Goal: Communication & Community: Answer question/provide support

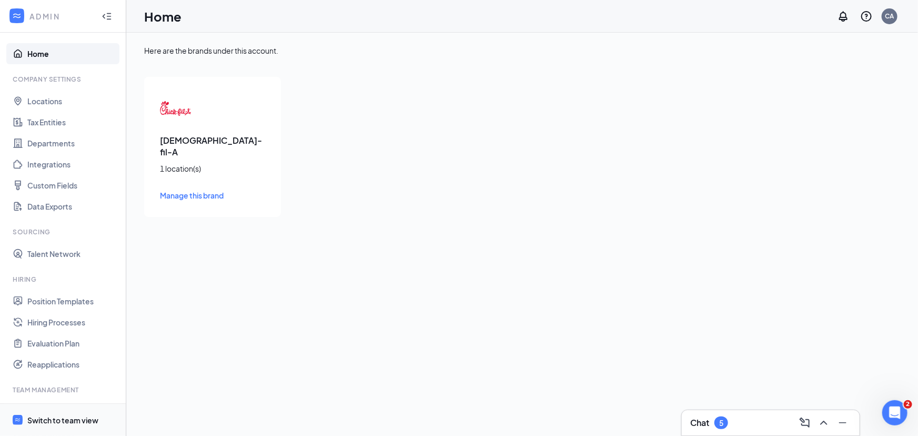
click at [54, 414] on span "Switch to team view" at bounding box center [72, 420] width 90 height 32
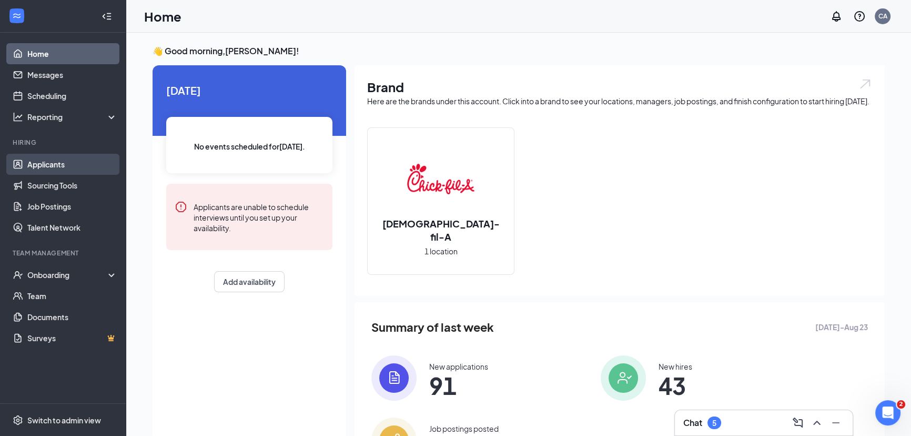
click at [36, 166] on link "Applicants" at bounding box center [72, 164] width 90 height 21
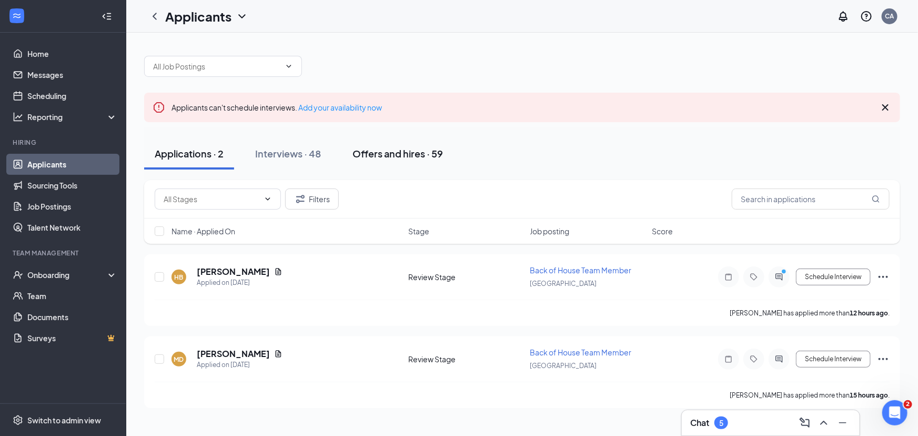
click at [386, 154] on div "Offers and hires · 59" at bounding box center [397, 153] width 90 height 13
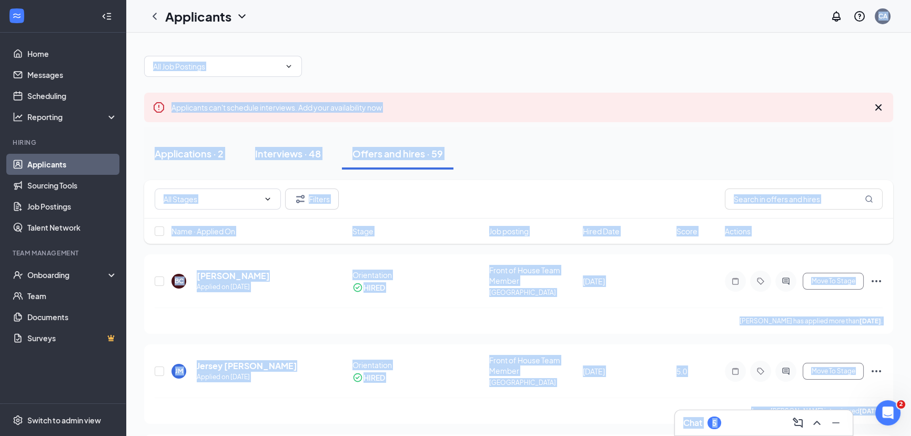
drag, startPoint x: 884, startPoint y: 386, endPoint x: 274, endPoint y: -56, distance: 753.2
click at [274, 0] on html "Home Messages Scheduling Reporting Hiring Applicants Sourcing Tools Job Posting…" at bounding box center [455, 218] width 911 height 436
click at [540, 177] on div "Applications · 2 Interviews · 48 Offers and hires · 59" at bounding box center [518, 153] width 749 height 53
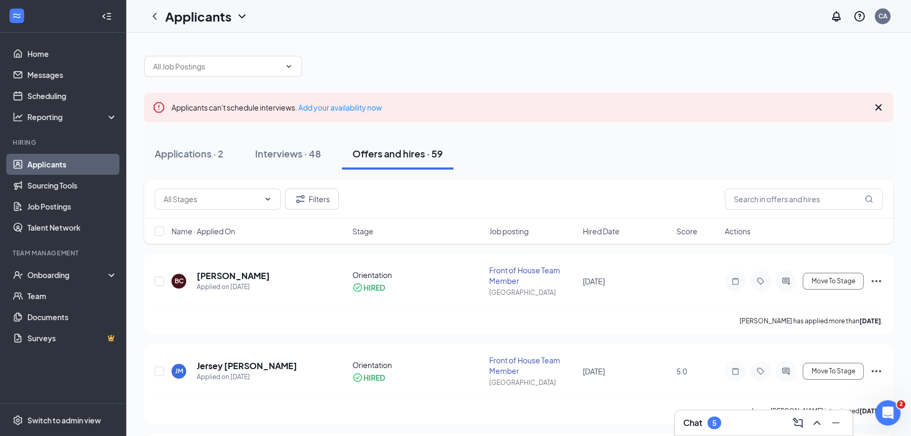
drag, startPoint x: 147, startPoint y: 169, endPoint x: 215, endPoint y: 237, distance: 96.4
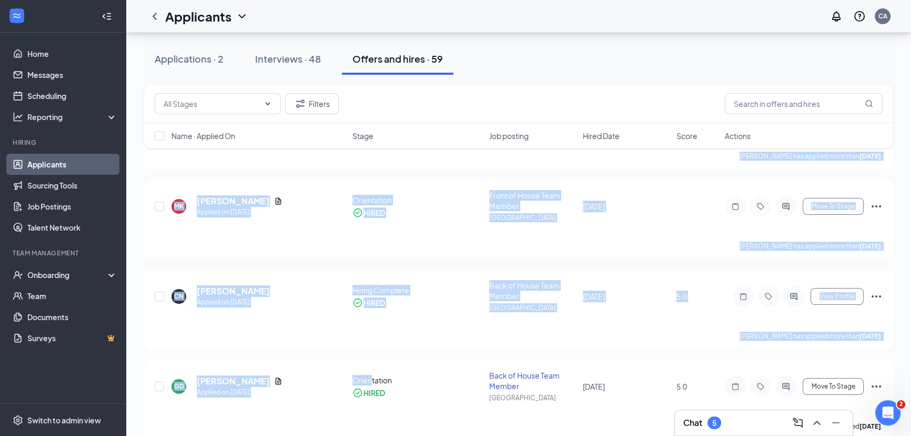
scroll to position [5084, 0]
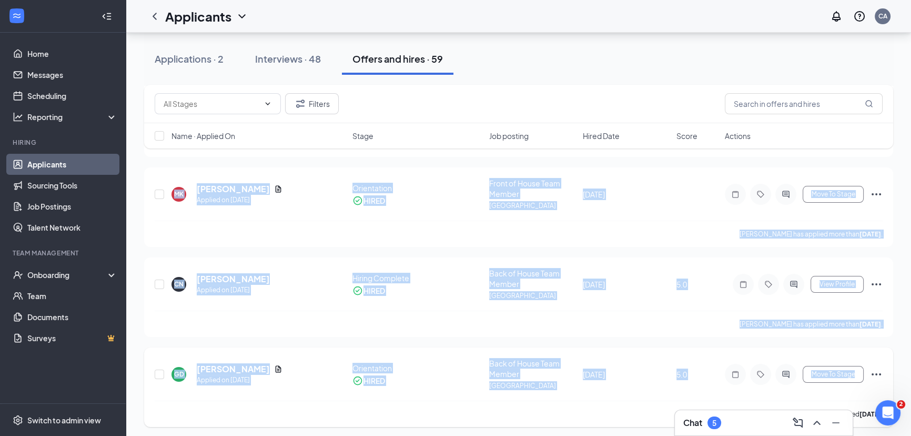
drag, startPoint x: 148, startPoint y: 254, endPoint x: 865, endPoint y: 362, distance: 725.8
click at [652, 178] on div "MK mason kelz Applied on Aug 1 Orientation HIRED Front of House Team Member Ind…" at bounding box center [519, 199] width 728 height 43
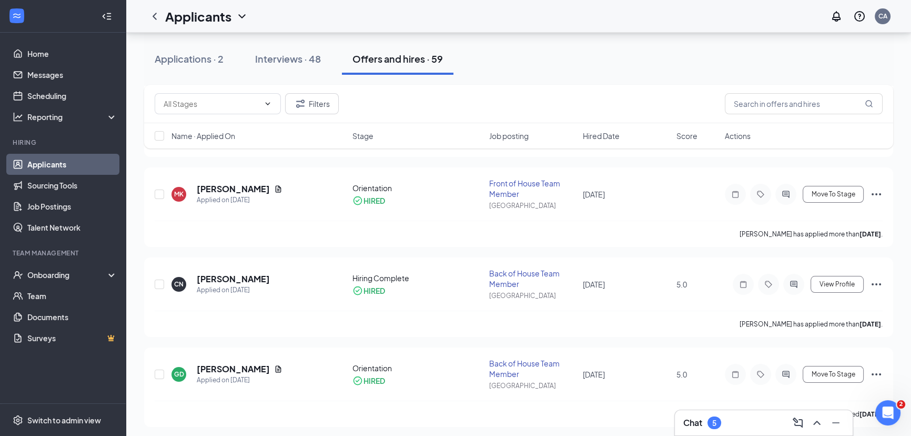
drag, startPoint x: 411, startPoint y: 0, endPoint x: 249, endPoint y: 14, distance: 162.6
click at [604, 71] on div "Applications · 2 Interviews · 48 Offers and hires · 59" at bounding box center [518, 59] width 749 height 32
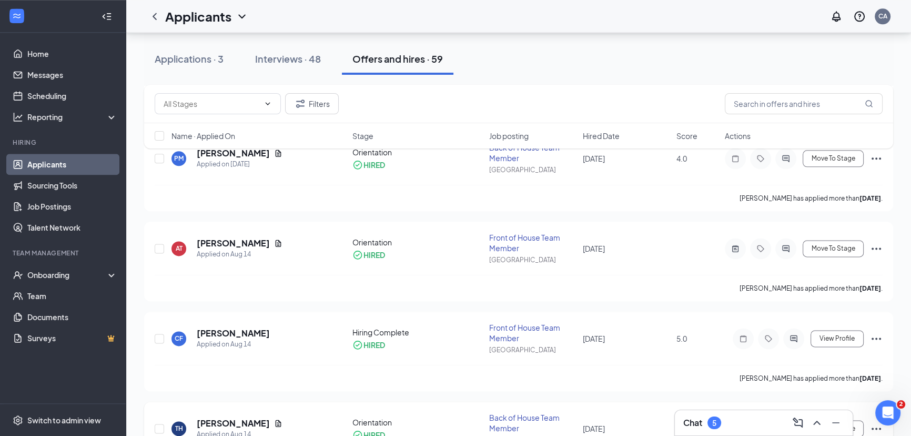
scroll to position [1641, 0]
click at [767, 106] on input "text" at bounding box center [804, 103] width 158 height 21
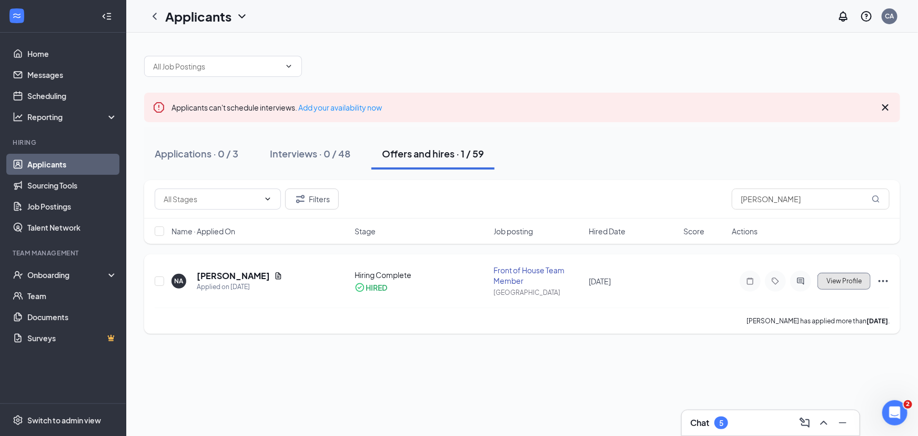
click at [850, 281] on span "View Profile" at bounding box center [844, 280] width 35 height 7
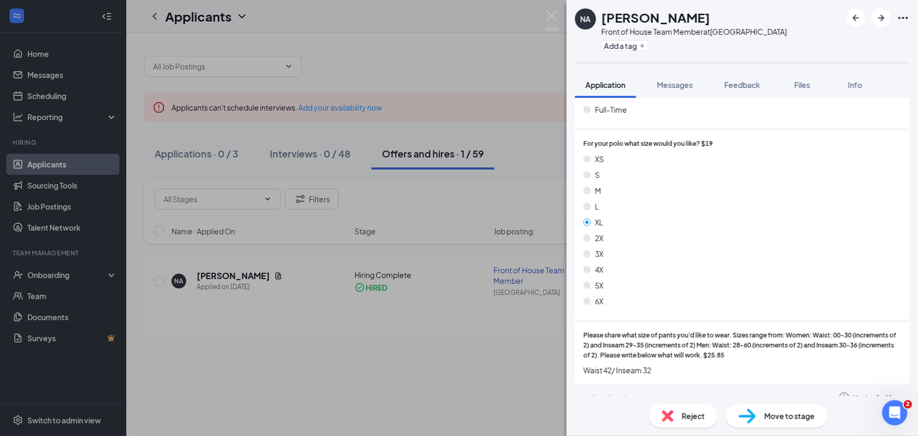
scroll to position [1473, 0]
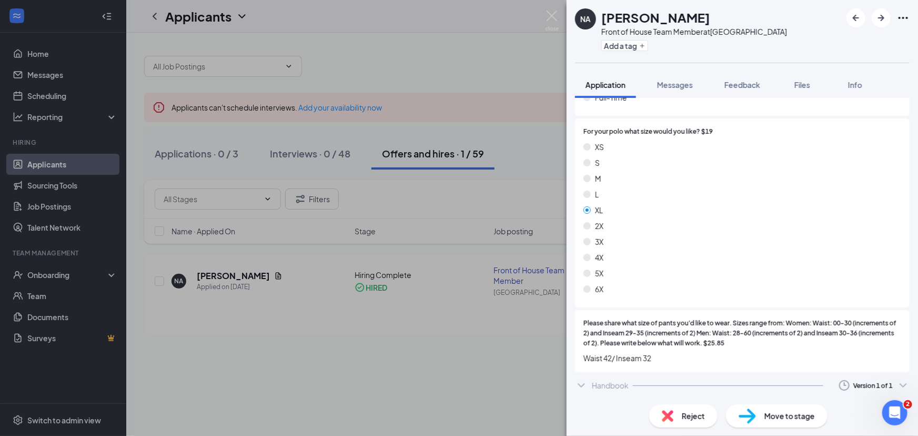
click at [416, 152] on div "NA NANCY ARNOLD Front of House Team Member at Independence Center Add a tag App…" at bounding box center [459, 218] width 918 height 436
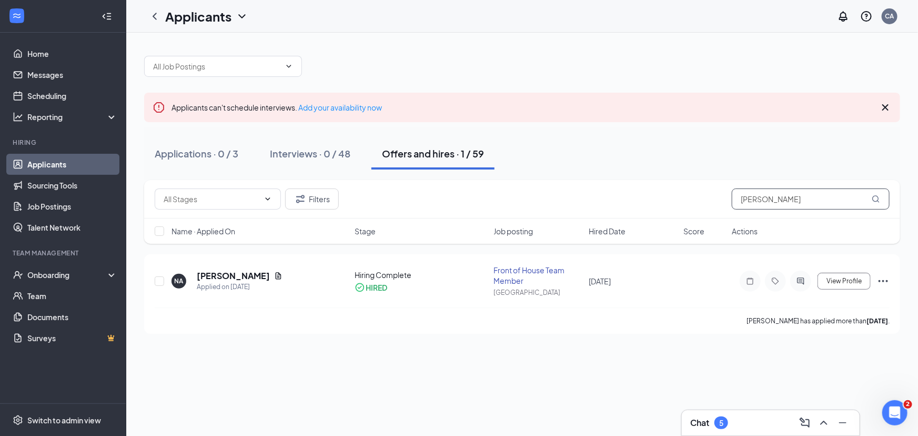
drag, startPoint x: 774, startPoint y: 197, endPoint x: 663, endPoint y: 198, distance: 111.5
click at [663, 198] on div "Filters nancy a" at bounding box center [522, 198] width 735 height 21
click at [231, 279] on h5 "Burke Plattner" at bounding box center [233, 276] width 73 height 12
click at [217, 277] on h5 "Burke Plattner" at bounding box center [233, 276] width 73 height 12
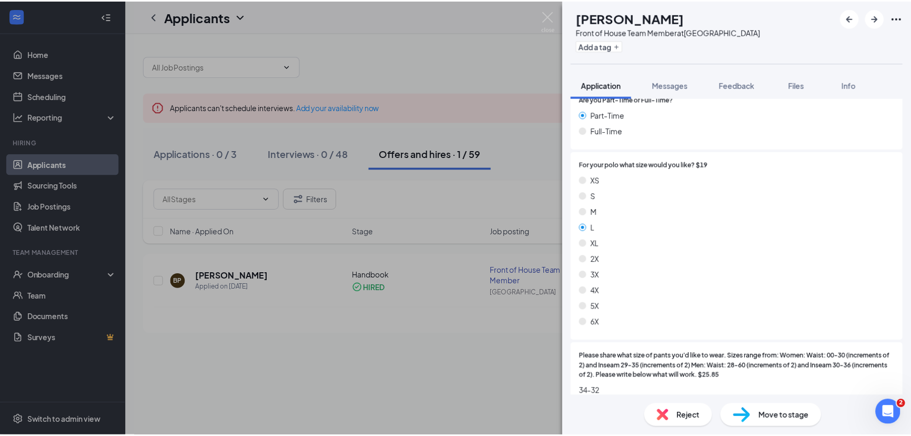
scroll to position [1494, 0]
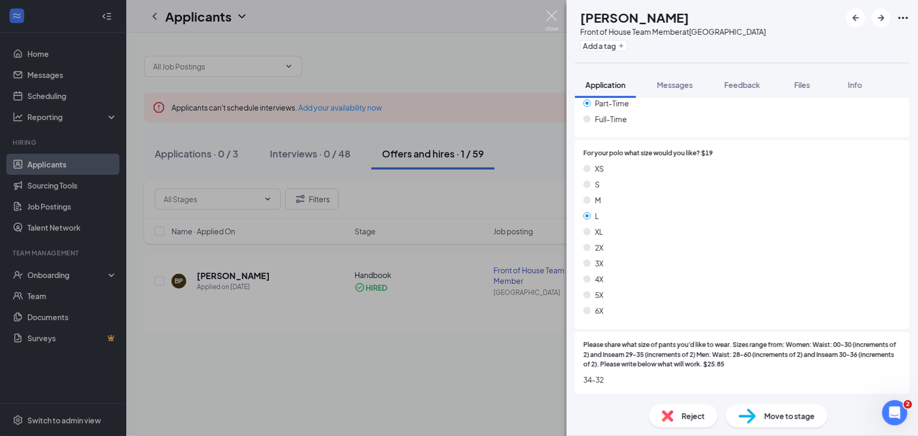
click at [554, 13] on img at bounding box center [552, 21] width 13 height 21
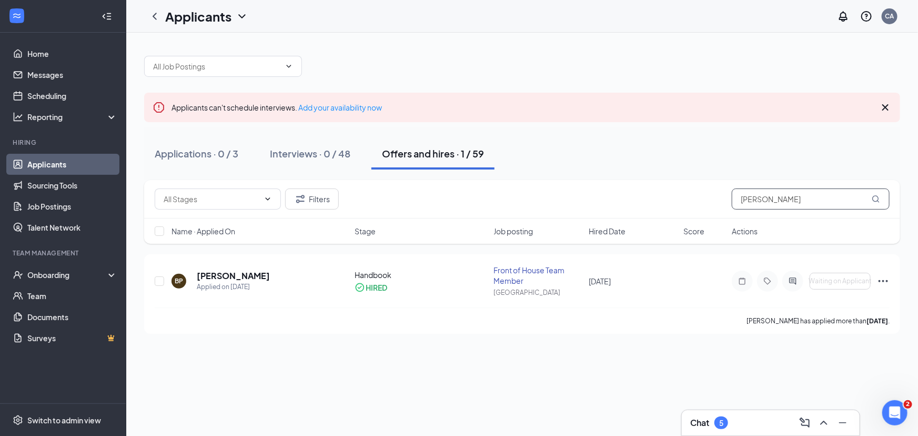
drag, startPoint x: 782, startPoint y: 194, endPoint x: 671, endPoint y: 201, distance: 110.7
click at [679, 204] on div "Filters burke" at bounding box center [522, 198] width 735 height 21
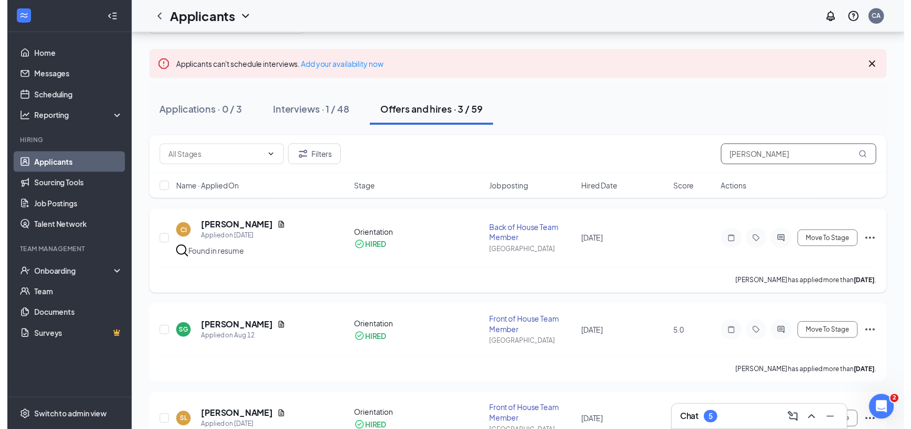
scroll to position [95, 0]
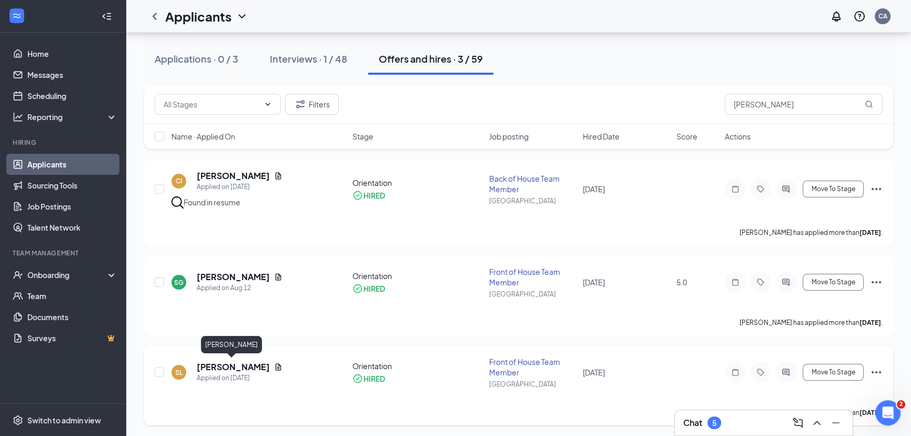
click at [209, 363] on h5 "[PERSON_NAME]" at bounding box center [233, 367] width 73 height 12
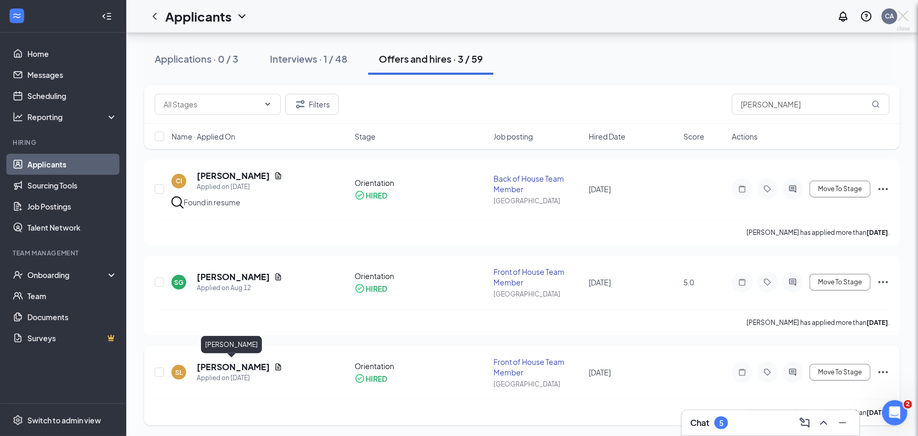
click at [209, 363] on div at bounding box center [459, 218] width 918 height 436
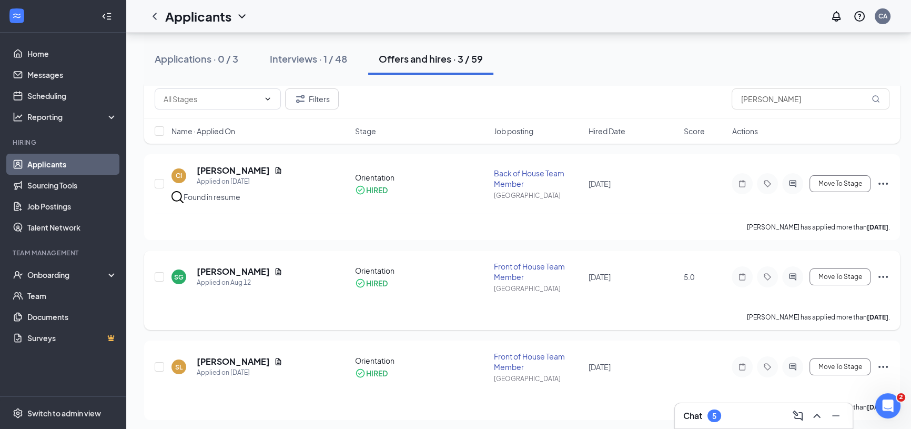
scroll to position [102, 0]
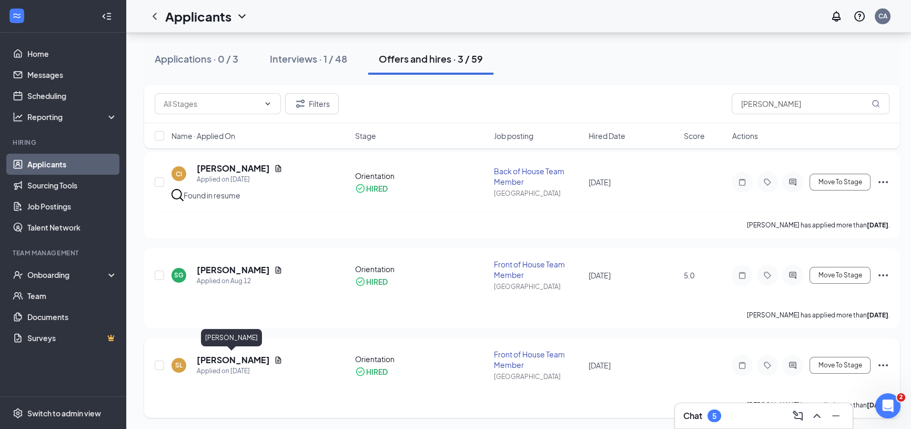
click at [224, 360] on h5 "[PERSON_NAME]" at bounding box center [233, 360] width 73 height 12
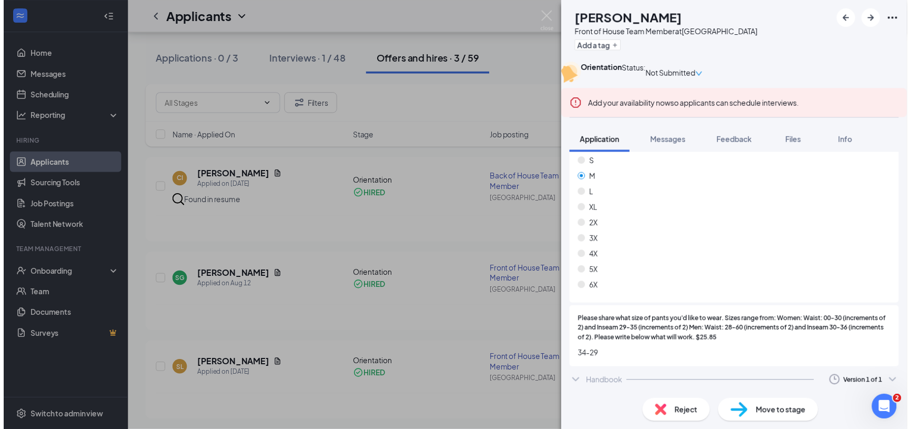
scroll to position [1619, 0]
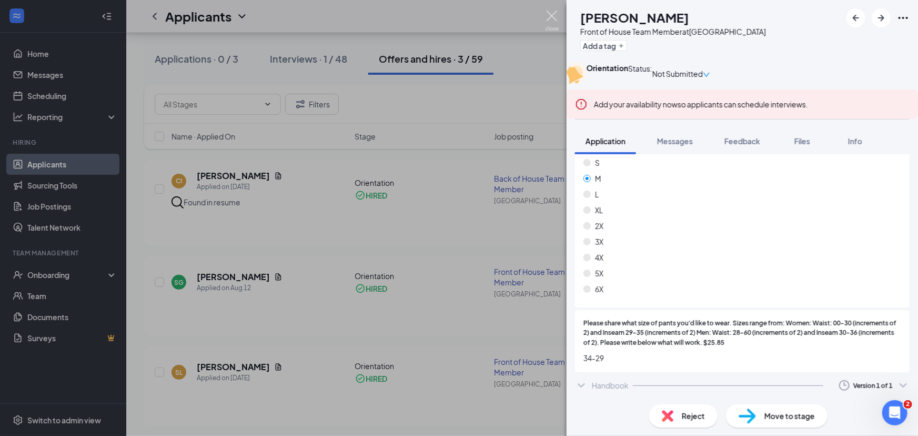
click at [551, 15] on img at bounding box center [552, 21] width 13 height 21
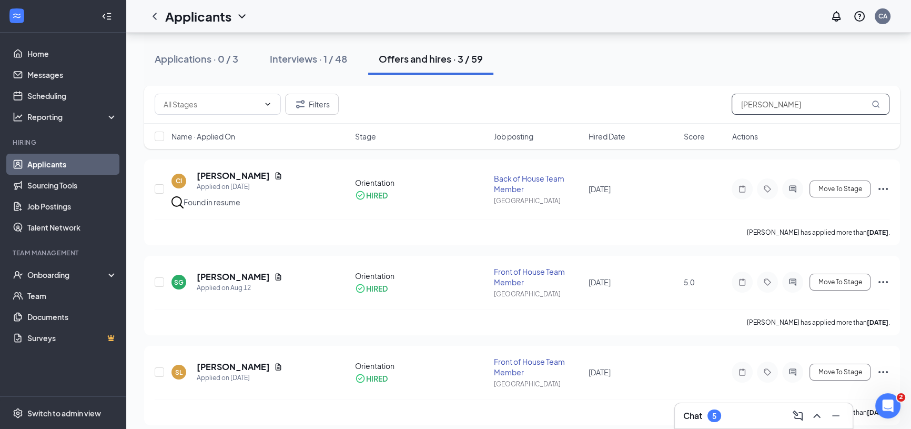
drag, startPoint x: 758, startPoint y: 98, endPoint x: 719, endPoint y: 112, distance: 41.3
click at [719, 112] on div "Filters [PERSON_NAME]" at bounding box center [522, 104] width 735 height 21
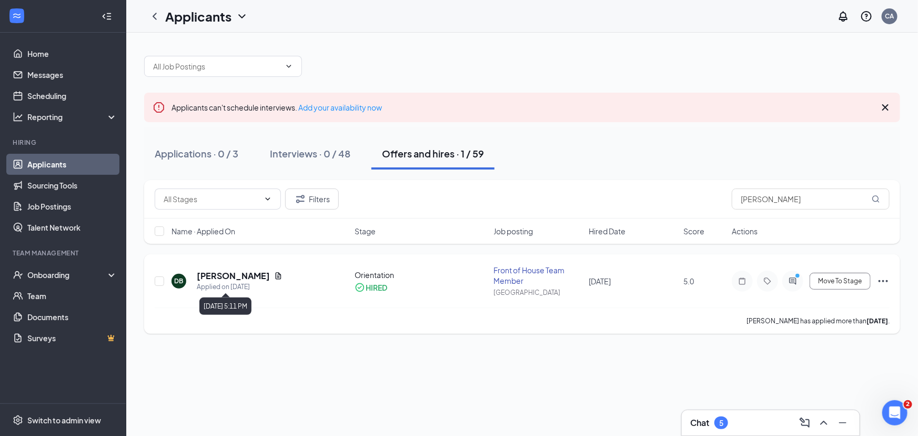
click at [237, 280] on h5 "Dawnya Burkhart" at bounding box center [233, 276] width 73 height 12
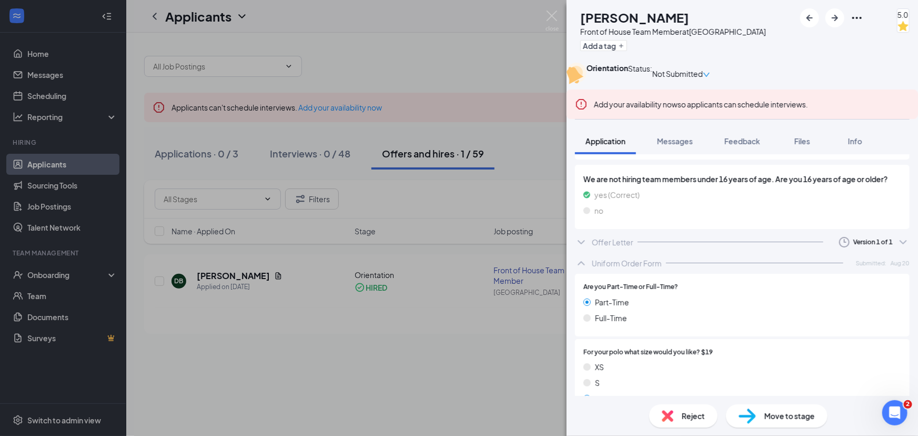
scroll to position [616, 0]
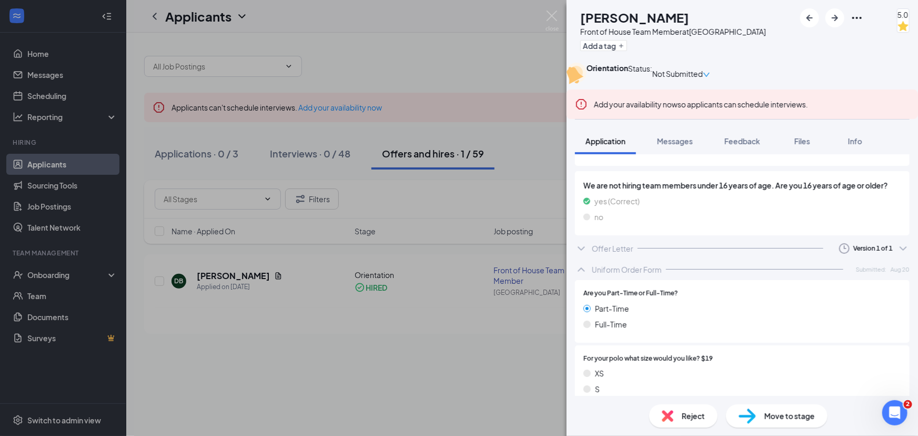
click at [710, 75] on icon "down" at bounding box center [706, 75] width 6 height 4
click at [775, 82] on div "Orientation Status : Not Submitted" at bounding box center [742, 74] width 351 height 22
click at [555, 19] on img at bounding box center [552, 21] width 13 height 21
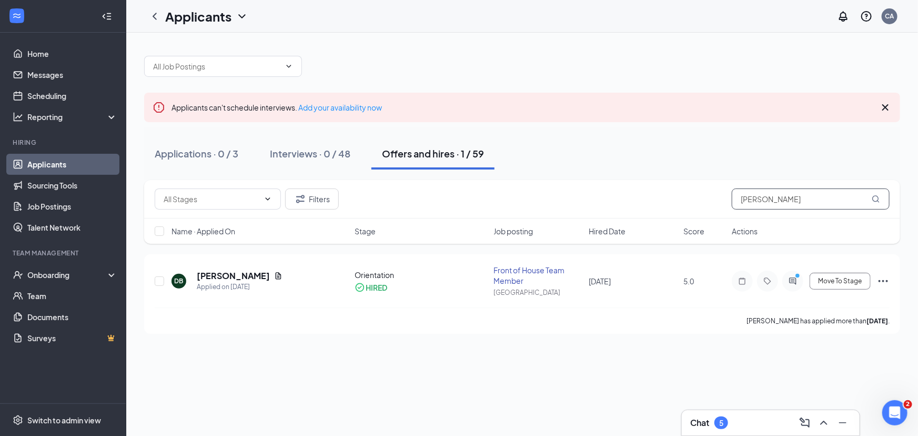
drag, startPoint x: 769, startPoint y: 202, endPoint x: 698, endPoint y: 198, distance: 70.6
click at [698, 198] on div "Filters dawn" at bounding box center [522, 198] width 735 height 21
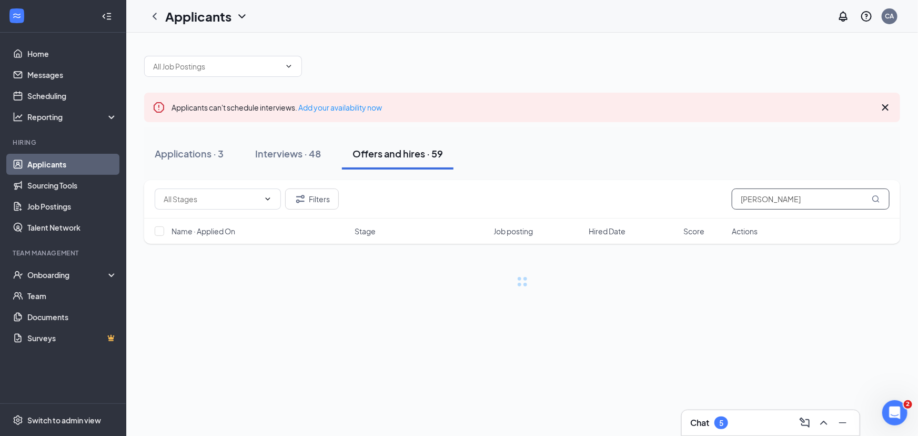
click at [877, 199] on icon "MagnifyingGlass" at bounding box center [876, 199] width 8 height 8
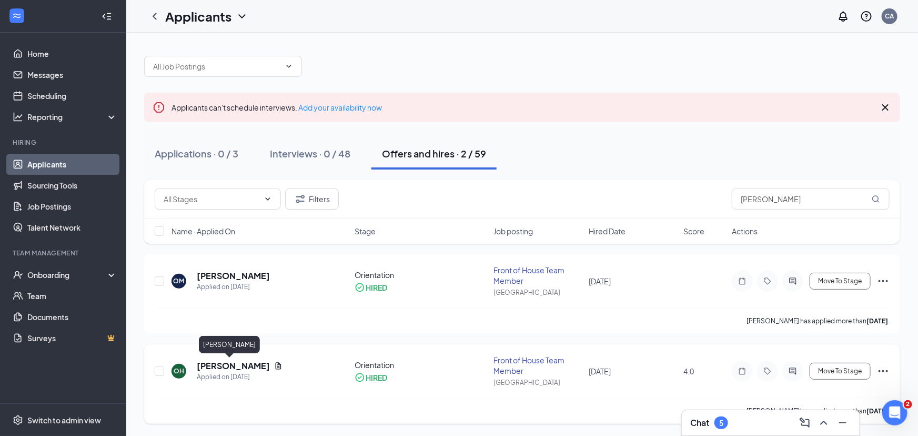
click at [212, 367] on h5 "[PERSON_NAME]" at bounding box center [233, 366] width 73 height 12
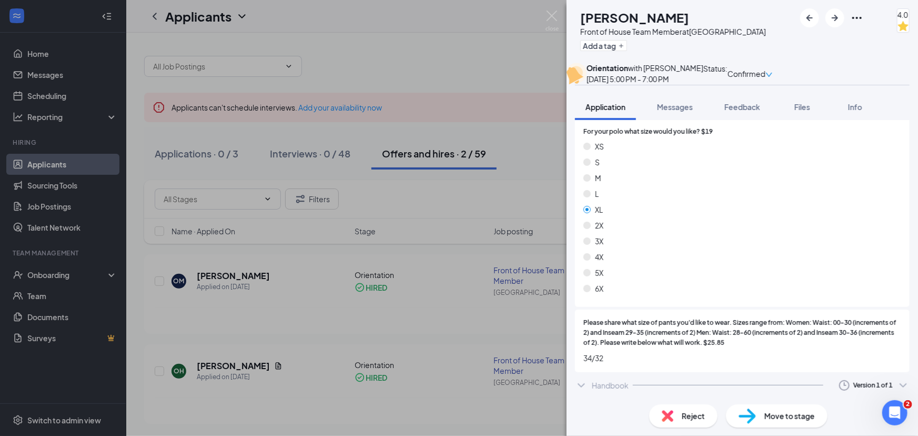
scroll to position [761, 0]
click at [552, 14] on img at bounding box center [552, 21] width 13 height 21
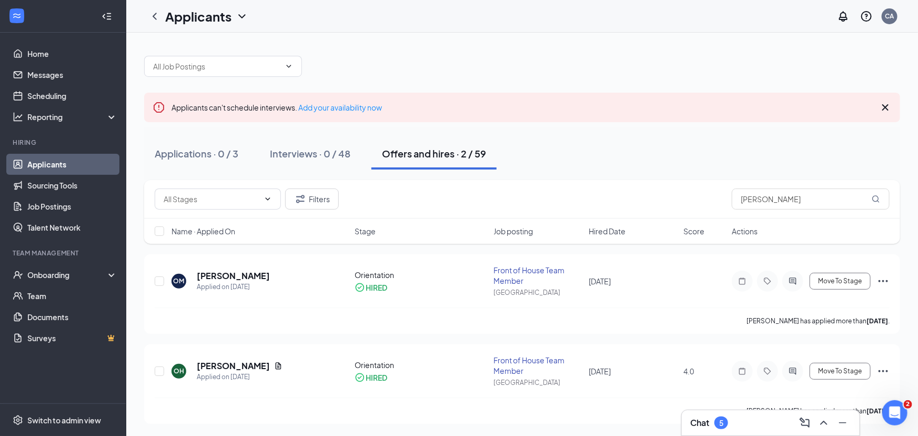
click at [597, 152] on div "Applications · 0 / 3 Interviews · 0 / 48 Offers and hires · 2 / 59" at bounding box center [522, 154] width 756 height 32
drag, startPoint x: 768, startPoint y: 198, endPoint x: 699, endPoint y: 201, distance: 69.5
click at [699, 201] on div "Filters [PERSON_NAME]" at bounding box center [522, 198] width 735 height 21
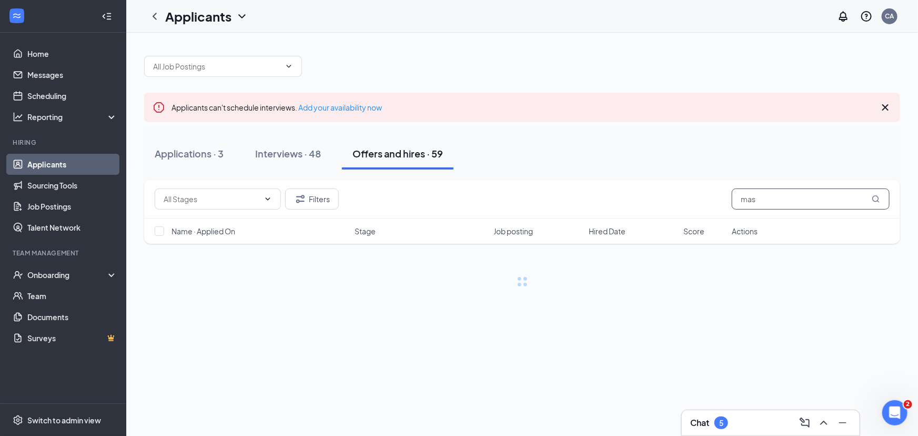
click at [877, 197] on icon "MagnifyingGlass" at bounding box center [876, 199] width 8 height 8
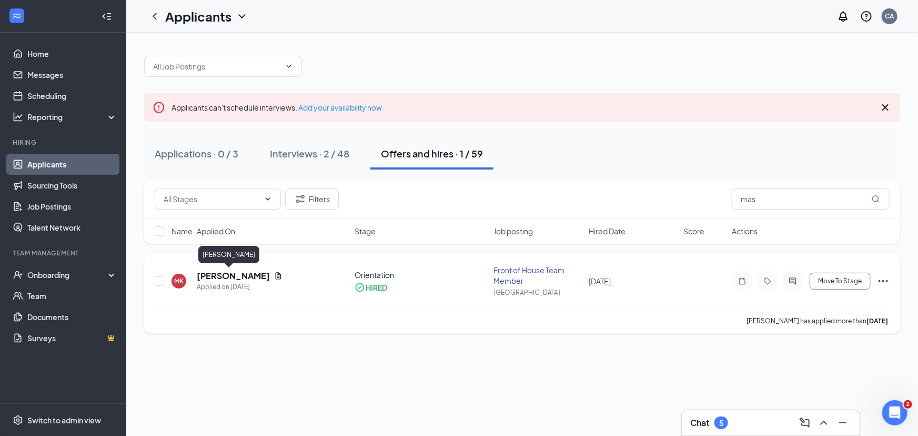
click at [227, 274] on h5 "mason kelz" at bounding box center [233, 276] width 73 height 12
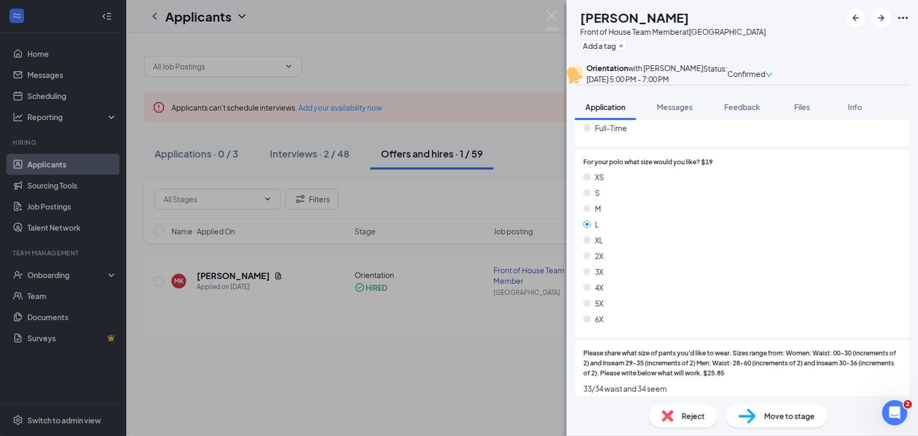
scroll to position [751, 0]
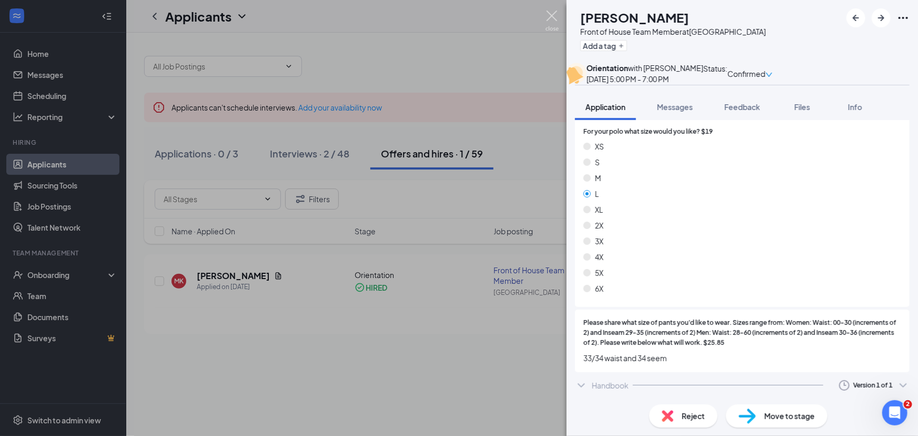
click at [555, 14] on img at bounding box center [552, 21] width 13 height 21
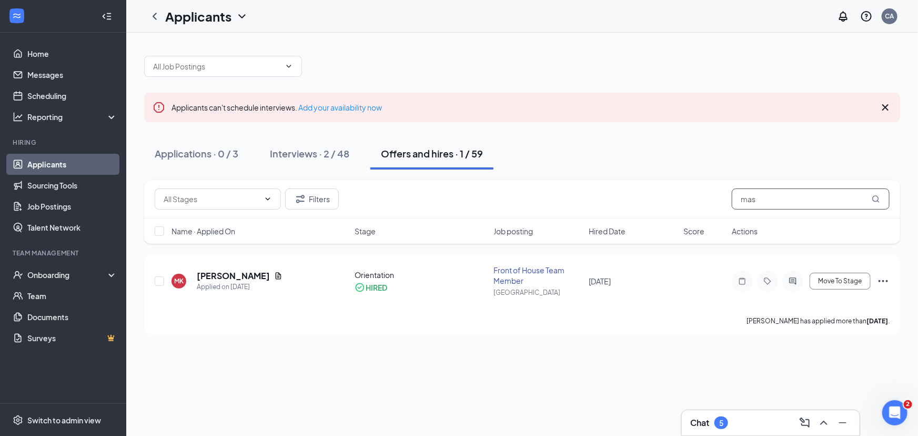
drag, startPoint x: 773, startPoint y: 206, endPoint x: 676, endPoint y: 207, distance: 97.3
click at [676, 207] on div "Filters mas" at bounding box center [522, 198] width 735 height 21
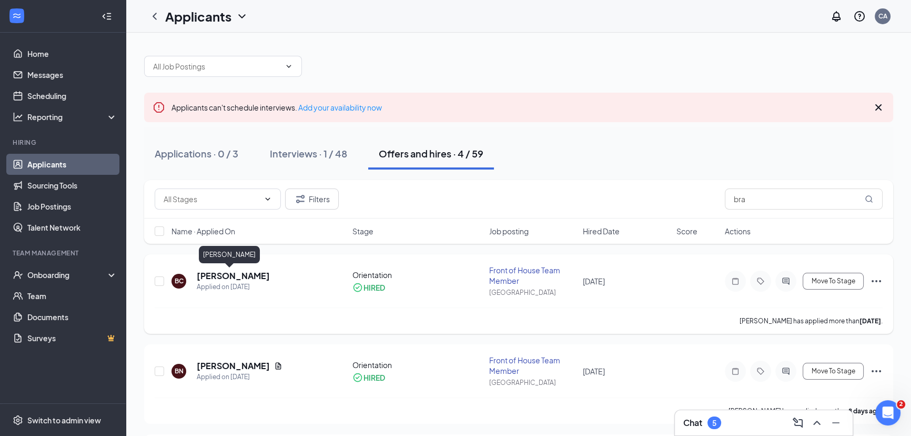
click at [229, 279] on h5 "[PERSON_NAME]" at bounding box center [233, 276] width 73 height 12
click at [242, 275] on h5 "[PERSON_NAME]" at bounding box center [233, 276] width 73 height 12
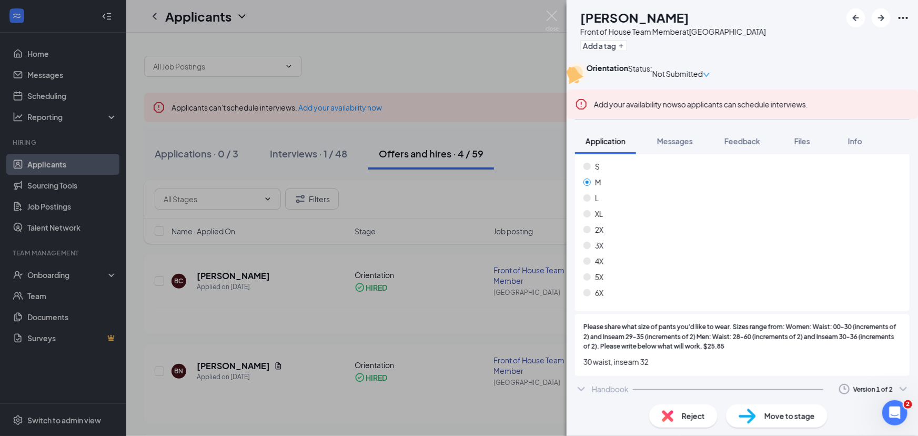
scroll to position [1527, 0]
click at [548, 19] on img at bounding box center [552, 21] width 13 height 21
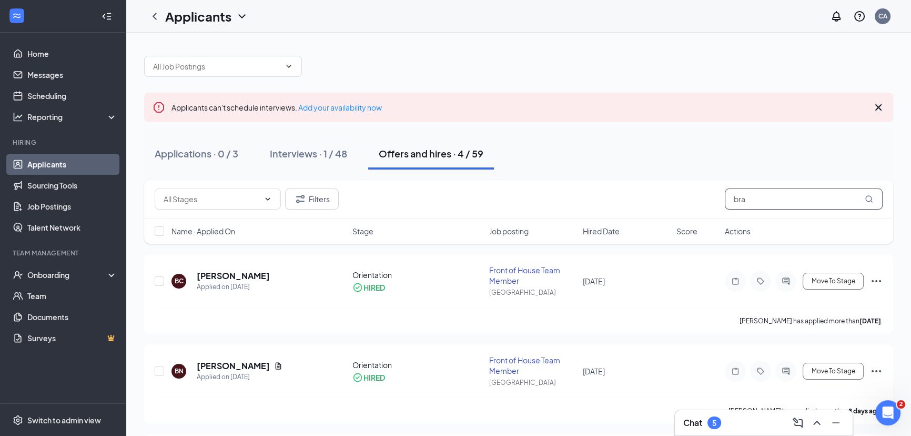
drag, startPoint x: 744, startPoint y: 200, endPoint x: 642, endPoint y: 204, distance: 102.7
click at [642, 204] on div "Filters bra" at bounding box center [519, 198] width 728 height 21
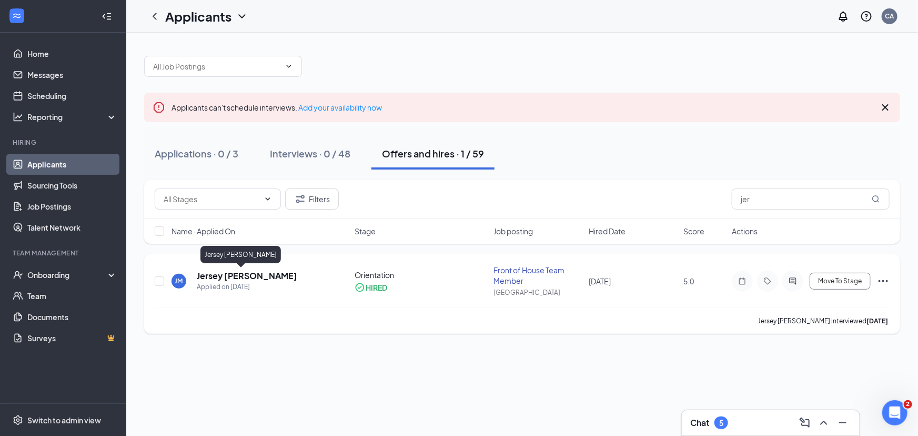
click at [223, 275] on h5 "Jersey [PERSON_NAME]" at bounding box center [247, 276] width 100 height 12
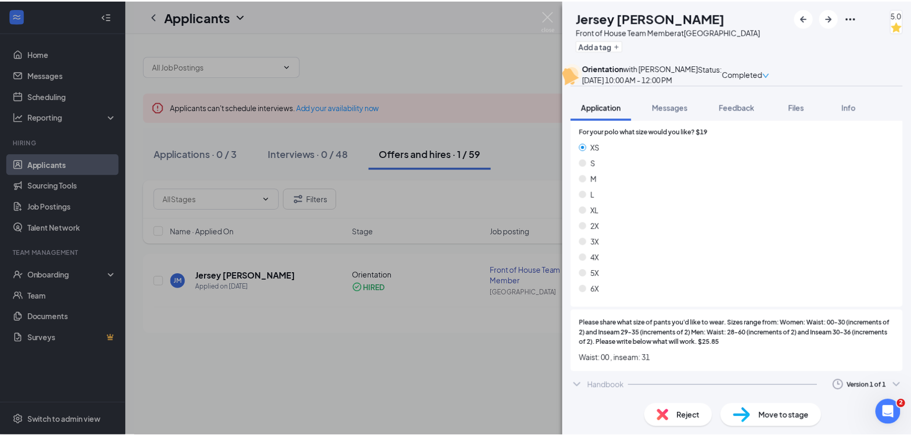
scroll to position [1515, 0]
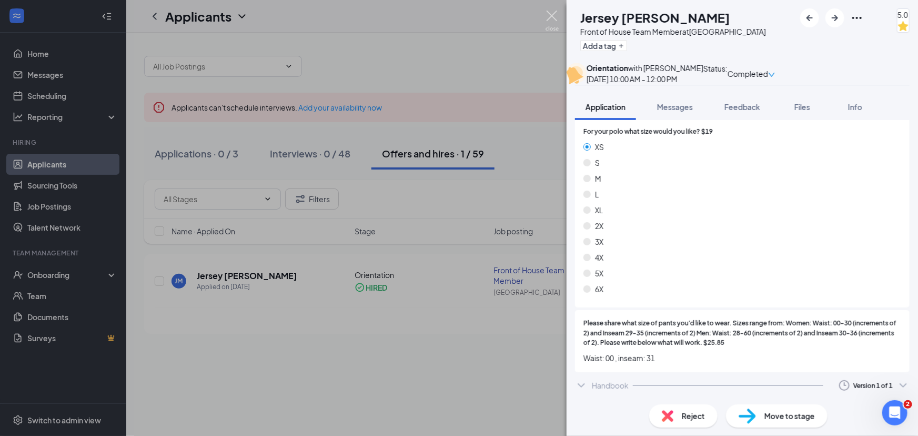
click at [548, 13] on img at bounding box center [552, 21] width 13 height 21
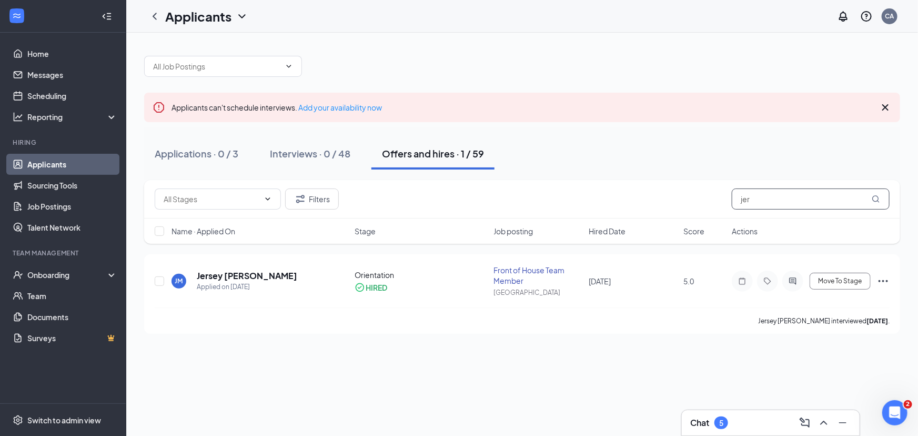
drag, startPoint x: 753, startPoint y: 200, endPoint x: 685, endPoint y: 205, distance: 68.0
click at [685, 205] on div "Filters jer" at bounding box center [522, 198] width 735 height 21
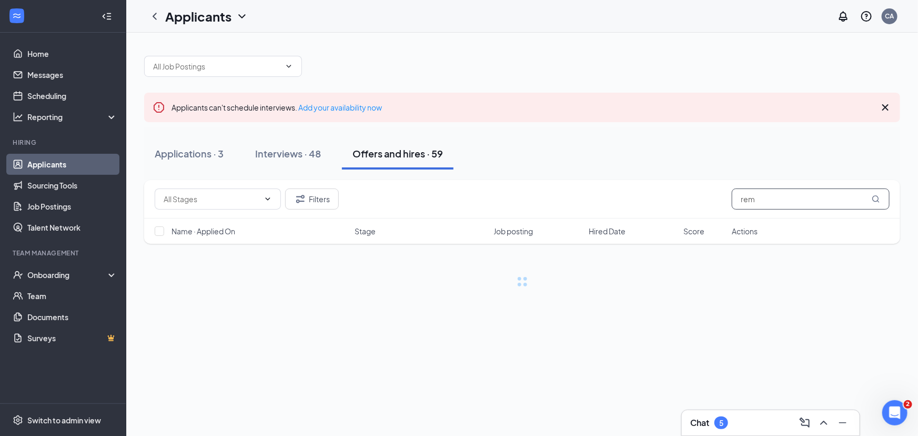
click at [877, 198] on icon "MagnifyingGlass" at bounding box center [876, 199] width 8 height 8
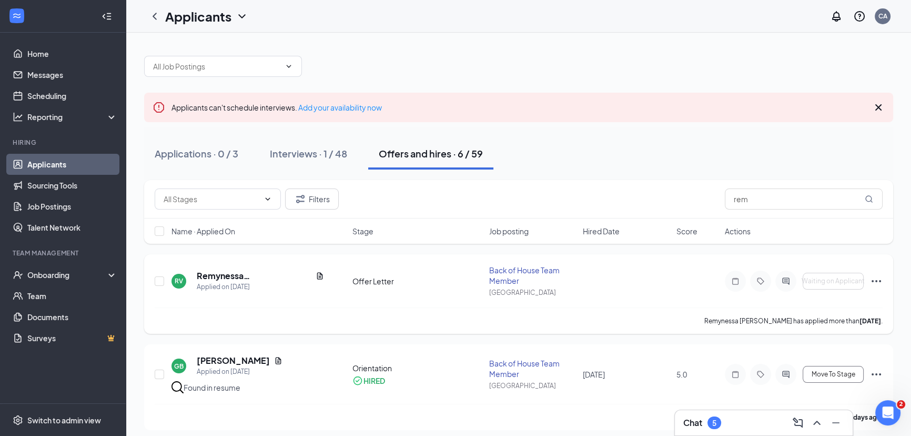
drag, startPoint x: 249, startPoint y: 274, endPoint x: 298, endPoint y: 307, distance: 59.4
click at [298, 307] on div "Remynessa Vargas has applied more than 5 days ago ." at bounding box center [519, 320] width 728 height 26
drag, startPoint x: 421, startPoint y: 289, endPoint x: 387, endPoint y: 286, distance: 33.8
click at [387, 286] on div "RV Remynessa Vargas Applied on Aug 21 Offer Letter Back of House Team Member In…" at bounding box center [519, 286] width 728 height 43
click at [875, 281] on icon "Ellipses" at bounding box center [876, 281] width 13 height 13
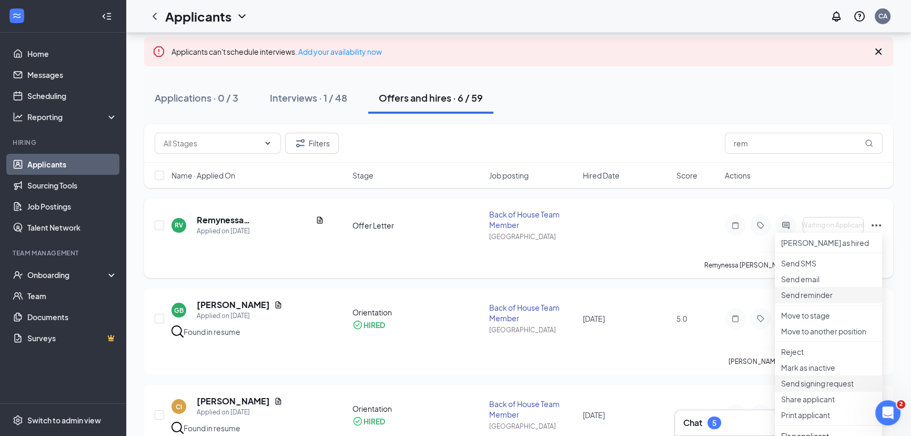
scroll to position [47, 0]
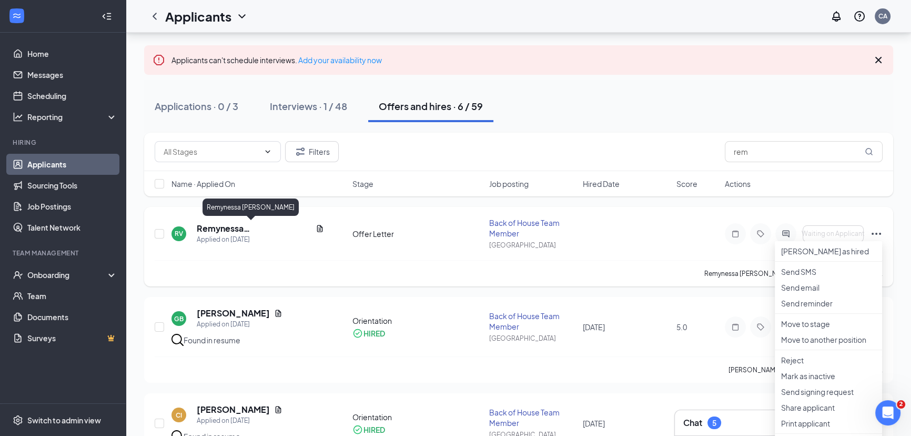
click at [220, 226] on h5 "Remynessa [PERSON_NAME]" at bounding box center [254, 229] width 115 height 12
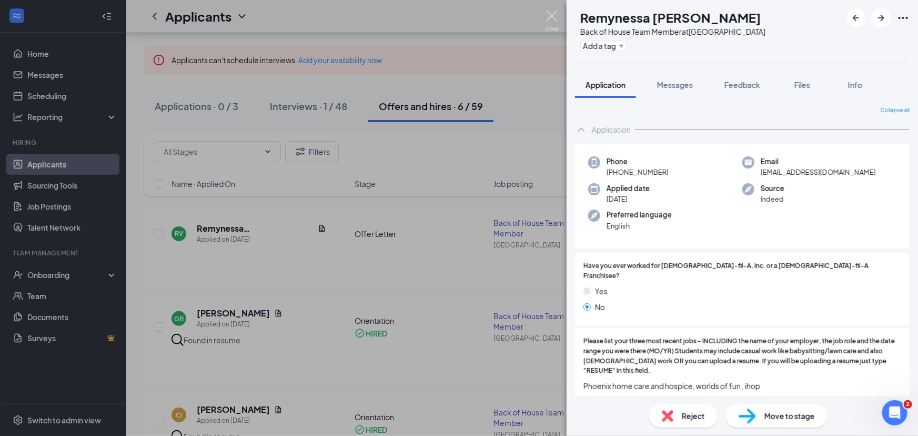
click at [554, 13] on img at bounding box center [552, 21] width 13 height 21
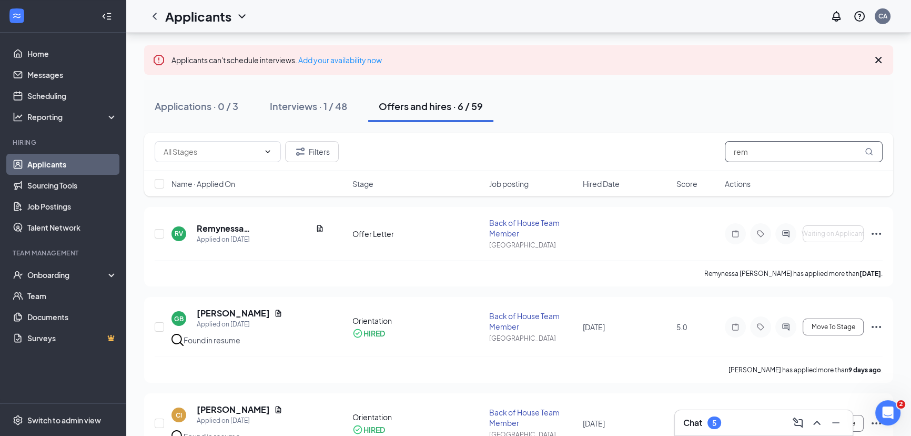
click at [761, 149] on input "rem" at bounding box center [804, 151] width 158 height 21
type input "r"
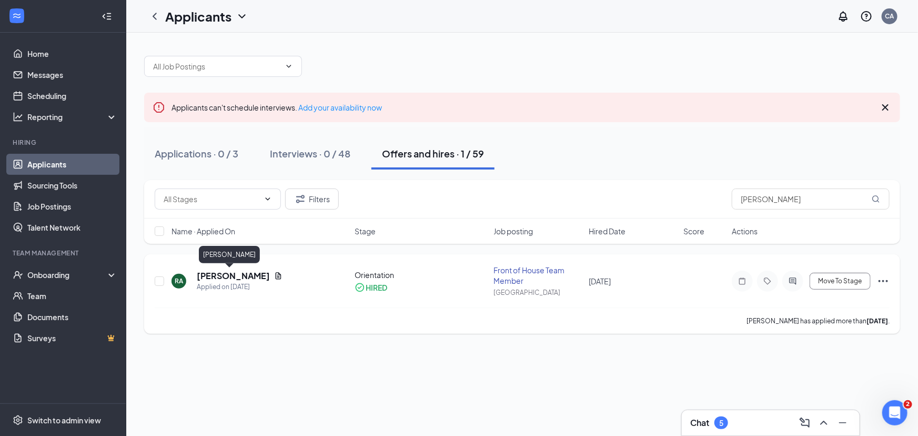
click at [231, 273] on h5 "[PERSON_NAME]" at bounding box center [233, 276] width 73 height 12
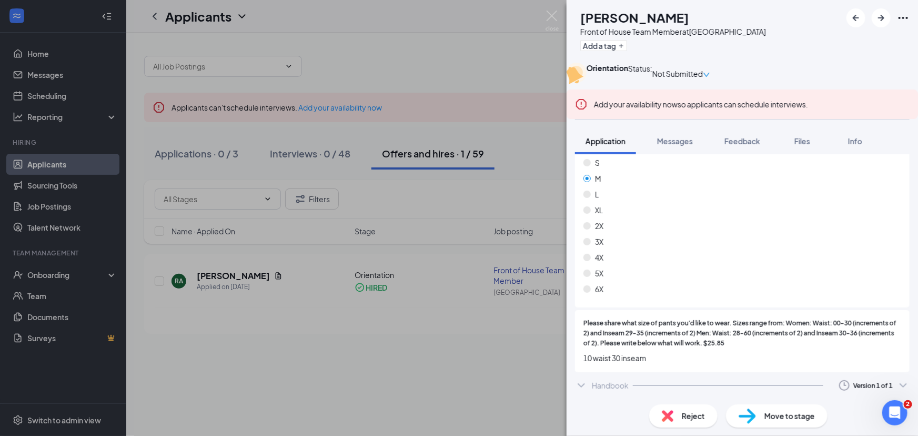
scroll to position [1505, 0]
click at [548, 14] on img at bounding box center [552, 21] width 13 height 21
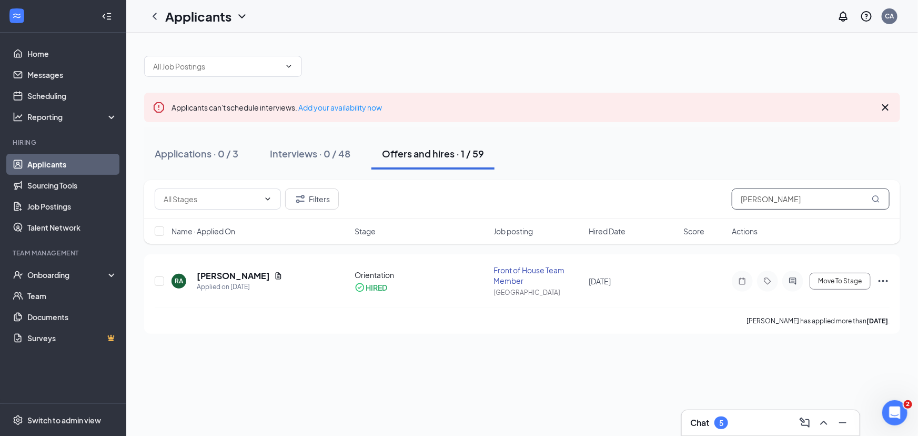
click at [782, 197] on input "ruth" at bounding box center [811, 198] width 158 height 21
type input "retzy"
click at [249, 276] on h5 "Retzy [PERSON_NAME]" at bounding box center [246, 276] width 98 height 12
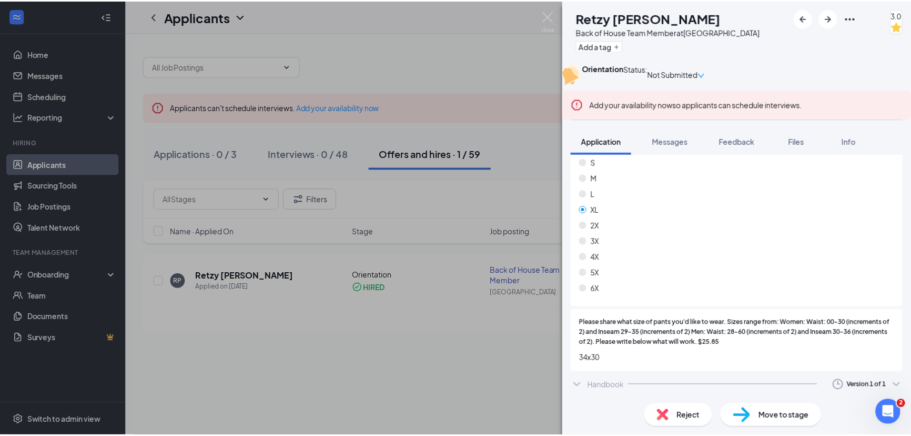
scroll to position [1460, 0]
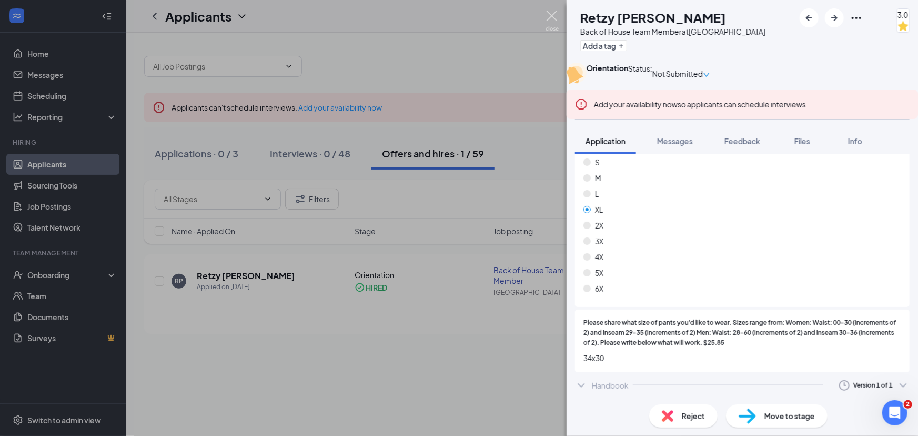
click at [555, 11] on img at bounding box center [552, 21] width 13 height 21
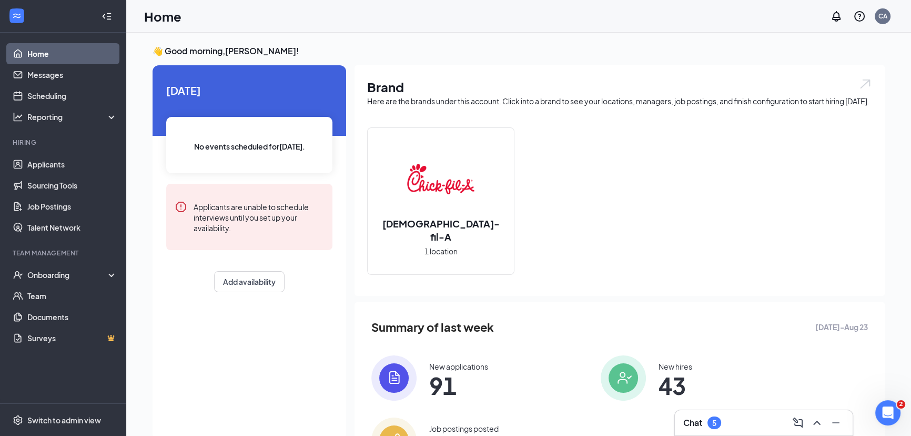
drag, startPoint x: 229, startPoint y: 114, endPoint x: 150, endPoint y: 234, distance: 143.1
click at [150, 234] on div "👋 Good morning, Chrystal Andersen ! Today No events scheduled for today . Appli…" at bounding box center [518, 268] width 749 height 446
click at [37, 291] on link "Team" at bounding box center [72, 295] width 90 height 21
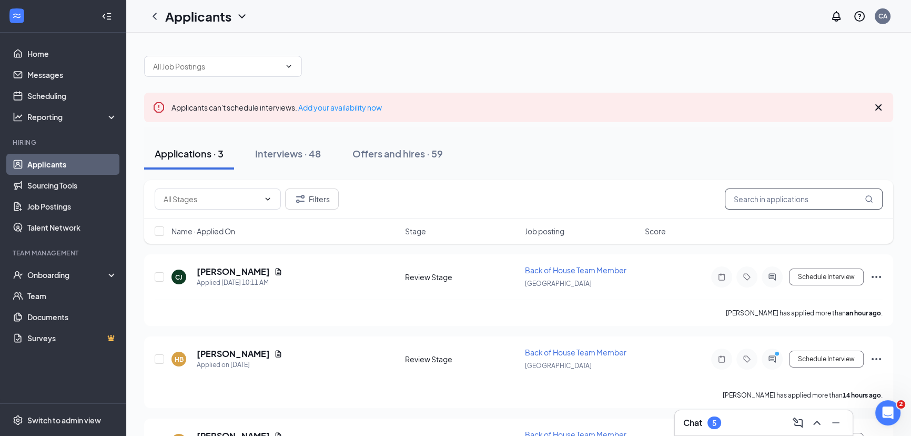
click at [749, 202] on input "text" at bounding box center [804, 198] width 158 height 21
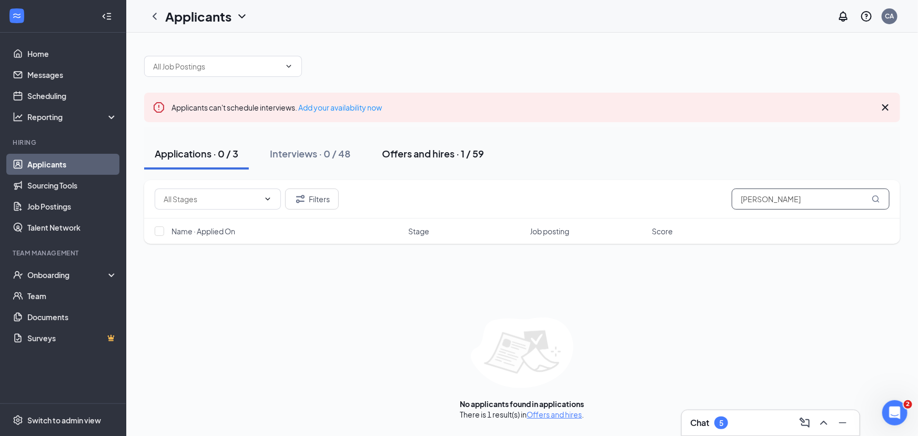
type input "bray"
click at [458, 155] on div "Offers and hires · 1 / 59" at bounding box center [433, 153] width 102 height 13
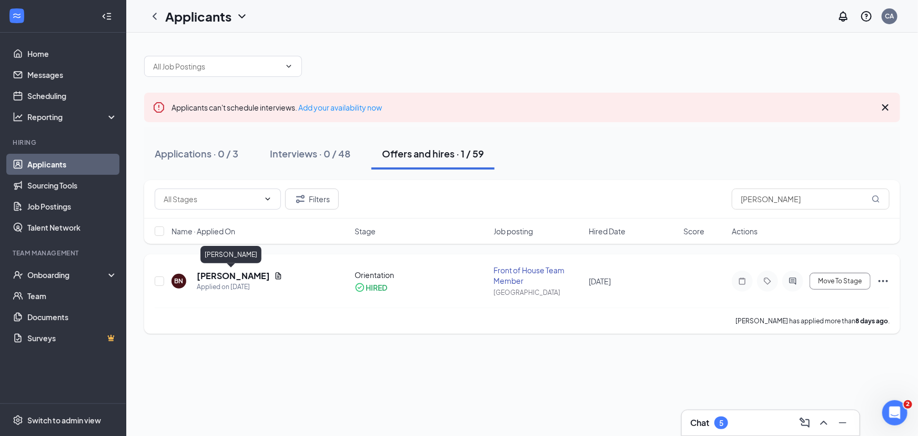
click at [205, 279] on h5 "Braylon Noland" at bounding box center [233, 276] width 73 height 12
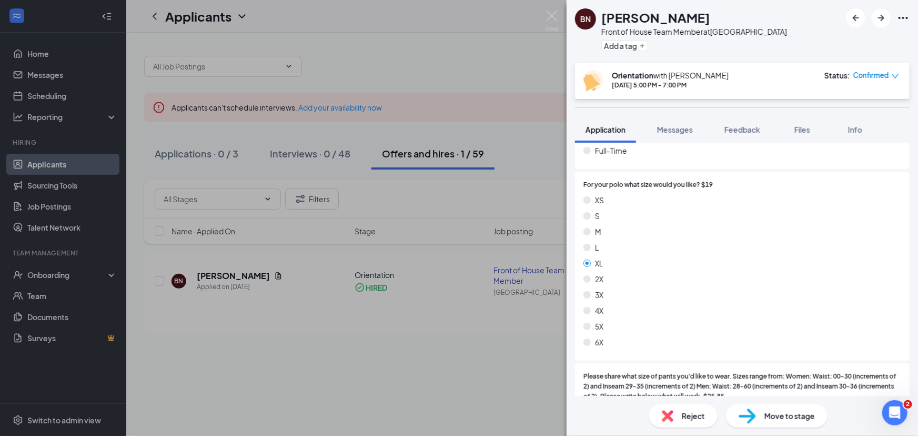
scroll to position [1410, 0]
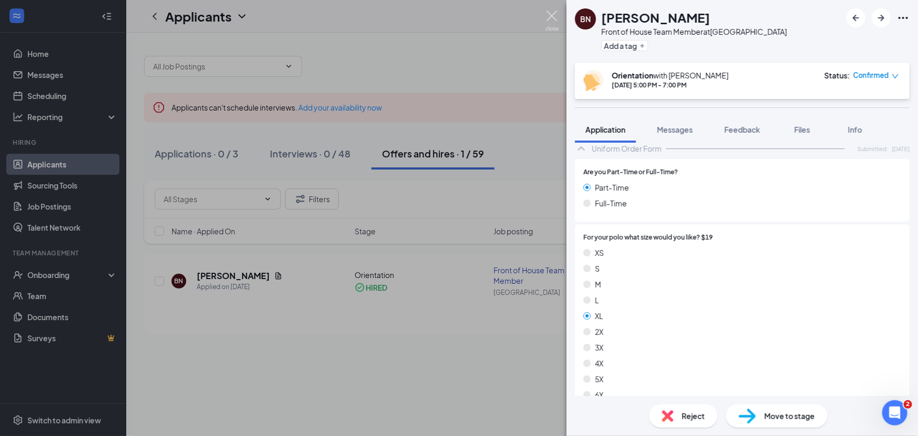
click at [551, 19] on img at bounding box center [552, 21] width 13 height 21
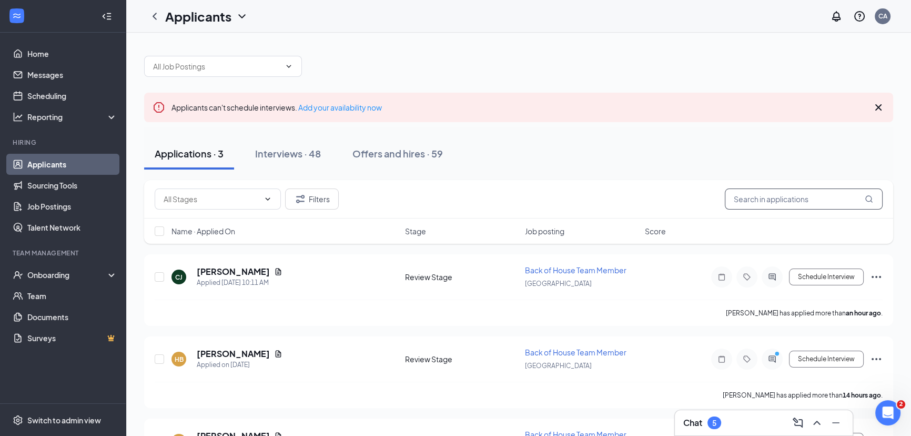
click at [819, 205] on input "text" at bounding box center [804, 198] width 158 height 21
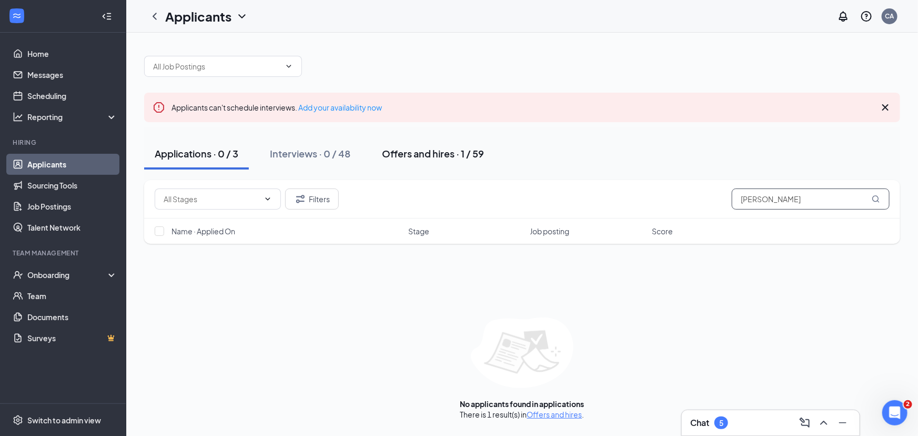
type input "[PERSON_NAME]"
click at [431, 158] on div "Offers and hires · 1 / 59" at bounding box center [433, 153] width 102 height 13
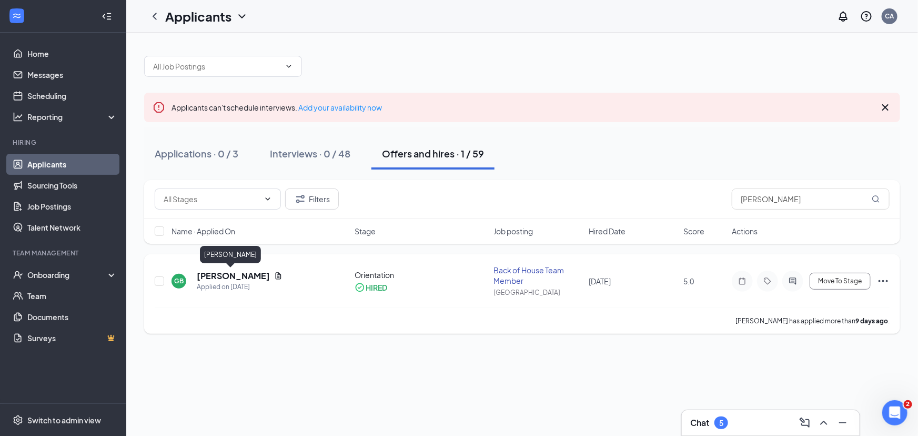
click at [212, 274] on h5 "[PERSON_NAME]" at bounding box center [233, 276] width 73 height 12
click at [240, 279] on h5 "[PERSON_NAME]" at bounding box center [233, 276] width 73 height 12
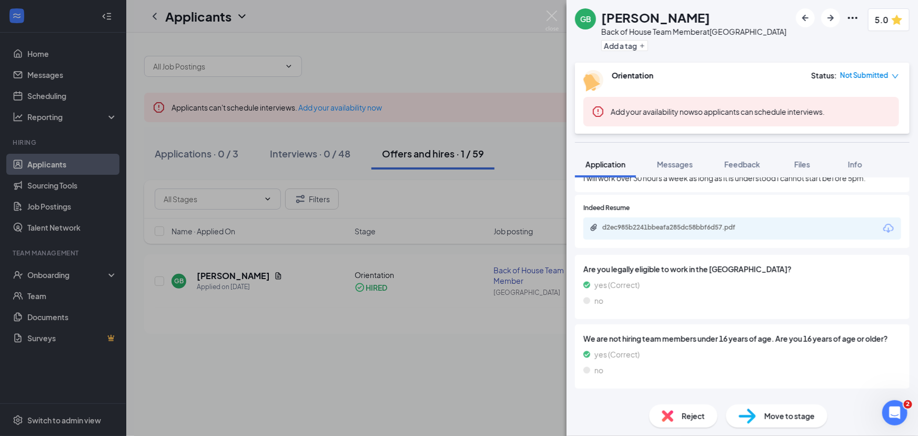
scroll to position [1286, 0]
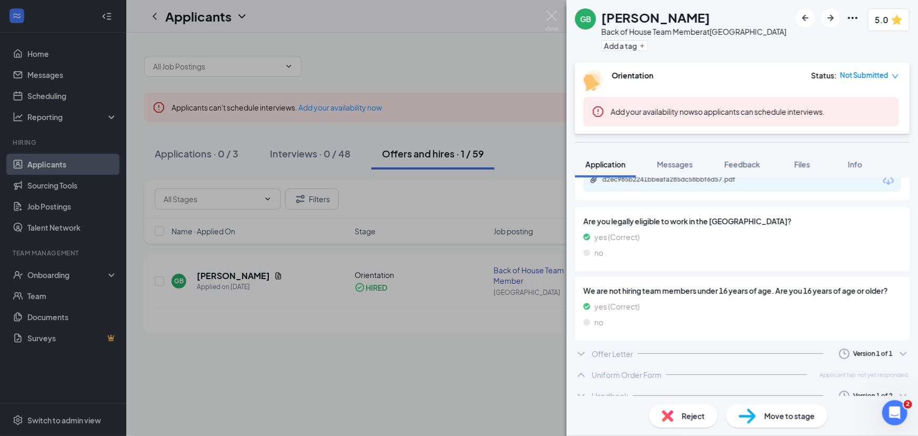
click at [674, 374] on div at bounding box center [736, 374] width 141 height 1
click at [690, 343] on div "Offer Letter Version 1 of 1" at bounding box center [742, 353] width 335 height 21
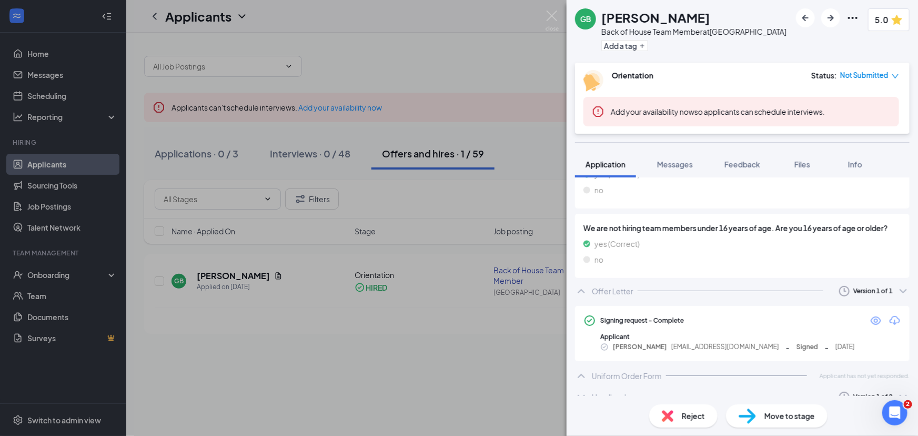
scroll to position [1349, 0]
click at [853, 391] on div "Version 1 of 2" at bounding box center [872, 395] width 39 height 9
click at [735, 385] on div "Handbook Version 1 of 2" at bounding box center [742, 395] width 335 height 21
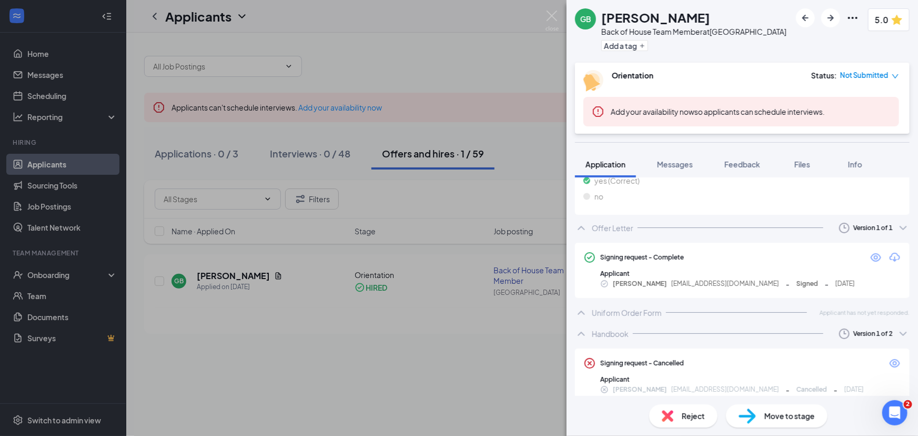
scroll to position [1413, 0]
click at [890, 357] on icon "Eye" at bounding box center [895, 361] width 11 height 8
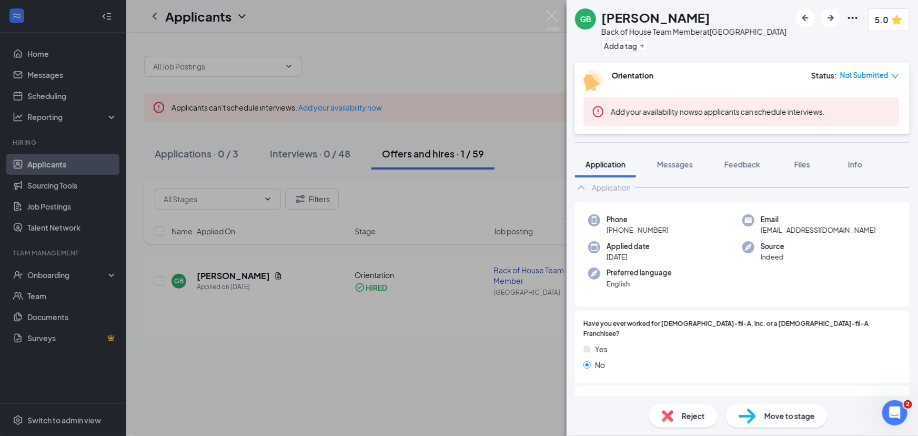
scroll to position [0, 0]
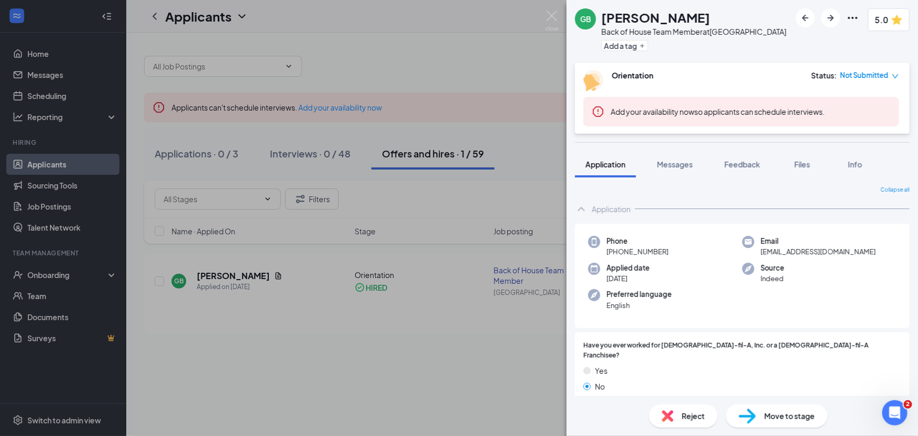
click at [379, 275] on div "GB Gregory Bellis Back of House Team Member at Independence Center Add a tag 5.…" at bounding box center [459, 218] width 918 height 436
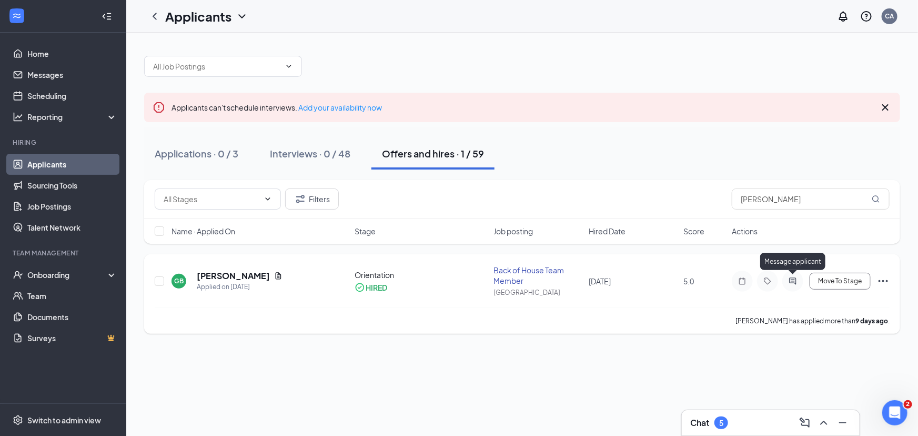
click at [791, 279] on icon "ActiveChat" at bounding box center [793, 281] width 13 height 8
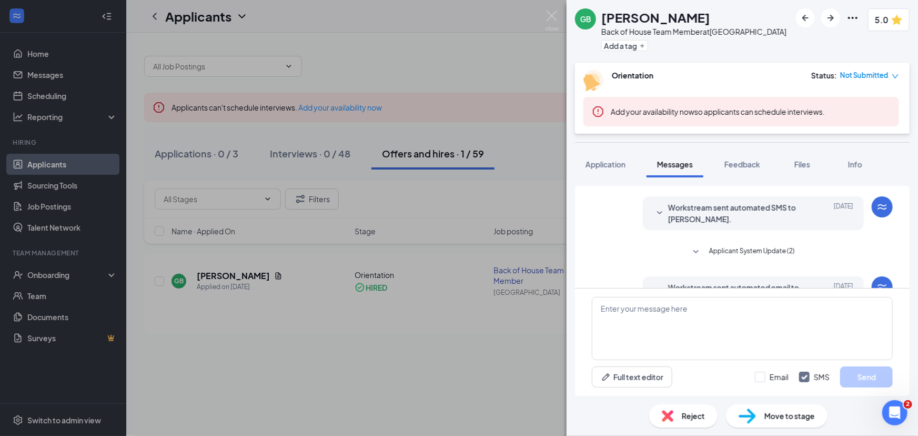
scroll to position [144, 0]
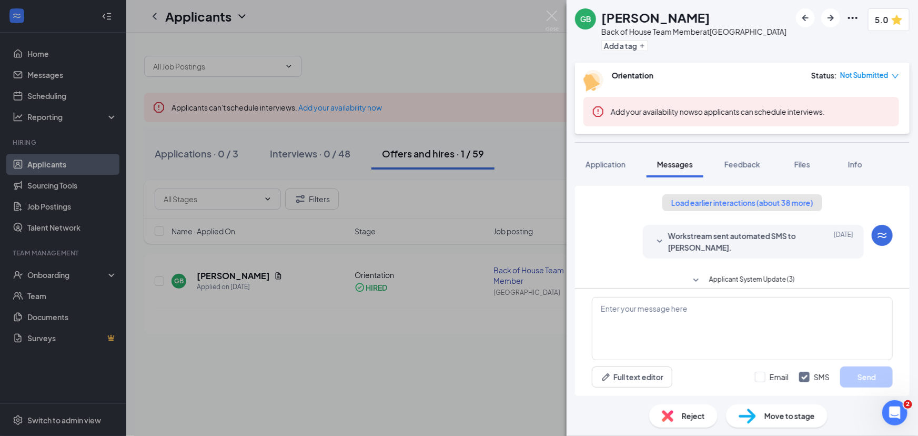
click at [689, 204] on button "Load earlier interactions (about 38 more)" at bounding box center [742, 202] width 160 height 17
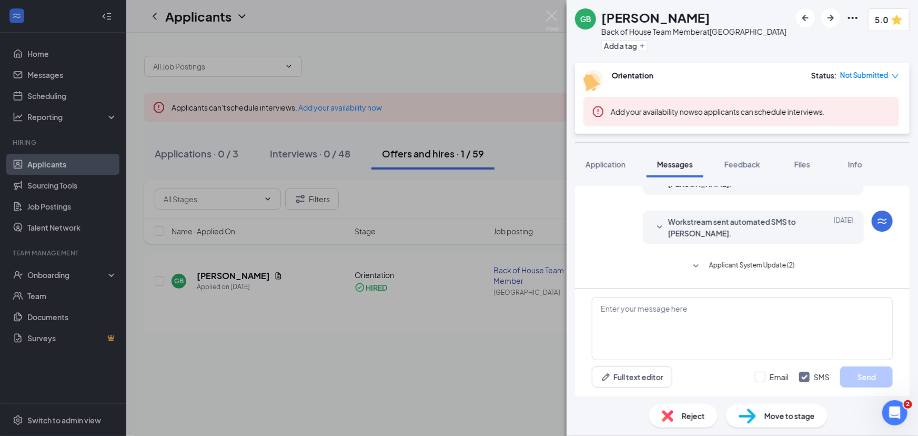
scroll to position [1530, 0]
drag, startPoint x: 634, startPoint y: 240, endPoint x: 673, endPoint y: 259, distance: 42.6
drag, startPoint x: 673, startPoint y: 259, endPoint x: 696, endPoint y: 265, distance: 23.5
click at [696, 265] on icon "SmallChevronDown" at bounding box center [696, 265] width 13 height 13
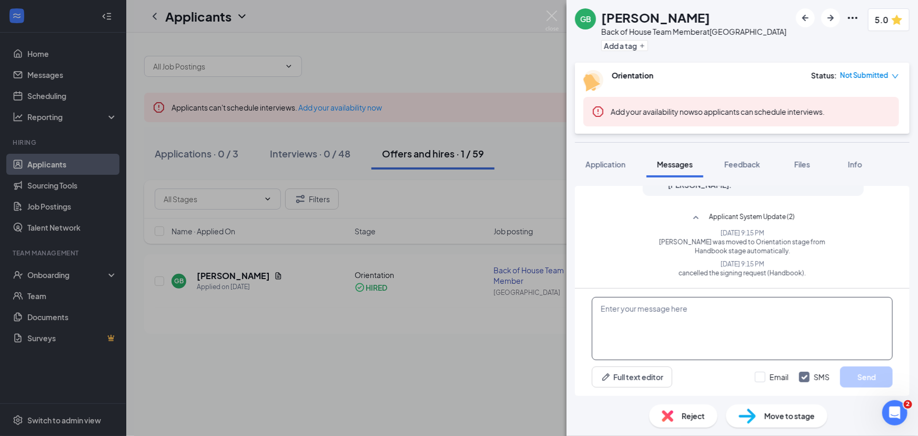
click at [634, 309] on textarea at bounding box center [742, 328] width 301 height 63
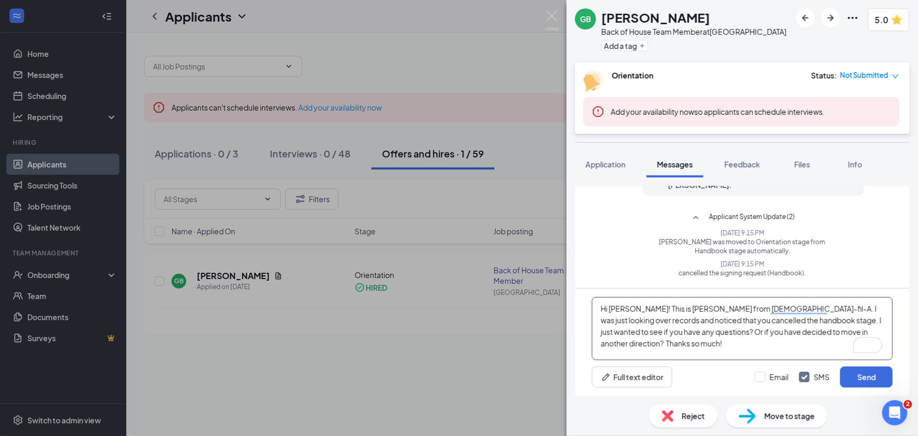
click at [837, 331] on textarea "Hi Gregory! This is Chrystal from Chick-fil-A. I was just looking over records …" at bounding box center [742, 328] width 301 height 63
click at [643, 309] on textarea "Hi Gregory! This is Chrystal from Chick-fil-A. I was just looking over records …" at bounding box center [742, 328] width 301 height 63
click at [640, 308] on textarea "Hi Gregory! This is Chrystal from Chick-fil-A. I was just looking over records …" at bounding box center [742, 328] width 301 height 63
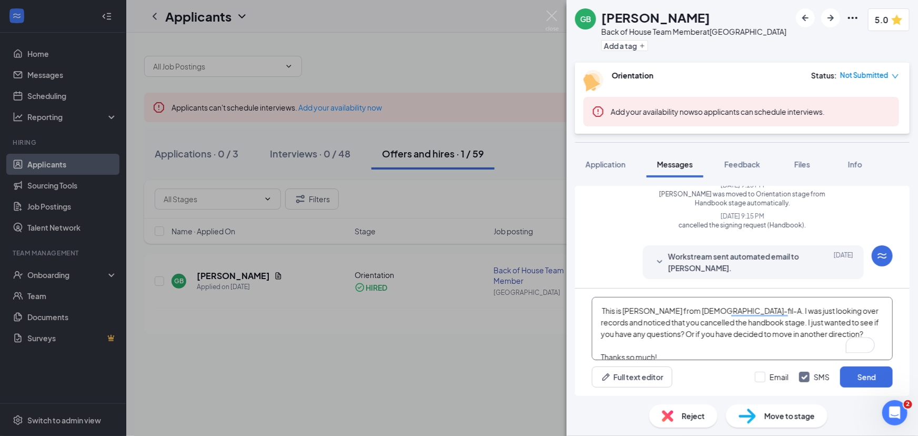
scroll to position [29, 0]
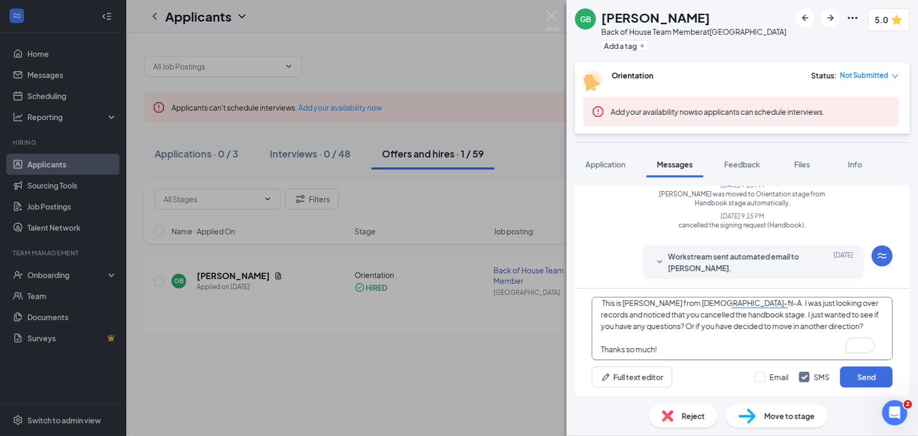
click at [700, 313] on textarea "Hi Gregory! This is Chrystal from Chick-fil-A. I was just looking over records …" at bounding box center [742, 328] width 301 height 63
type textarea "Hi Gregory! This is Chrystal from Chick-fil-A. I was looking over records and n…"
click at [869, 374] on button "Send" at bounding box center [866, 376] width 53 height 21
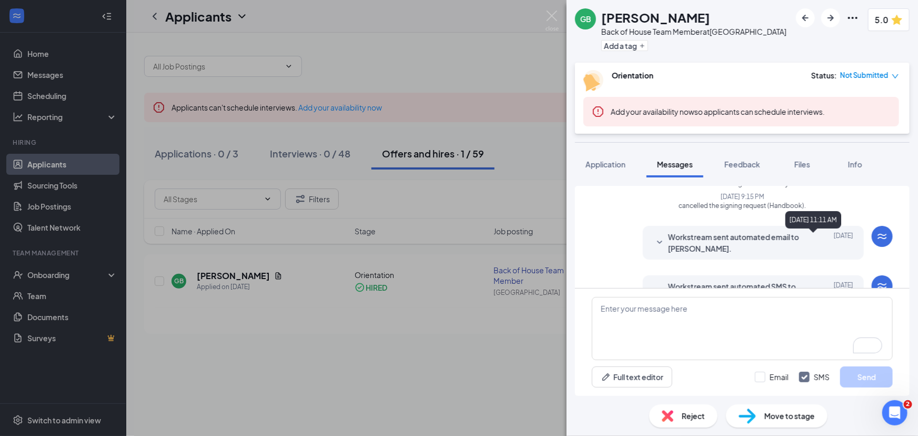
scroll to position [1549, 0]
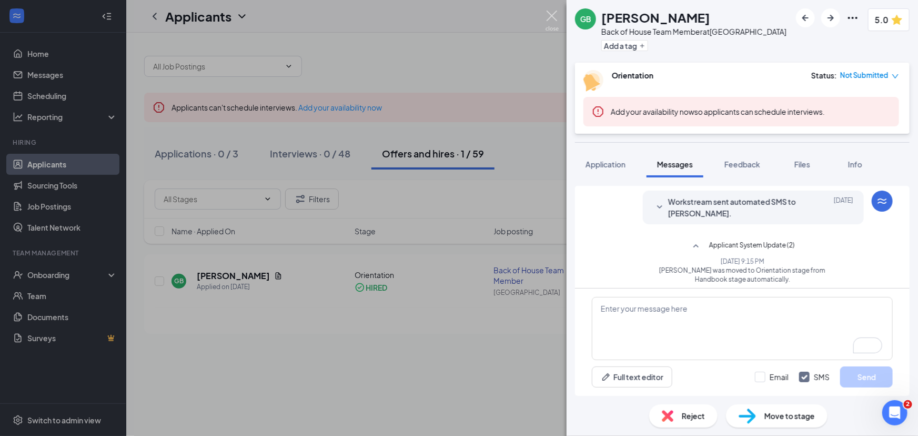
click at [552, 18] on img at bounding box center [552, 21] width 13 height 21
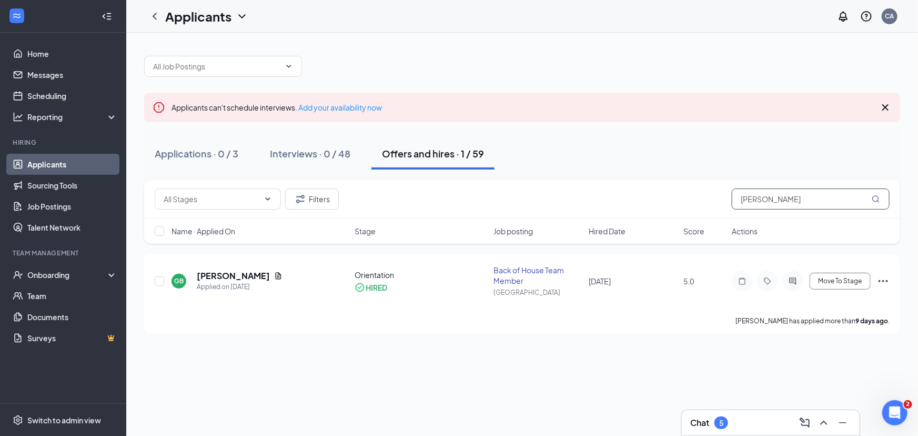
drag, startPoint x: 760, startPoint y: 200, endPoint x: 707, endPoint y: 204, distance: 53.8
click at [707, 204] on div "Filters greg" at bounding box center [522, 198] width 735 height 21
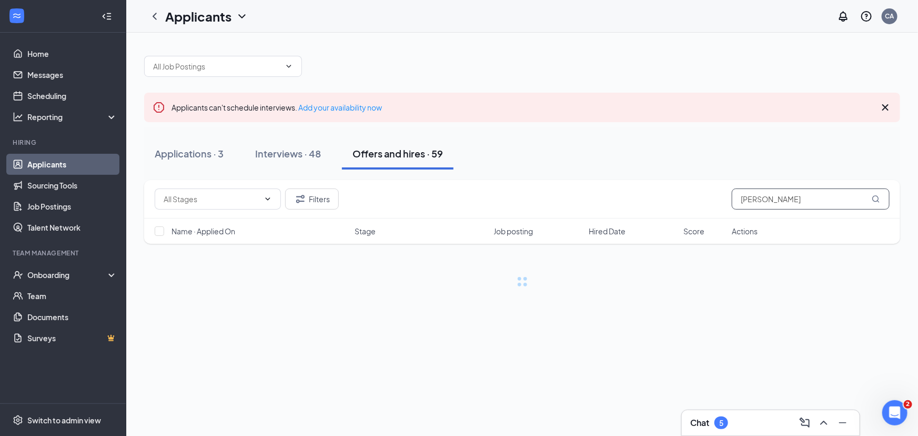
type input "[PERSON_NAME]"
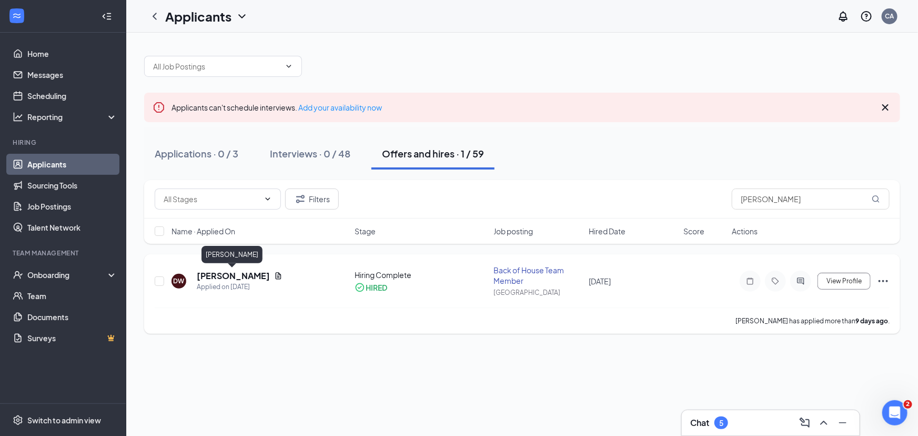
click at [214, 275] on h5 "[PERSON_NAME]" at bounding box center [233, 276] width 73 height 12
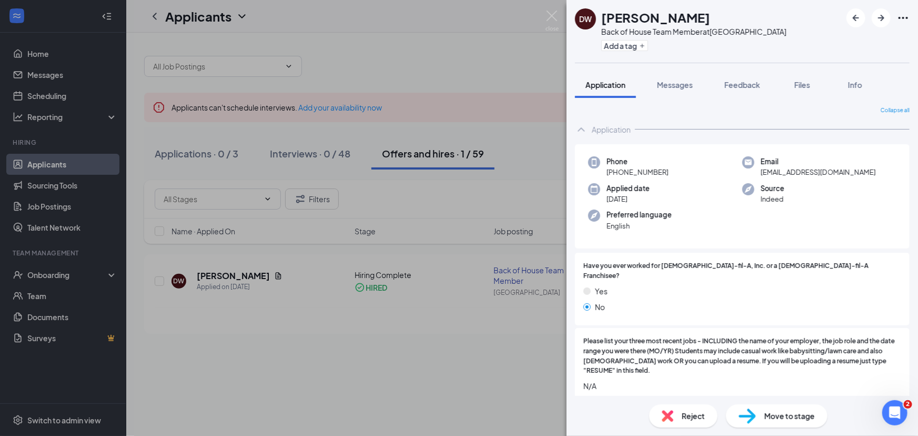
click at [257, 213] on div "DW DeAundre Wilson Back of House Team Member at Independence Center Add a tag A…" at bounding box center [459, 218] width 918 height 436
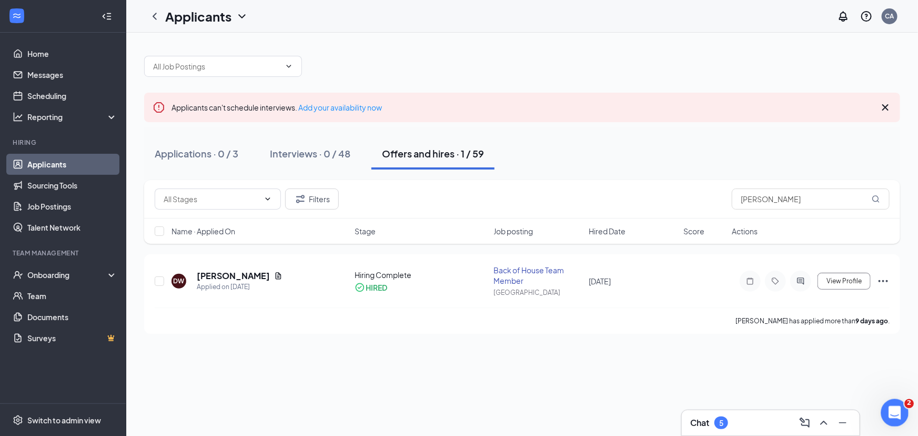
click at [899, 406] on div "Open Intercom Messenger" at bounding box center [893, 411] width 35 height 35
drag, startPoint x: 107, startPoint y: 773, endPoint x: 105, endPoint y: 781, distance: 7.5
click at [803, 278] on icon "ActiveChat" at bounding box center [800, 281] width 13 height 8
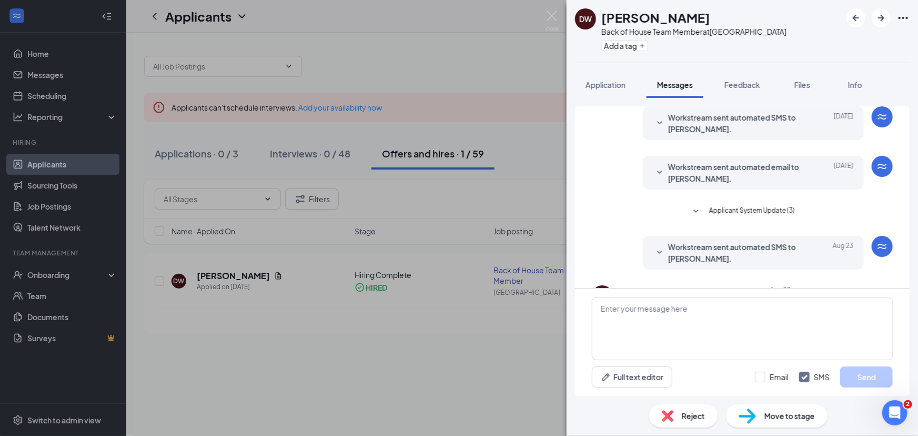
scroll to position [216, 0]
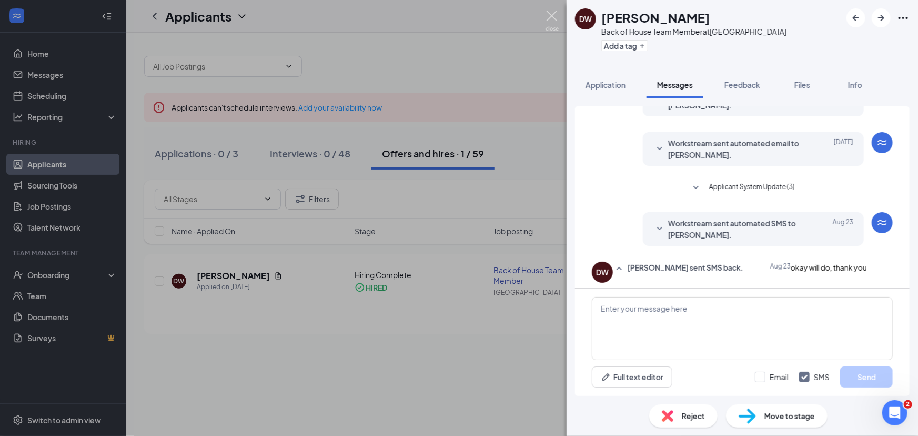
click at [552, 18] on img at bounding box center [552, 21] width 13 height 21
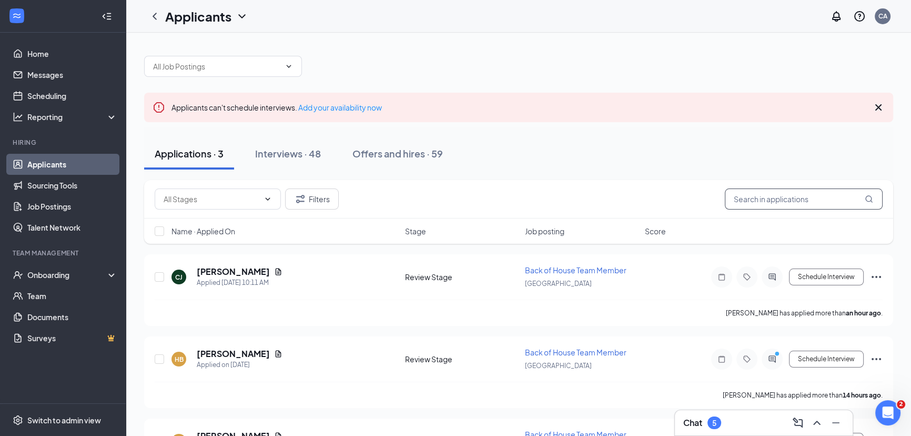
click at [778, 194] on input "text" at bounding box center [804, 198] width 158 height 21
click at [379, 153] on div "Offers and hires · 59" at bounding box center [397, 153] width 90 height 13
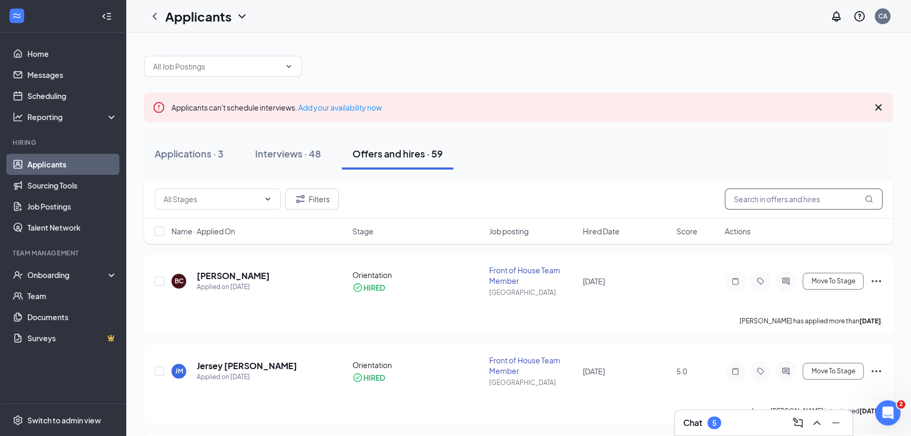
click at [762, 195] on input "text" at bounding box center [804, 198] width 158 height 21
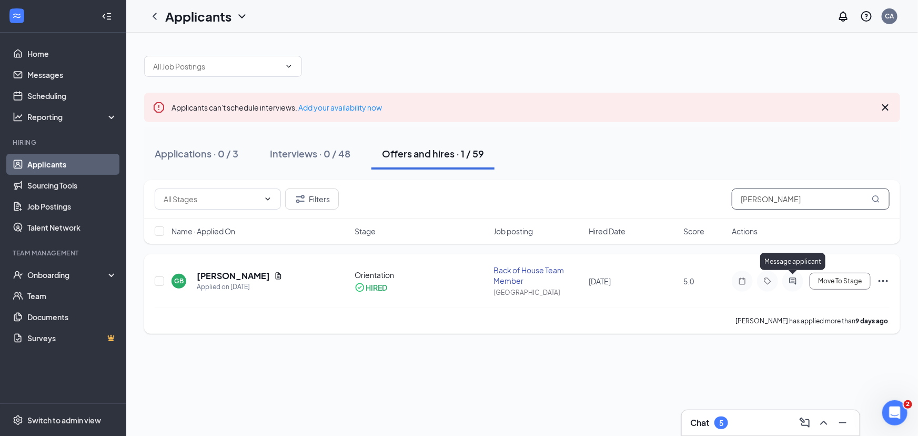
type input "[PERSON_NAME]"
click at [797, 279] on icon "ActiveChat" at bounding box center [793, 281] width 13 height 8
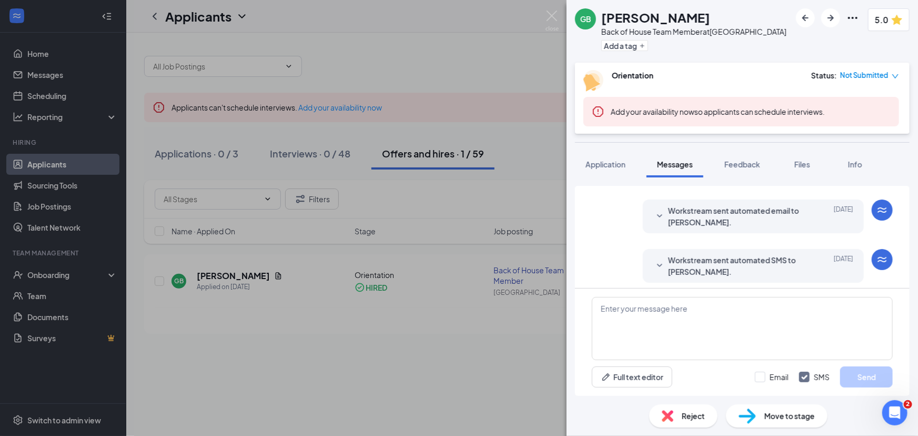
scroll to position [350, 0]
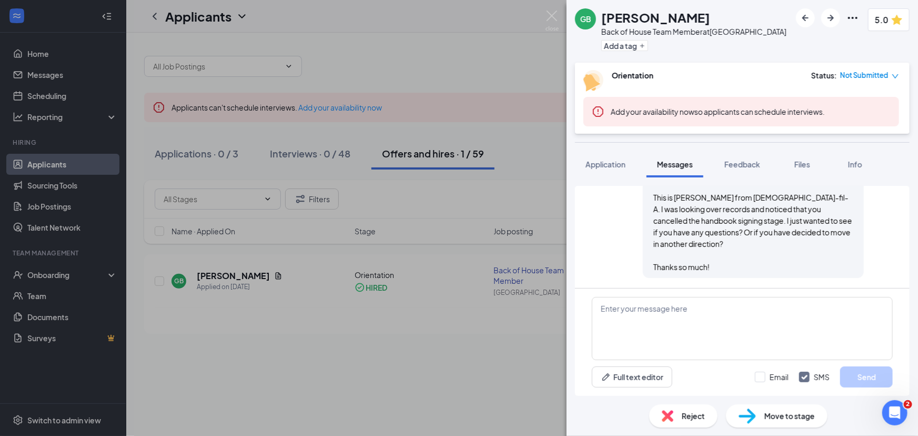
click at [542, 18] on div "GB Gregory Bellis Back of House Team Member at Independence Center Add a tag 5.…" at bounding box center [459, 218] width 918 height 436
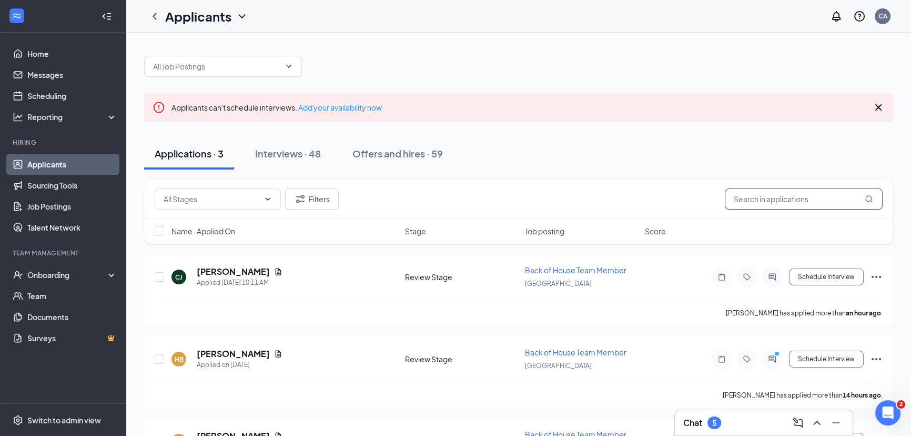
click at [795, 205] on input "text" at bounding box center [804, 198] width 158 height 21
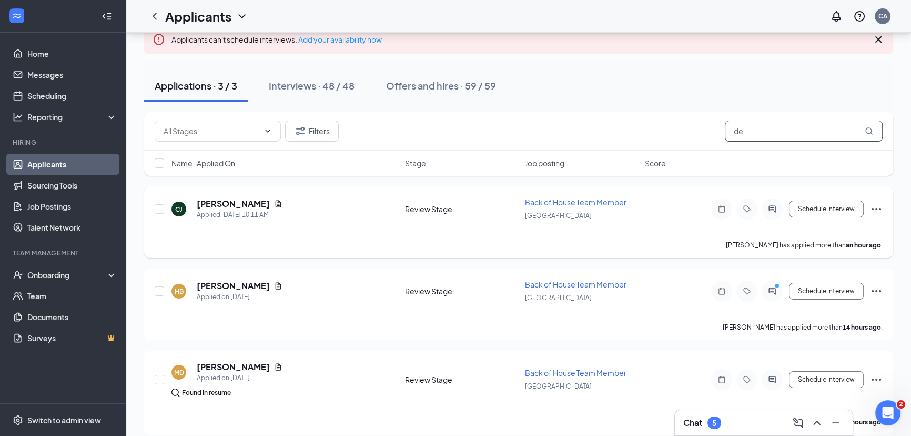
scroll to position [77, 0]
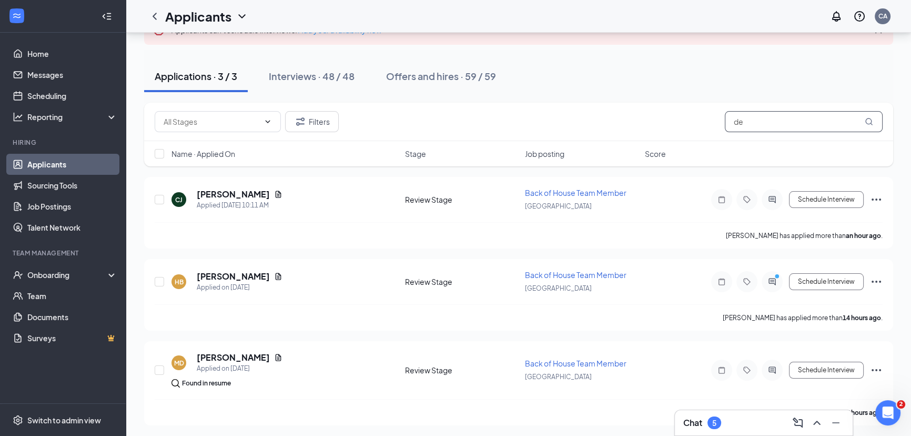
drag, startPoint x: 757, startPoint y: 123, endPoint x: 704, endPoint y: 123, distance: 52.1
click at [704, 123] on div "Filters de" at bounding box center [519, 121] width 728 height 21
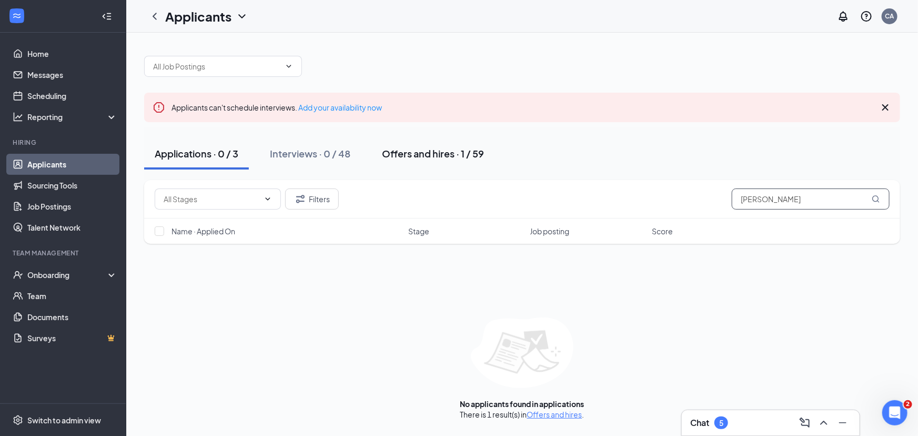
type input "[PERSON_NAME]"
click at [440, 155] on div "Offers and hires · 1 / 59" at bounding box center [433, 153] width 102 height 13
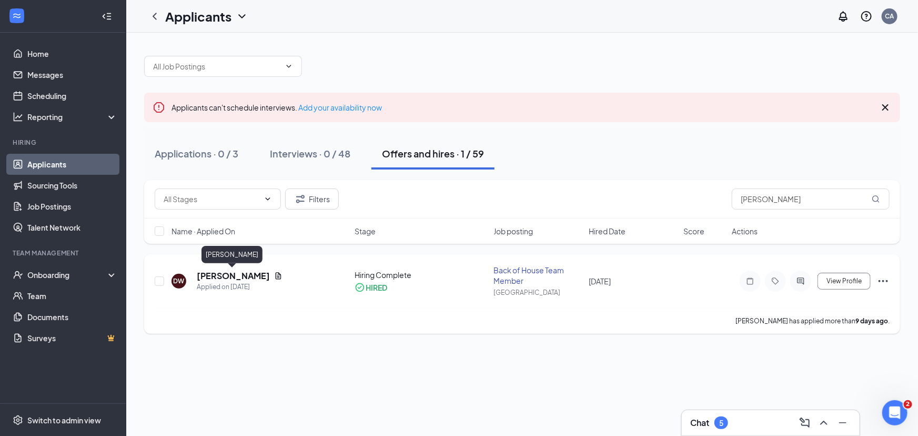
click at [225, 275] on h5 "[PERSON_NAME]" at bounding box center [233, 276] width 73 height 12
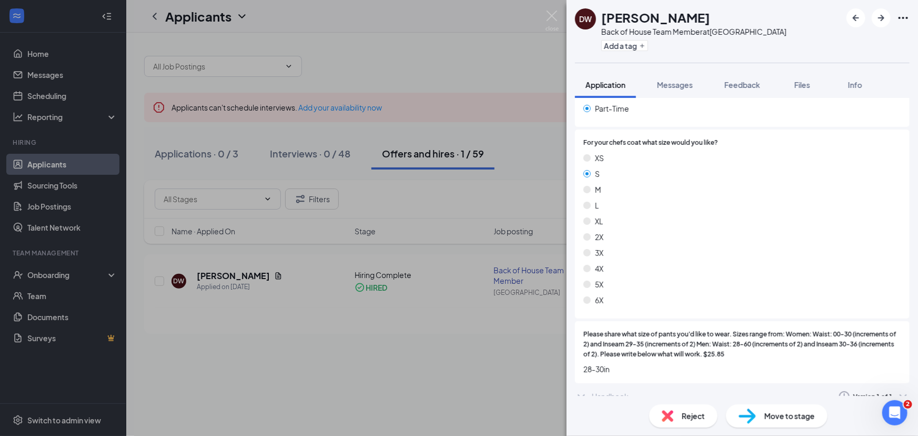
scroll to position [1437, 0]
click at [552, 14] on img at bounding box center [552, 21] width 13 height 21
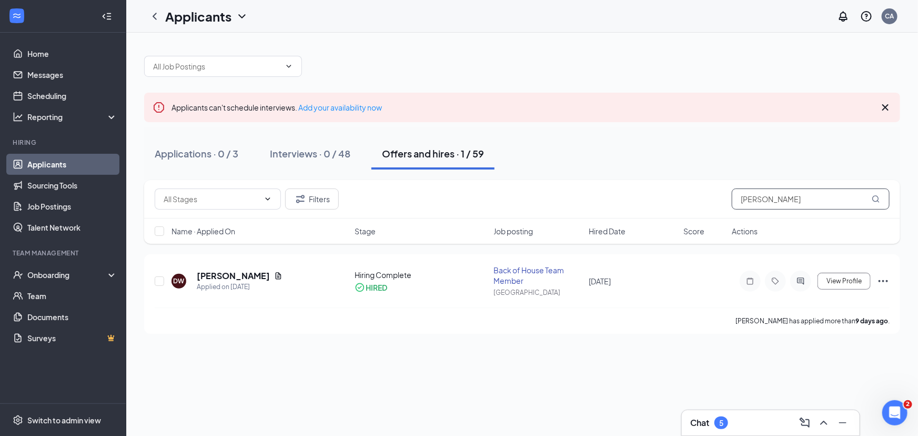
drag, startPoint x: 772, startPoint y: 202, endPoint x: 677, endPoint y: 207, distance: 95.3
click at [677, 207] on div "Filters [PERSON_NAME]" at bounding box center [522, 198] width 735 height 21
click at [216, 273] on h5 "[PERSON_NAME]" at bounding box center [233, 276] width 73 height 12
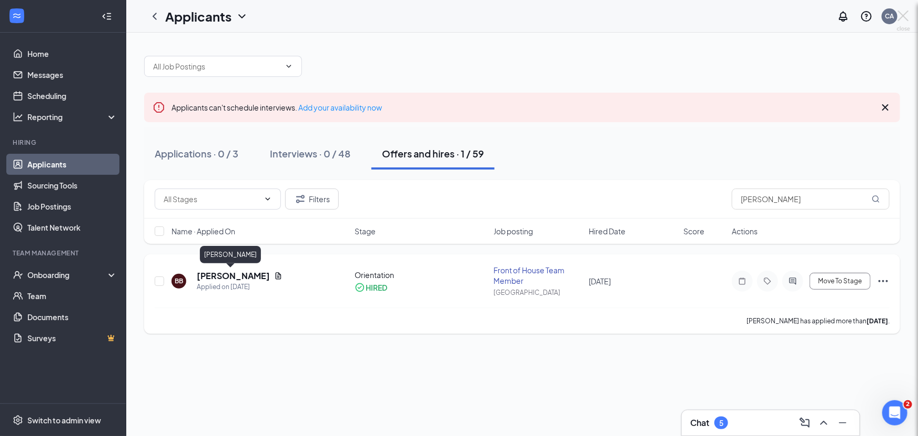
click at [216, 273] on div at bounding box center [459, 218] width 918 height 436
click at [239, 271] on h5 "[PERSON_NAME]" at bounding box center [233, 276] width 73 height 12
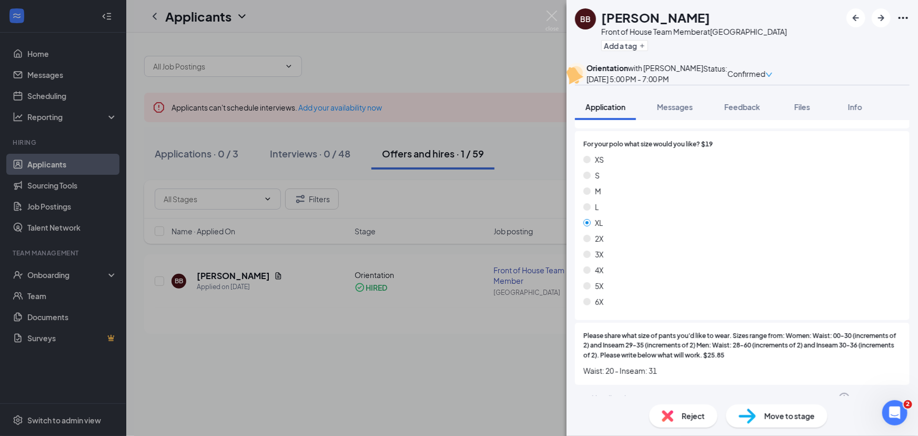
scroll to position [1584, 0]
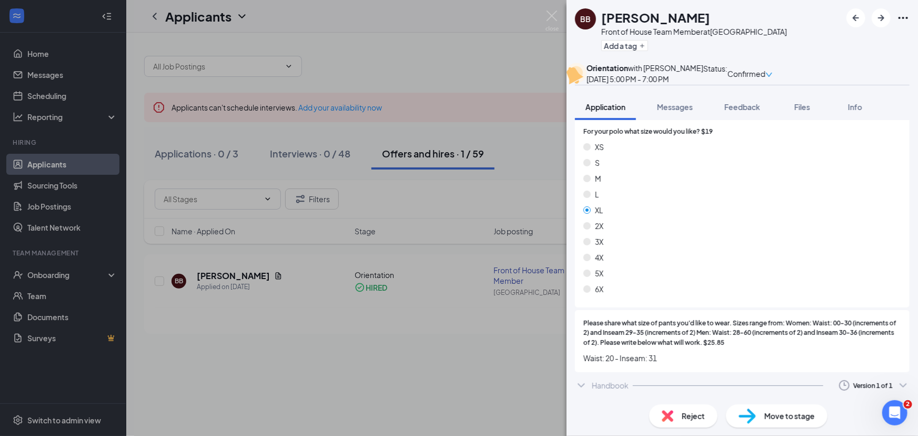
click at [405, 40] on div "[PERSON_NAME] Front of House Team Member at [GEOGRAPHIC_DATA] Add a tag Orienta…" at bounding box center [459, 218] width 918 height 436
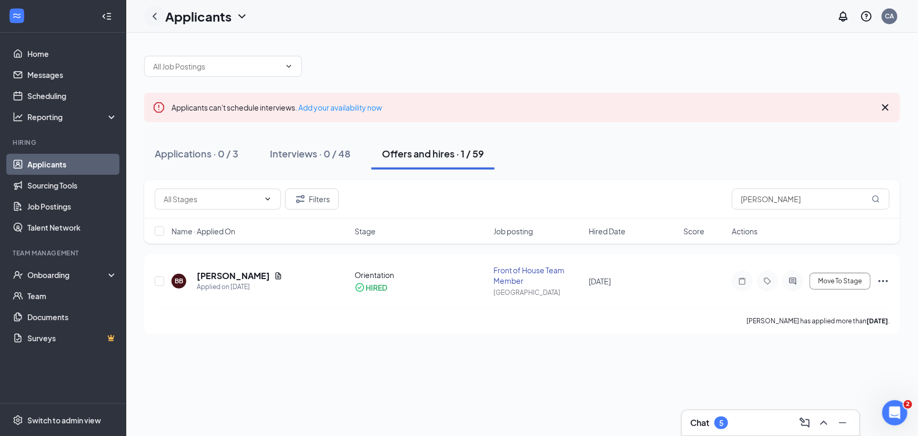
drag, startPoint x: 154, startPoint y: 16, endPoint x: 158, endPoint y: 21, distance: 6.3
click at [154, 16] on icon "ChevronLeft" at bounding box center [155, 16] width 4 height 7
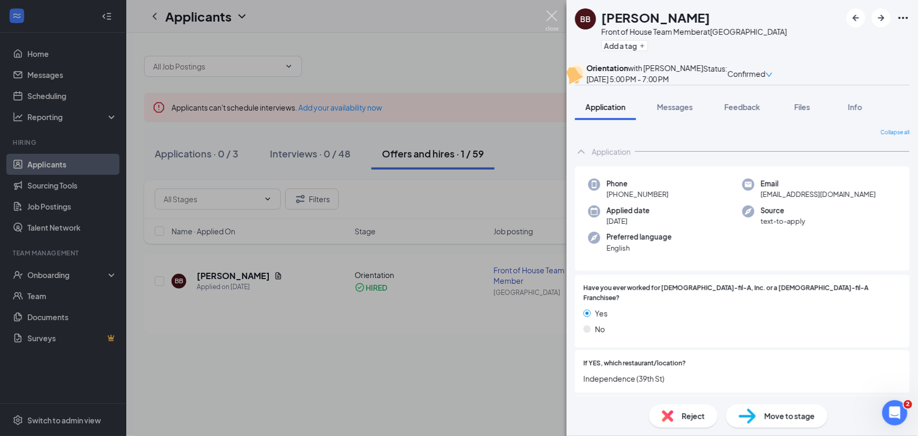
click at [552, 15] on img at bounding box center [552, 21] width 13 height 21
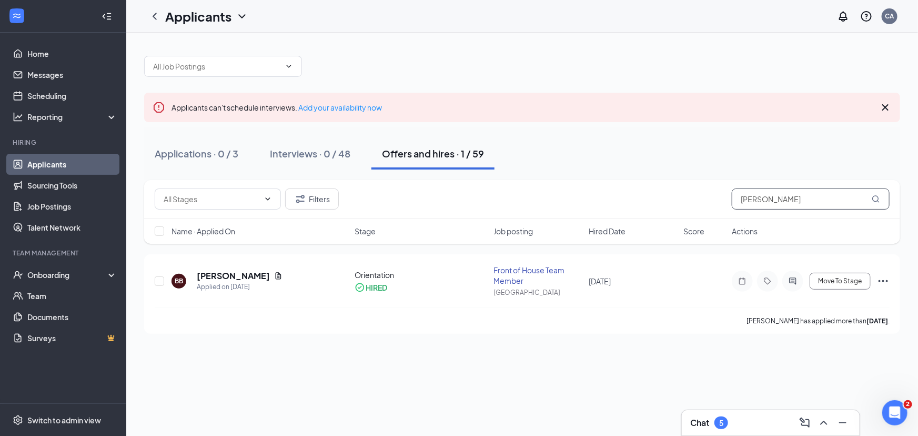
drag, startPoint x: 772, startPoint y: 199, endPoint x: 687, endPoint y: 203, distance: 85.8
click at [688, 203] on div "Filters [PERSON_NAME]" at bounding box center [522, 198] width 735 height 21
type input "ibarr"
click at [223, 274] on h5 "[PERSON_NAME]" at bounding box center [233, 276] width 73 height 12
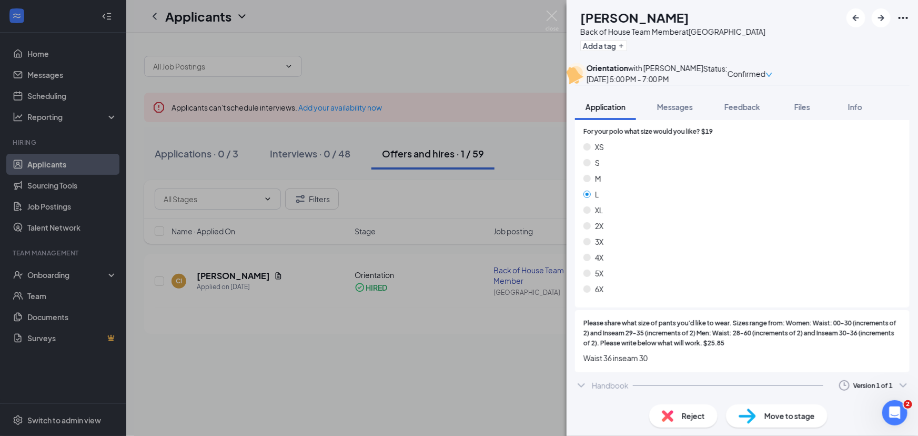
scroll to position [1518, 0]
click at [551, 18] on img at bounding box center [552, 21] width 13 height 21
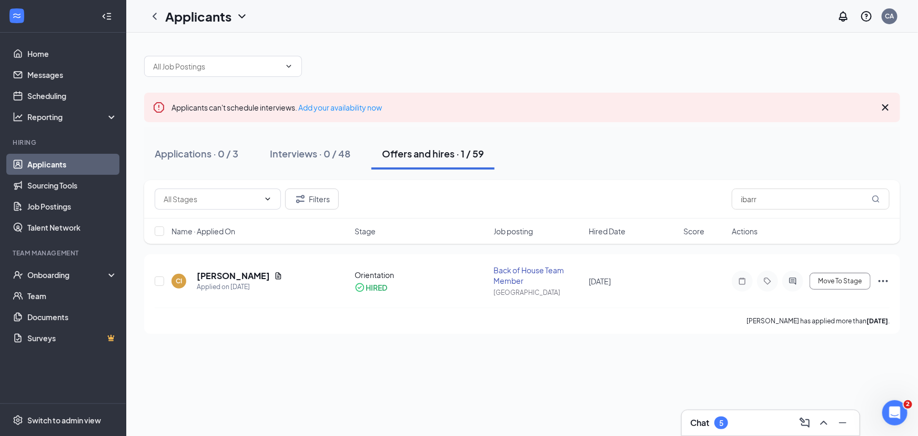
click at [57, 160] on link "Applicants" at bounding box center [72, 164] width 90 height 21
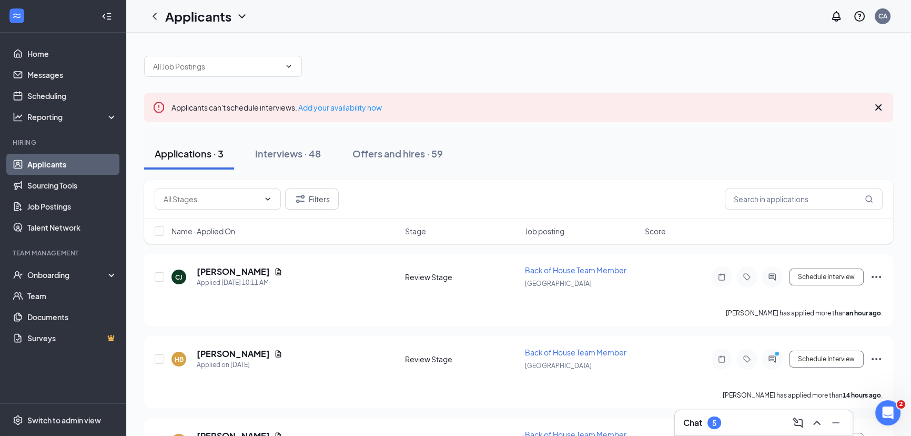
click at [783, 210] on div "Filters" at bounding box center [518, 199] width 749 height 38
click at [779, 203] on input "text" at bounding box center [804, 198] width 158 height 21
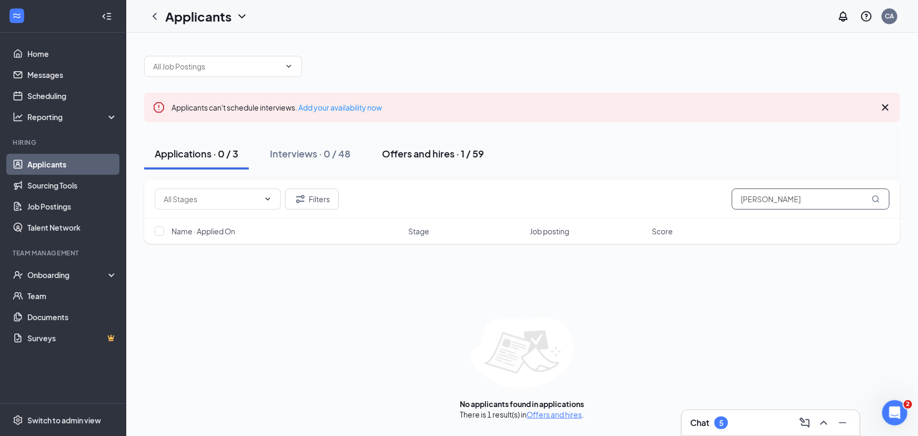
type input "[PERSON_NAME]"
click at [395, 155] on div "Offers and hires · 1 / 59" at bounding box center [433, 153] width 102 height 13
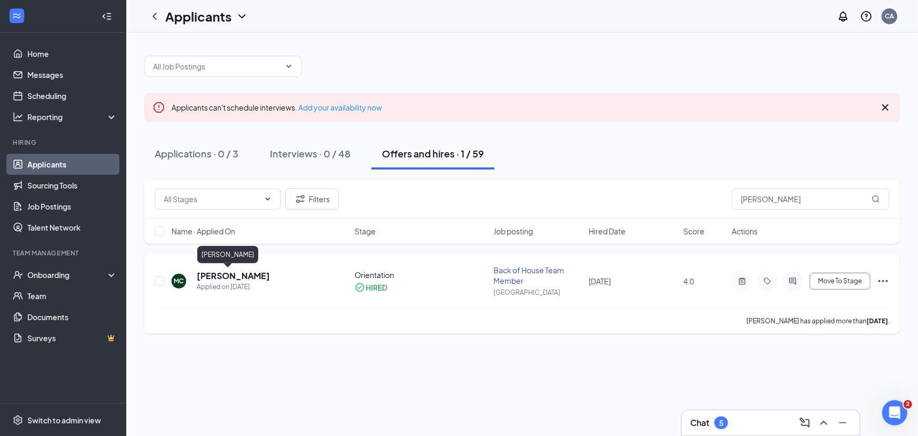
click at [200, 276] on h5 "[PERSON_NAME]" at bounding box center [233, 276] width 73 height 12
click at [220, 279] on h5 "[PERSON_NAME]" at bounding box center [233, 276] width 73 height 12
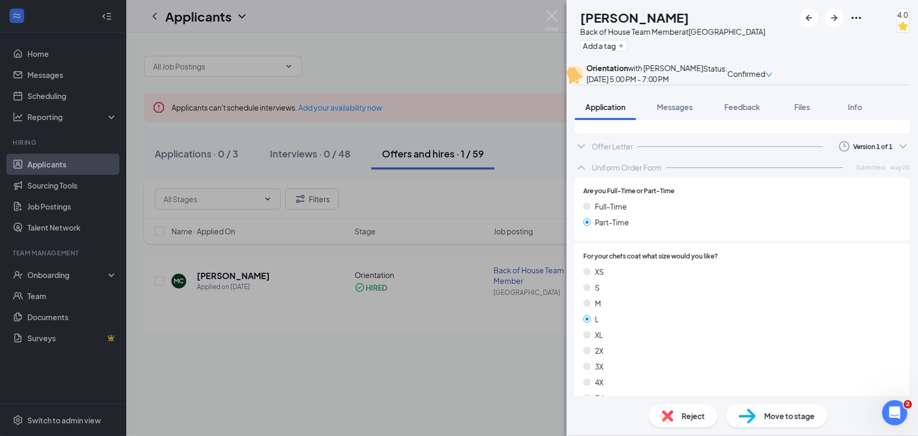
scroll to position [1349, 0]
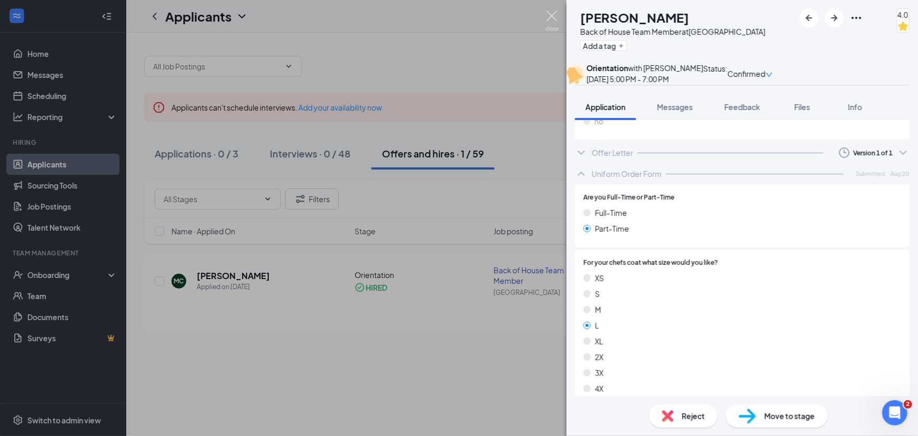
click at [556, 20] on img at bounding box center [552, 21] width 13 height 21
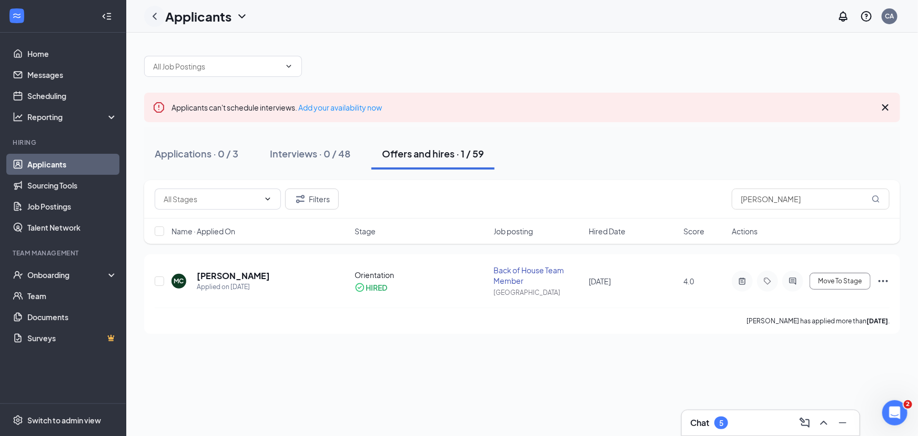
click at [154, 20] on icon "ChevronLeft" at bounding box center [154, 16] width 13 height 13
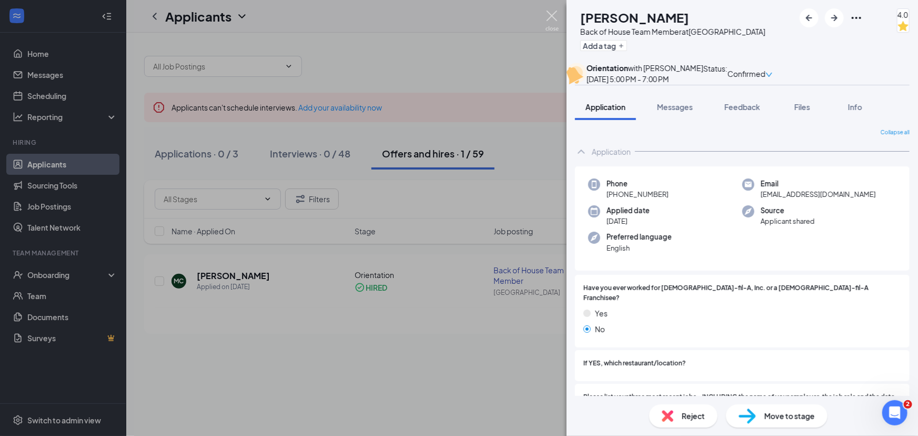
click at [552, 18] on img at bounding box center [552, 21] width 13 height 21
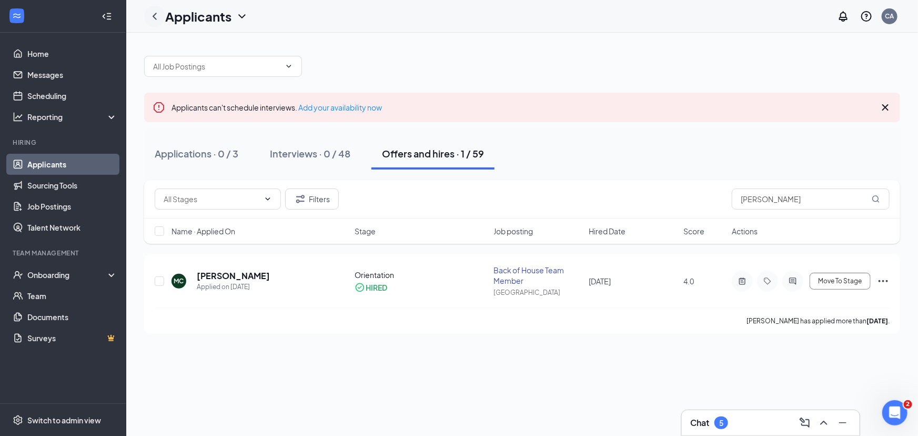
click at [154, 15] on icon "ChevronLeft" at bounding box center [154, 16] width 13 height 13
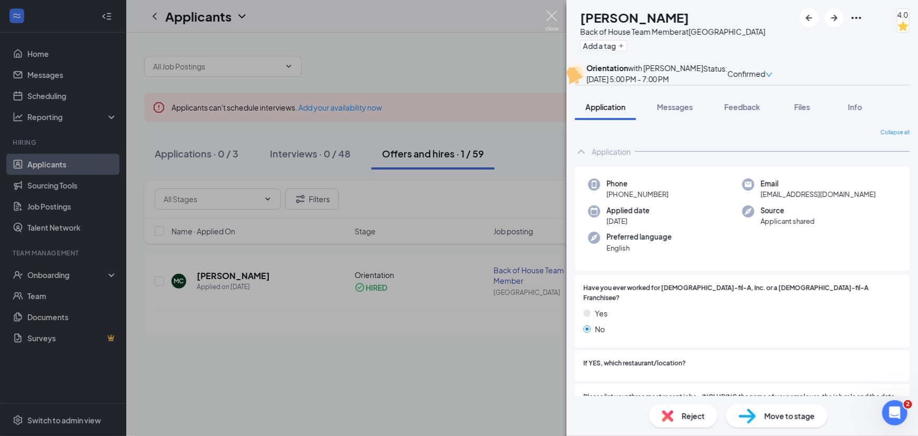
click at [550, 19] on img at bounding box center [552, 21] width 13 height 21
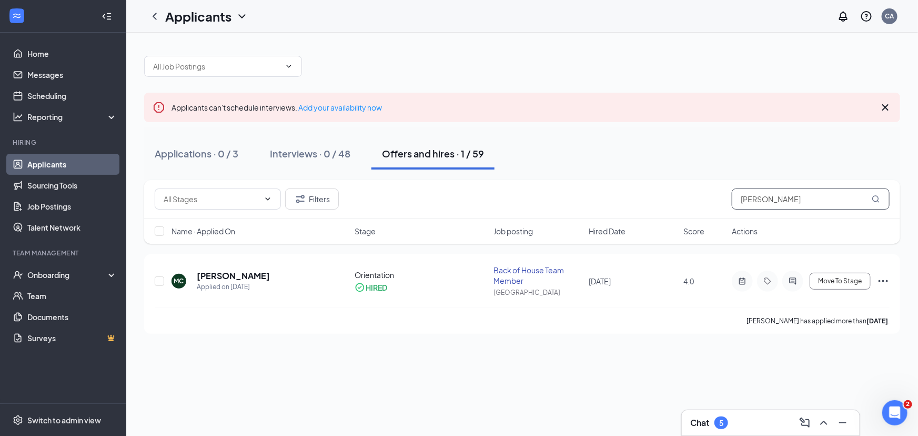
drag, startPoint x: 759, startPoint y: 198, endPoint x: 681, endPoint y: 200, distance: 77.9
click at [681, 200] on div "Filters [PERSON_NAME]" at bounding box center [522, 198] width 735 height 21
click at [230, 274] on h5 "[PERSON_NAME]" at bounding box center [218, 276] width 73 height 12
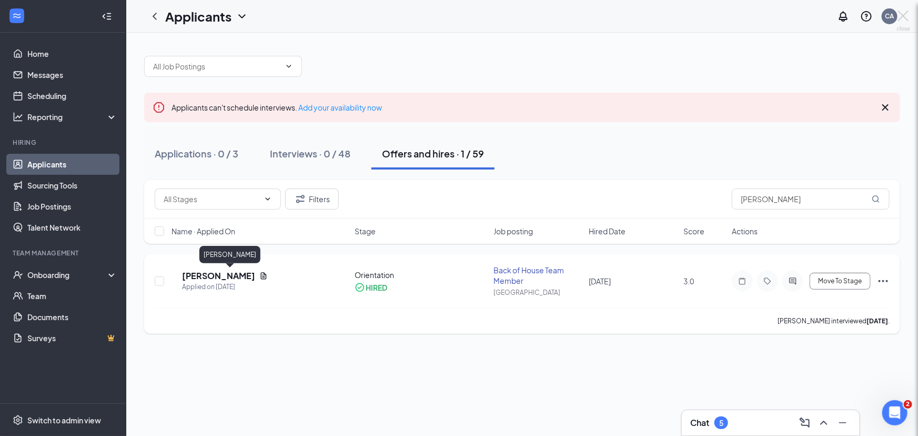
click at [230, 274] on div at bounding box center [459, 218] width 918 height 436
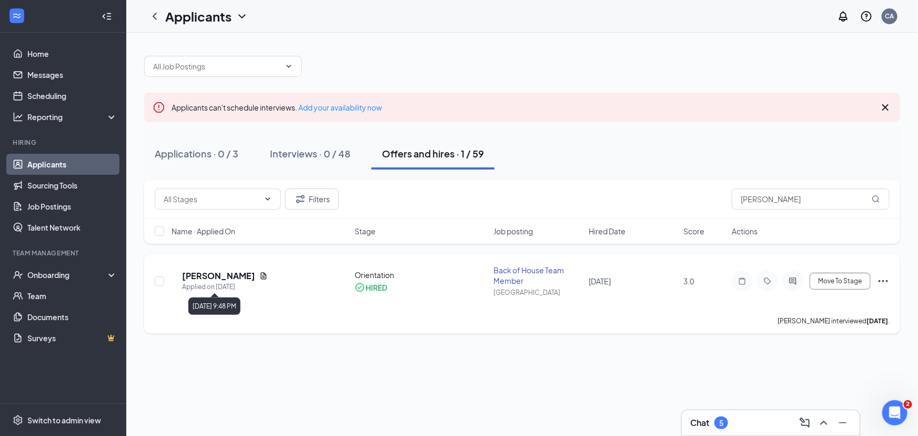
click at [239, 275] on h5 "[PERSON_NAME]" at bounding box center [218, 276] width 73 height 12
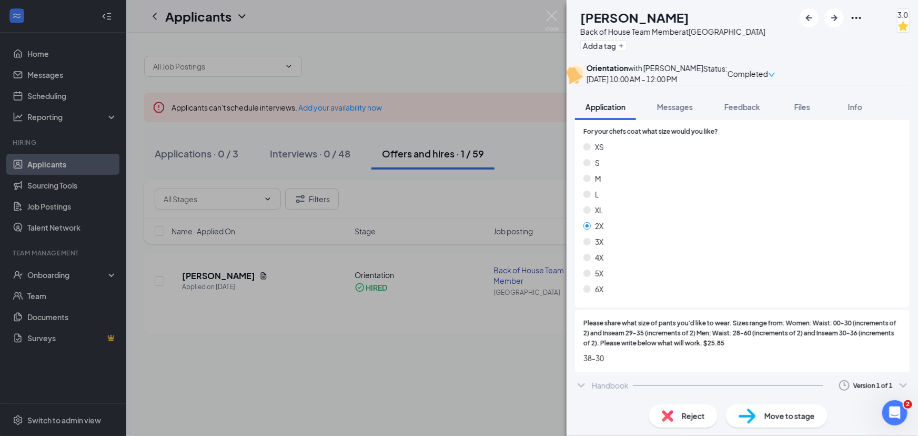
scroll to position [1505, 0]
click at [552, 16] on img at bounding box center [552, 21] width 13 height 21
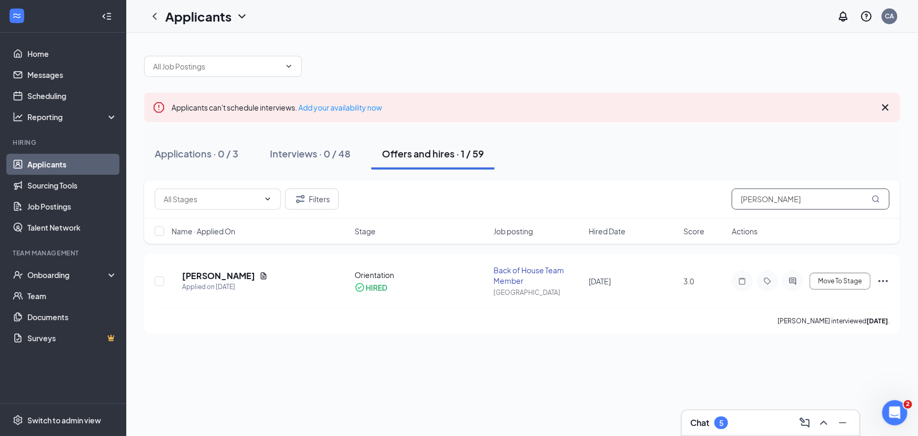
drag, startPoint x: 764, startPoint y: 206, endPoint x: 662, endPoint y: 219, distance: 103.4
click at [662, 219] on div "Filters [PERSON_NAME] Name · Applied On Stage Job posting Hired Date Score Acti…" at bounding box center [522, 212] width 756 height 64
click at [220, 277] on h5 "[PERSON_NAME]" at bounding box center [218, 276] width 73 height 12
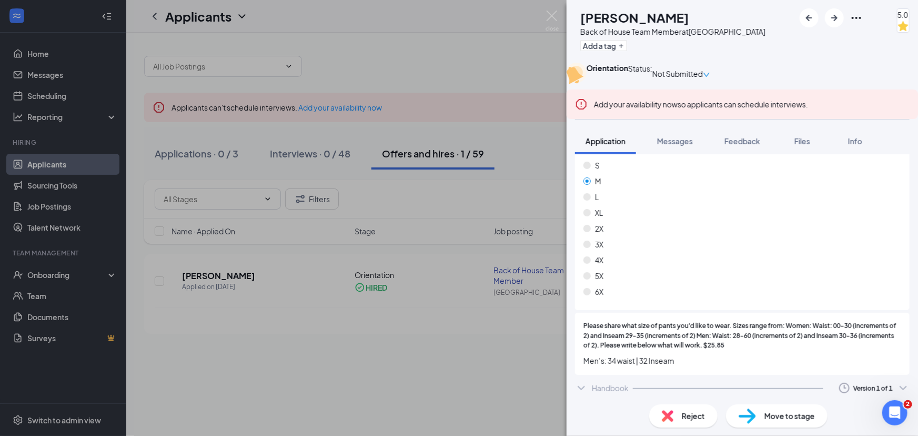
scroll to position [1596, 0]
click at [552, 12] on img at bounding box center [552, 21] width 13 height 21
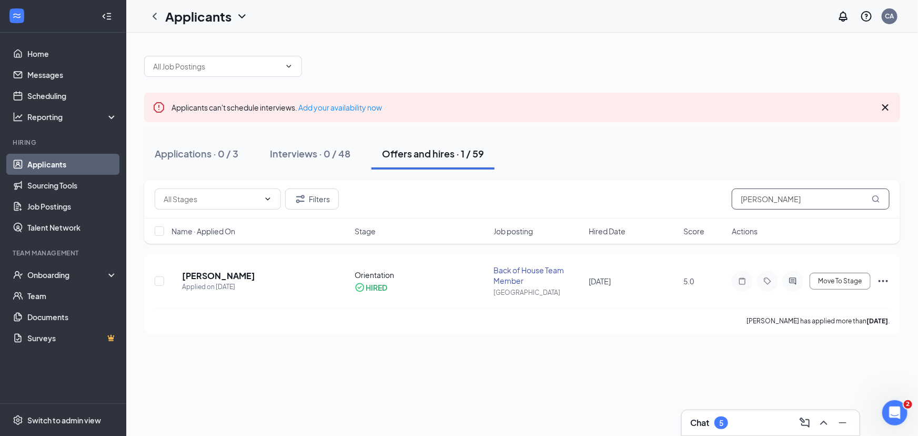
drag, startPoint x: 765, startPoint y: 206, endPoint x: 671, endPoint y: 211, distance: 94.3
click at [673, 213] on div "Filters [PERSON_NAME]" at bounding box center [522, 199] width 756 height 38
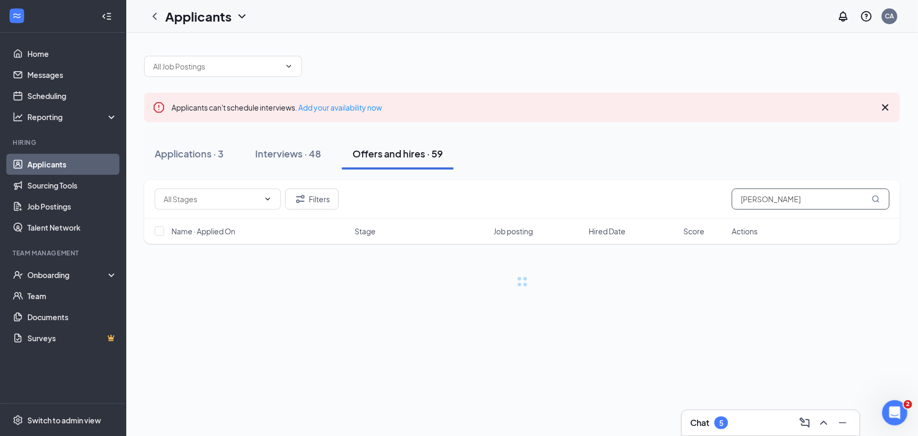
click at [873, 199] on icon "MagnifyingGlass" at bounding box center [876, 199] width 8 height 8
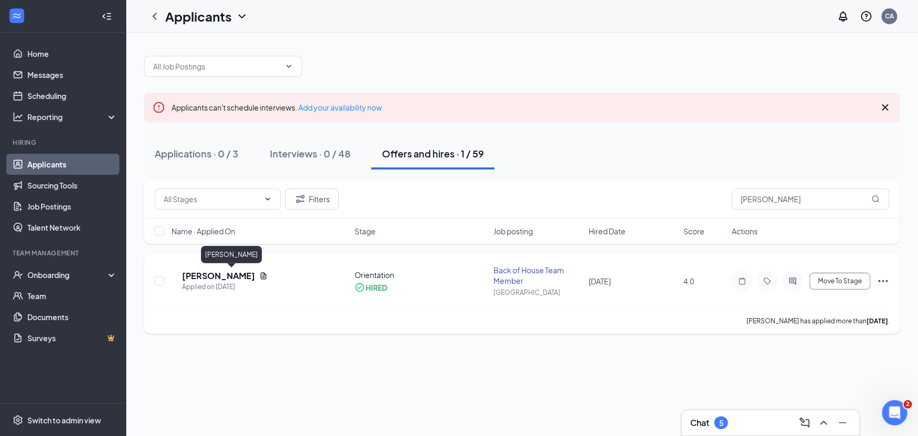
click at [210, 275] on h5 "[PERSON_NAME]" at bounding box center [218, 276] width 73 height 12
click at [211, 275] on div at bounding box center [459, 218] width 918 height 436
click at [220, 273] on h5 "[PERSON_NAME]" at bounding box center [218, 276] width 73 height 12
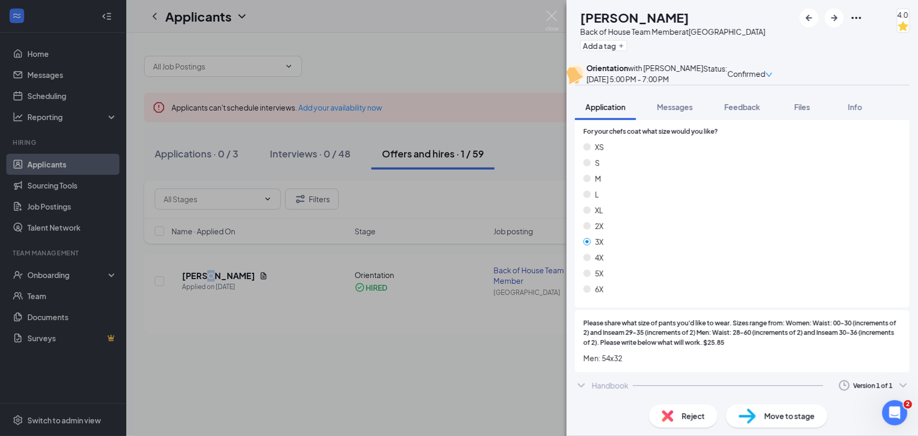
scroll to position [1573, 0]
click at [546, 11] on img at bounding box center [552, 21] width 13 height 21
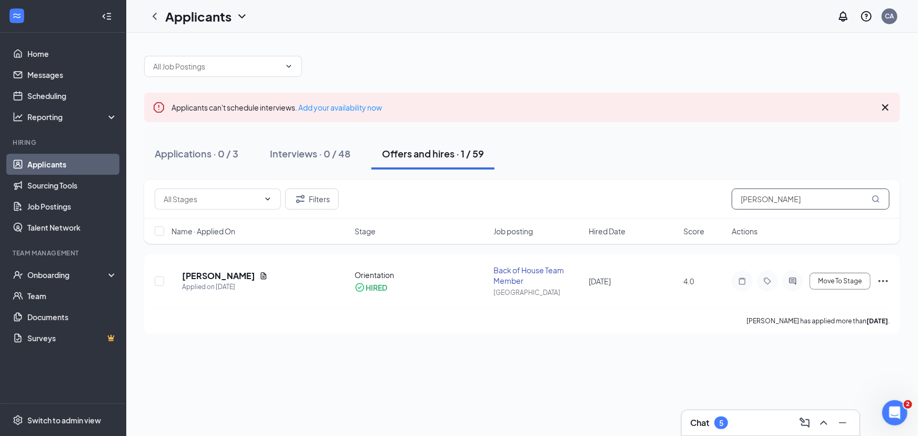
drag, startPoint x: 767, startPoint y: 195, endPoint x: 667, endPoint y: 205, distance: 101.0
click at [667, 205] on div "Filters [PERSON_NAME]" at bounding box center [522, 198] width 735 height 21
click at [219, 279] on h5 "[PERSON_NAME]" at bounding box center [218, 276] width 73 height 12
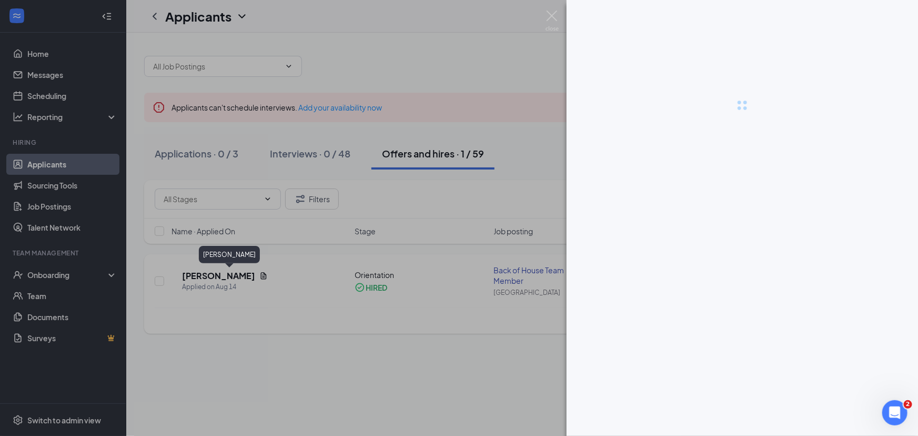
click at [219, 279] on div at bounding box center [459, 218] width 918 height 436
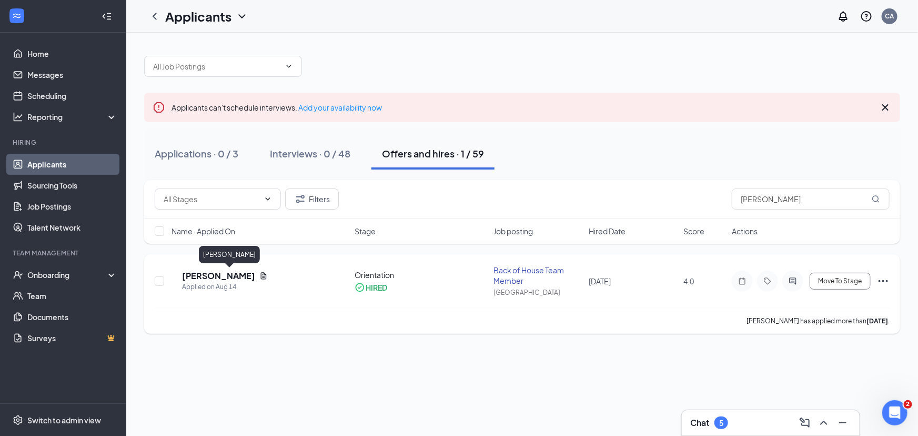
click at [219, 279] on h5 "[PERSON_NAME]" at bounding box center [218, 276] width 73 height 12
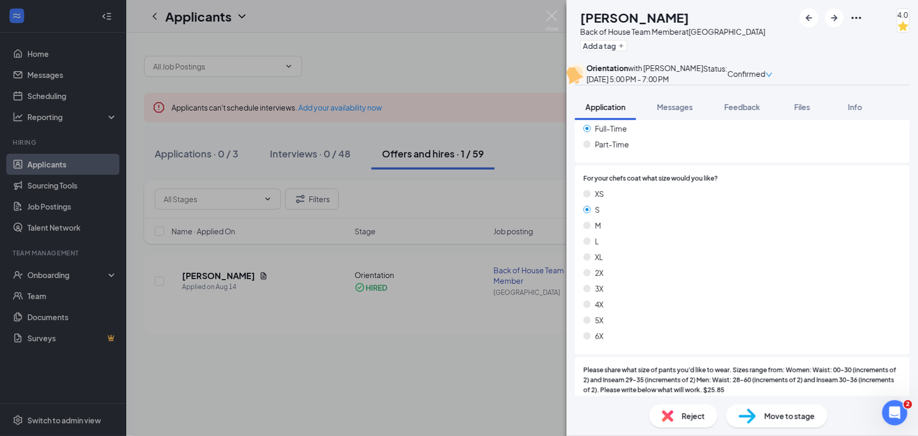
scroll to position [1494, 0]
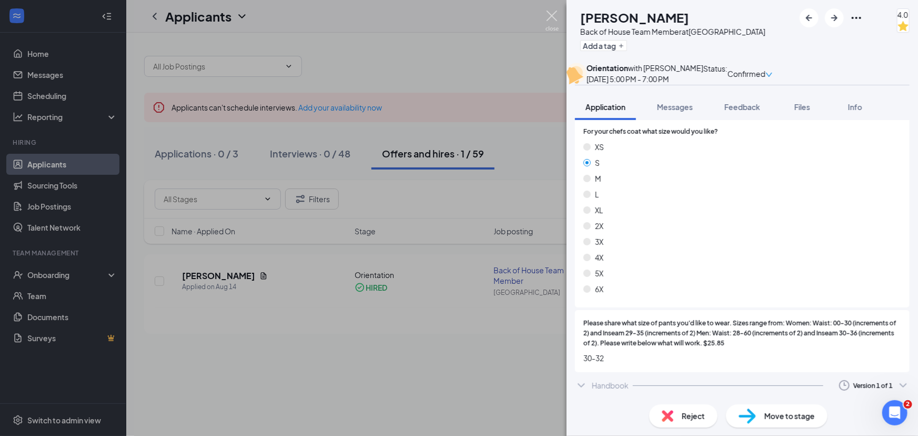
click at [551, 17] on img at bounding box center [552, 21] width 13 height 21
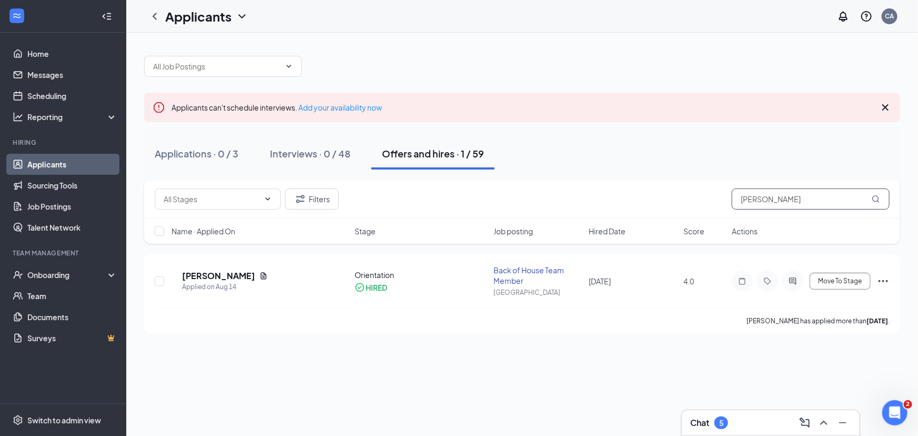
drag, startPoint x: 782, startPoint y: 195, endPoint x: 690, endPoint y: 196, distance: 92.1
click at [691, 196] on div "Filters [PERSON_NAME]" at bounding box center [522, 198] width 735 height 21
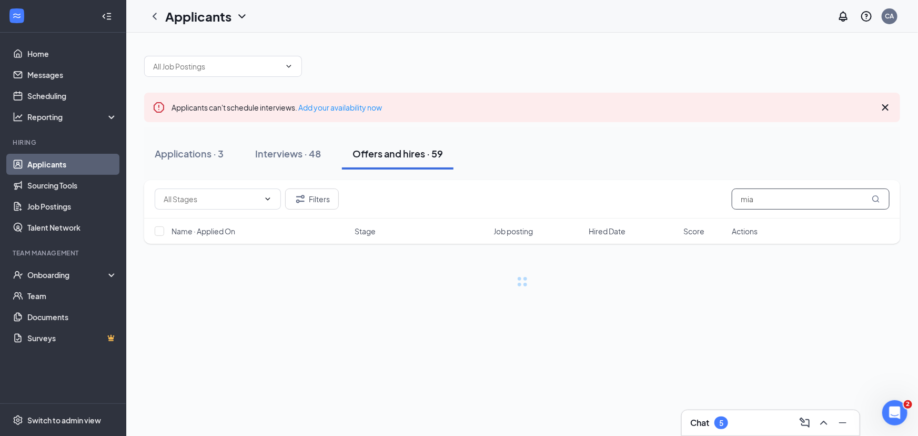
click at [876, 196] on icon "MagnifyingGlass" at bounding box center [876, 199] width 8 height 8
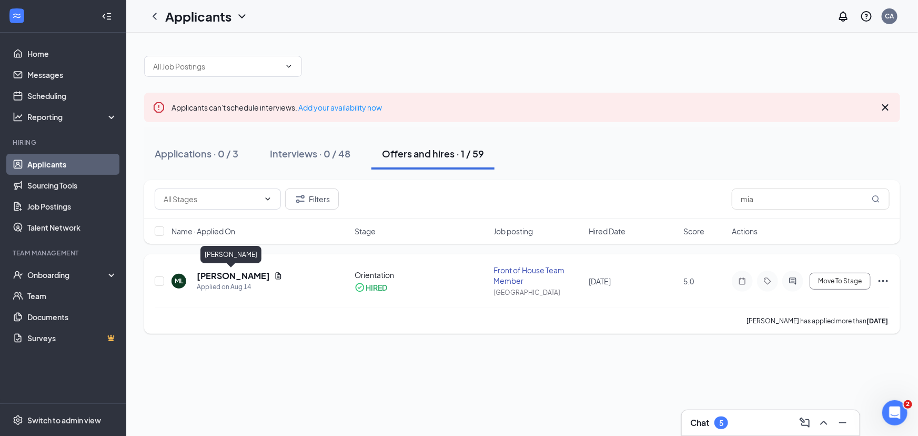
click at [220, 274] on h5 "[PERSON_NAME]" at bounding box center [233, 276] width 73 height 12
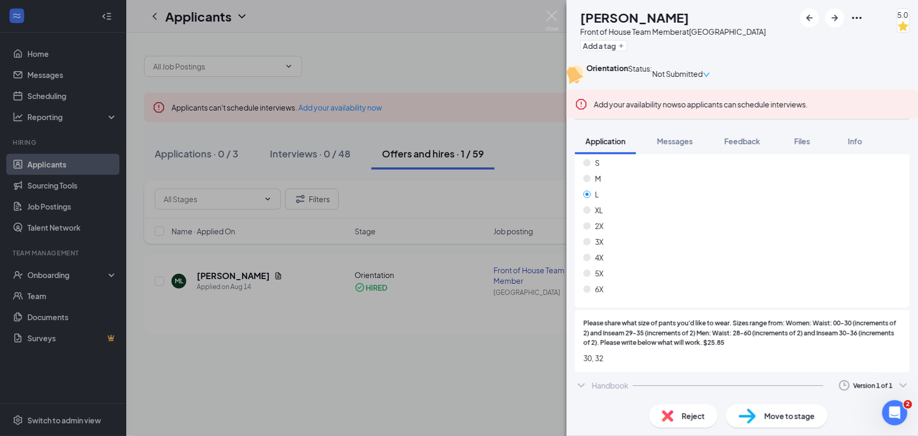
scroll to position [1609, 0]
click at [552, 16] on img at bounding box center [552, 21] width 13 height 21
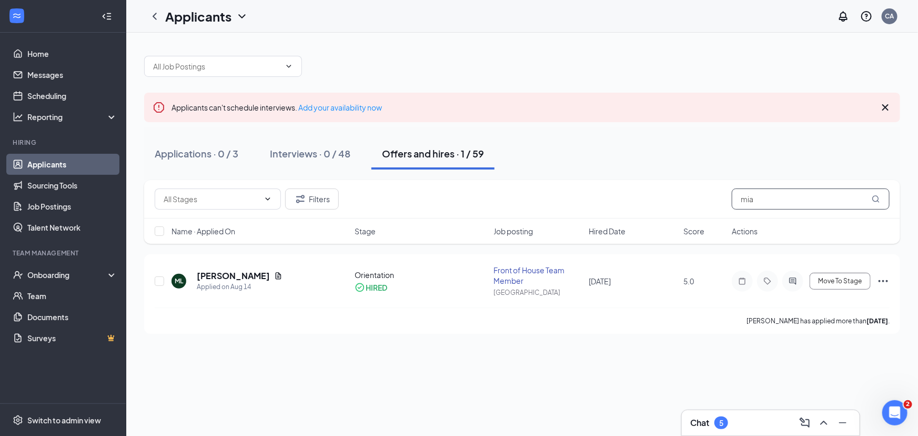
drag, startPoint x: 759, startPoint y: 199, endPoint x: 689, endPoint y: 193, distance: 69.7
click at [691, 194] on div "Filters mia" at bounding box center [522, 198] width 735 height 21
click at [205, 274] on h5 "[PERSON_NAME]" at bounding box center [218, 276] width 73 height 12
click at [255, 278] on h5 "[PERSON_NAME]" at bounding box center [218, 276] width 73 height 12
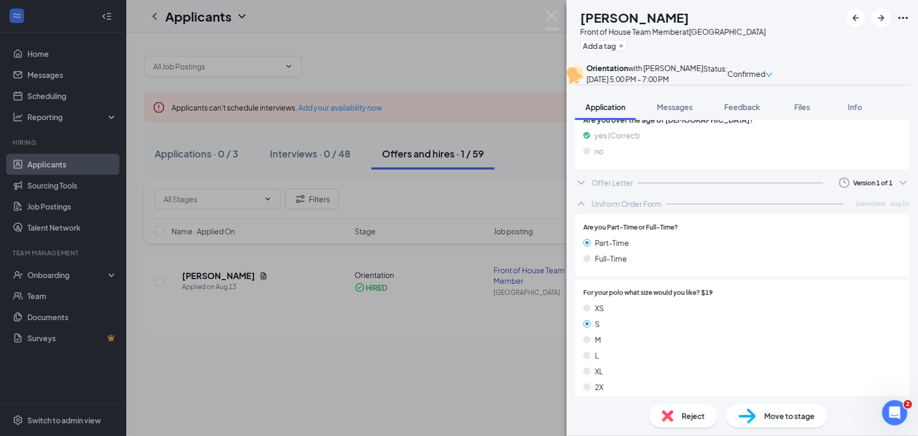
scroll to position [1339, 0]
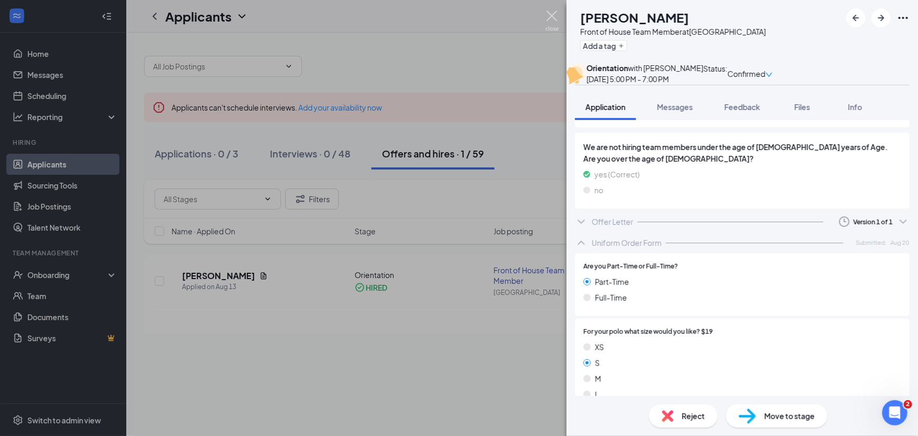
click at [554, 23] on img at bounding box center [552, 21] width 13 height 21
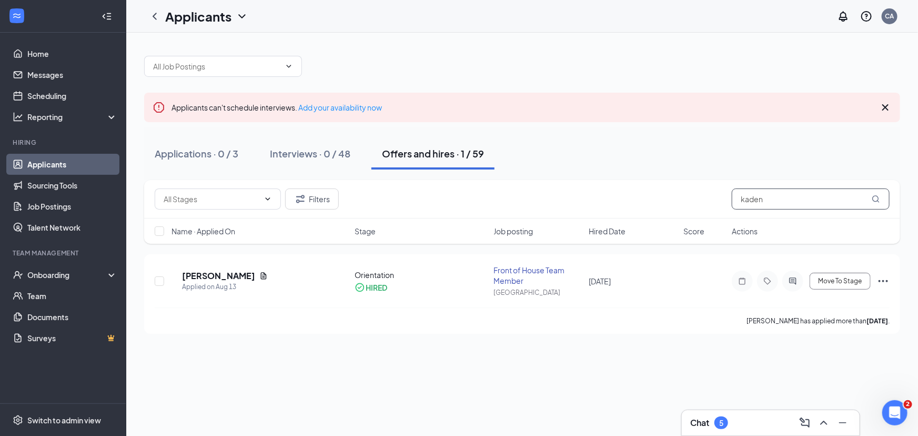
drag, startPoint x: 776, startPoint y: 193, endPoint x: 663, endPoint y: 200, distance: 112.8
click at [664, 200] on div "Filters kaden" at bounding box center [522, 198] width 735 height 21
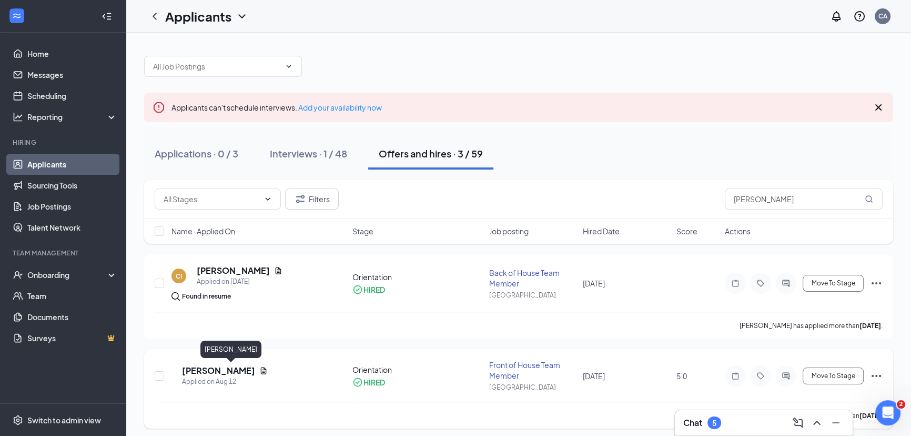
click at [205, 371] on h5 "[PERSON_NAME]" at bounding box center [218, 371] width 73 height 12
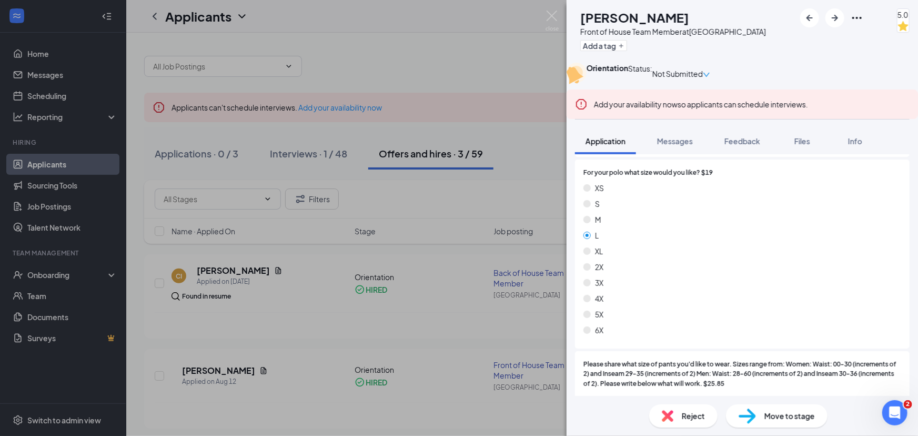
scroll to position [1619, 0]
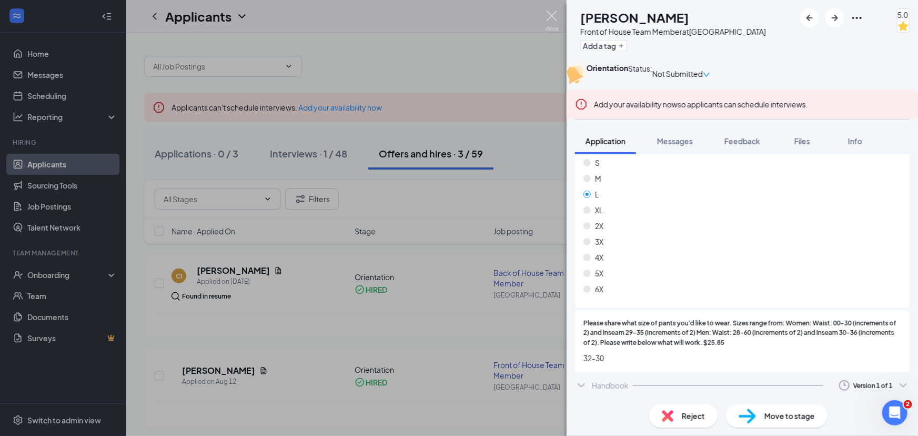
click at [556, 12] on img at bounding box center [552, 21] width 13 height 21
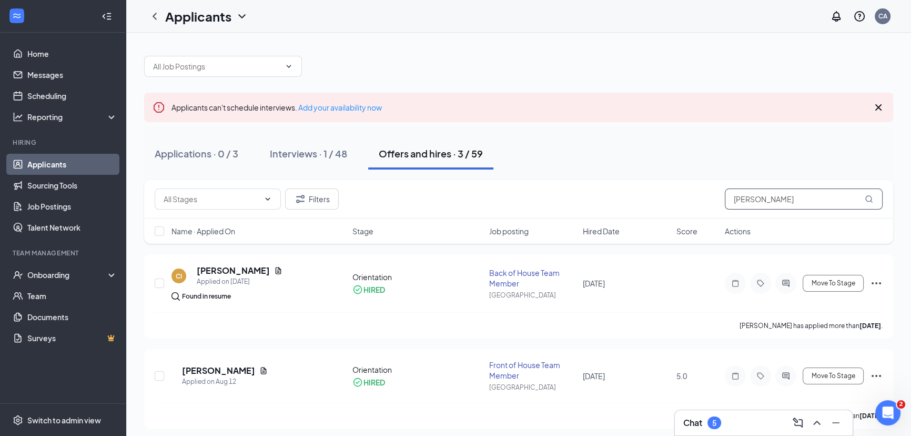
drag, startPoint x: 780, startPoint y: 204, endPoint x: 686, endPoint y: 217, distance: 95.6
click at [686, 217] on div "Filters [PERSON_NAME]" at bounding box center [518, 199] width 749 height 38
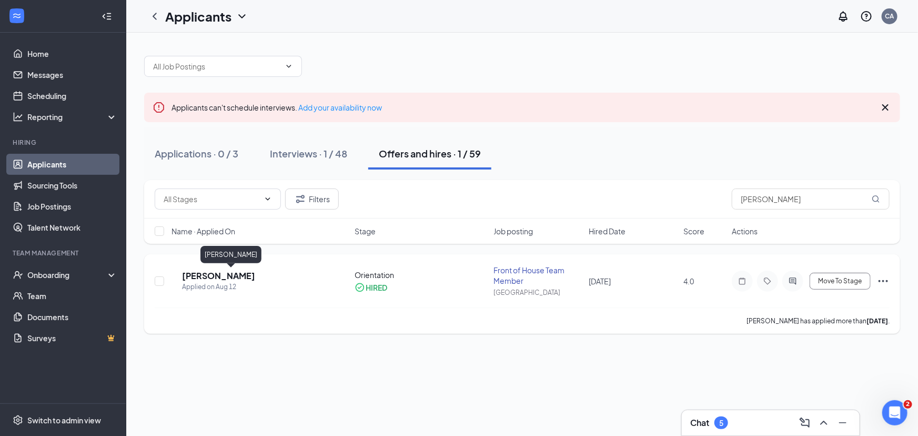
click at [222, 279] on h5 "[PERSON_NAME]" at bounding box center [218, 276] width 73 height 12
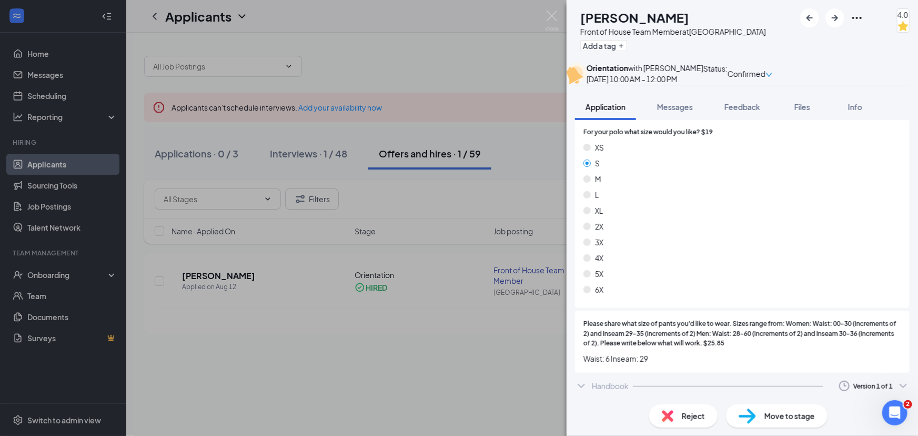
scroll to position [1538, 0]
click at [558, 16] on img at bounding box center [552, 21] width 13 height 21
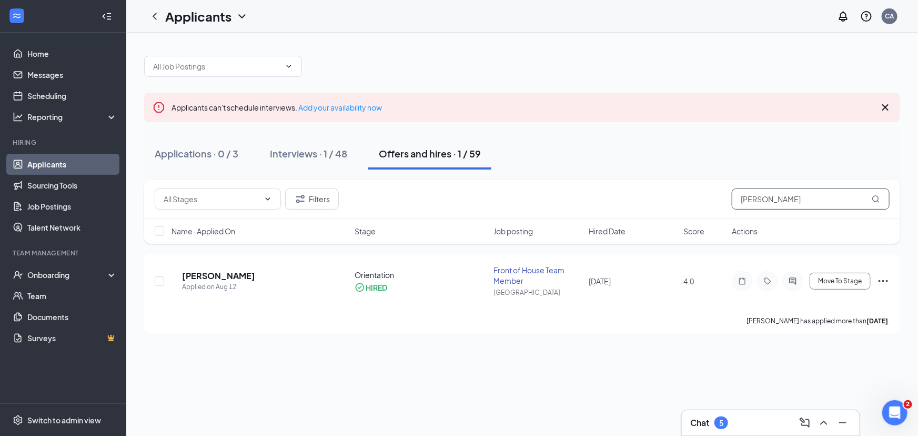
drag, startPoint x: 765, startPoint y: 200, endPoint x: 683, endPoint y: 195, distance: 81.7
click at [683, 195] on div "Filters [PERSON_NAME]" at bounding box center [522, 198] width 735 height 21
click at [218, 278] on h5 "[PERSON_NAME]" at bounding box center [218, 276] width 73 height 12
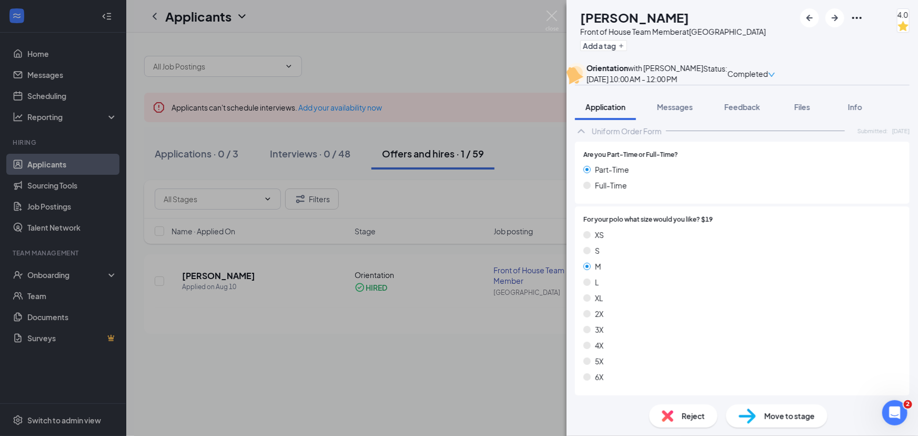
scroll to position [1517, 0]
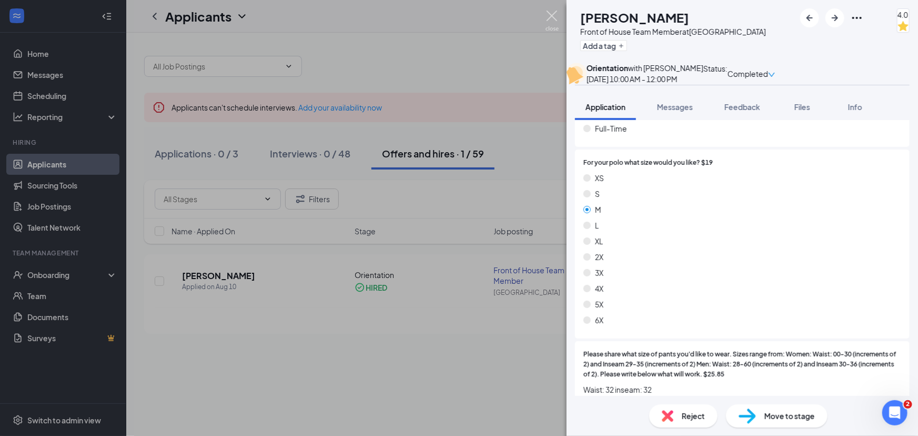
click at [555, 15] on img at bounding box center [552, 21] width 13 height 21
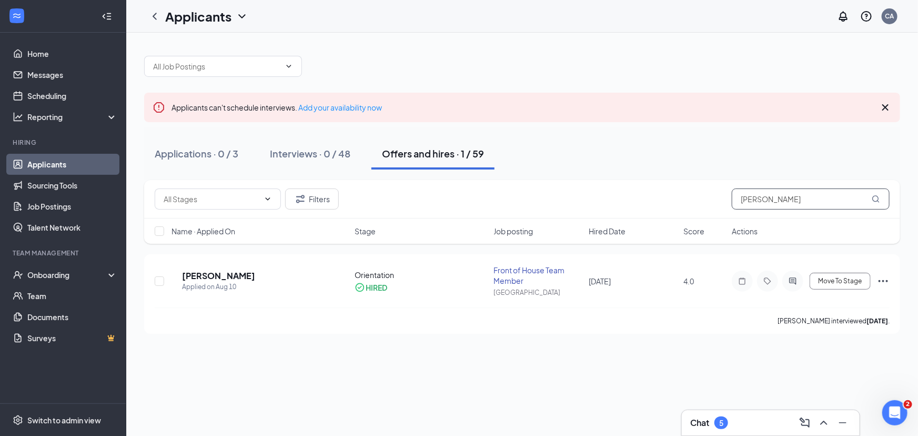
drag, startPoint x: 781, startPoint y: 199, endPoint x: 688, endPoint y: 196, distance: 93.2
click at [688, 196] on div "Filters [PERSON_NAME]" at bounding box center [522, 198] width 735 height 21
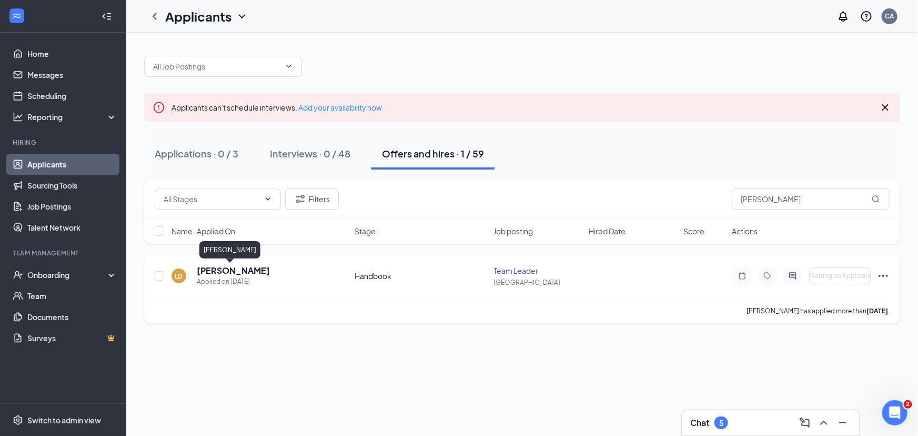
click at [241, 273] on h5 "[PERSON_NAME]" at bounding box center [233, 271] width 73 height 12
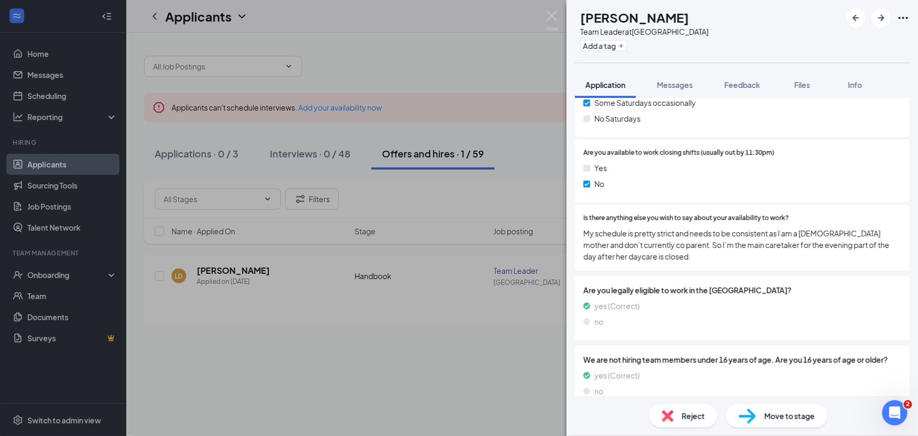
scroll to position [1163, 0]
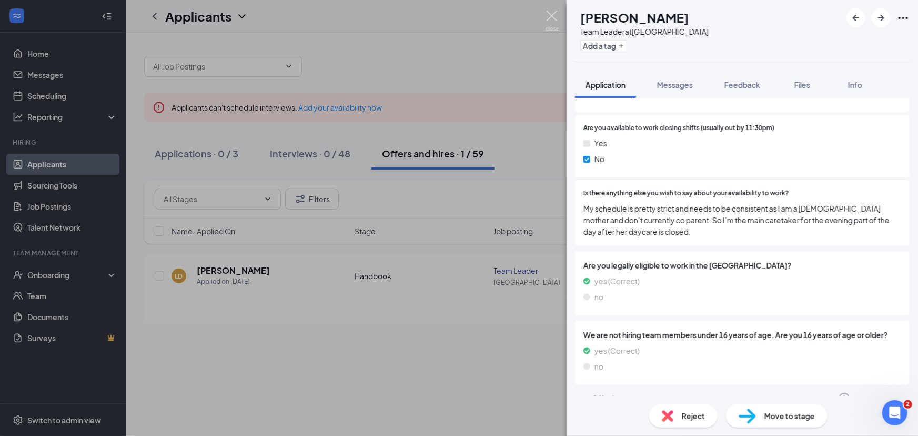
click at [550, 15] on img at bounding box center [552, 21] width 13 height 21
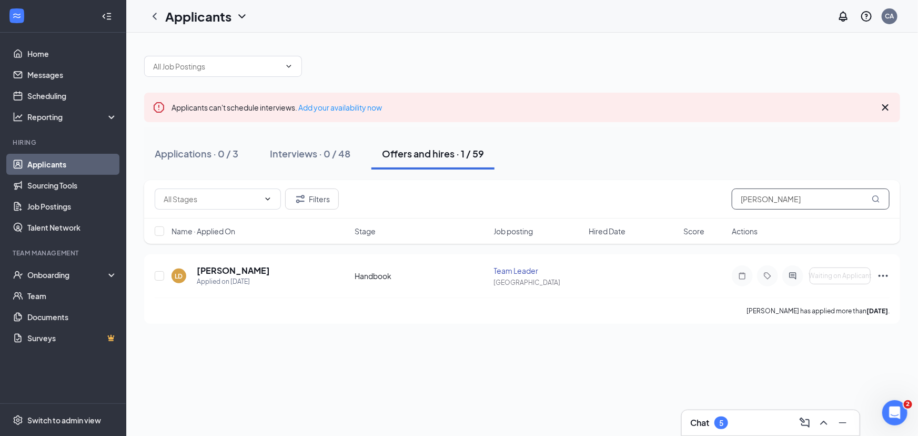
drag, startPoint x: 778, startPoint y: 194, endPoint x: 666, endPoint y: 207, distance: 113.3
click at [666, 209] on div "Filters [PERSON_NAME]" at bounding box center [522, 199] width 756 height 38
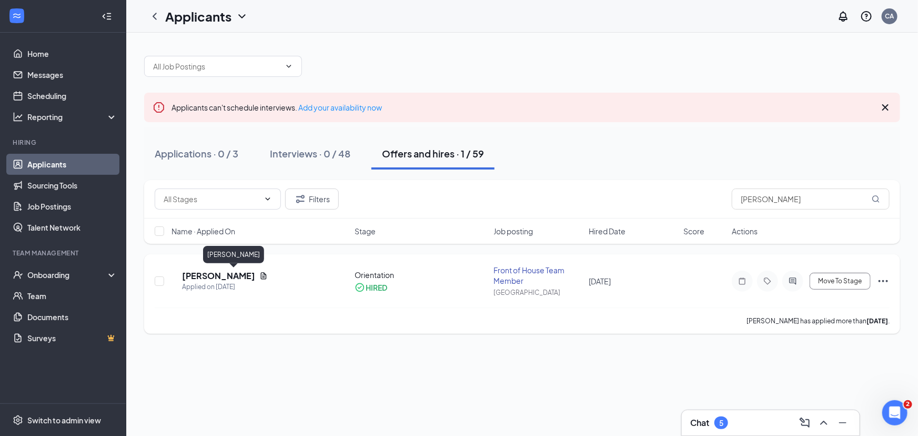
click at [222, 275] on h5 "[PERSON_NAME]" at bounding box center [218, 276] width 73 height 12
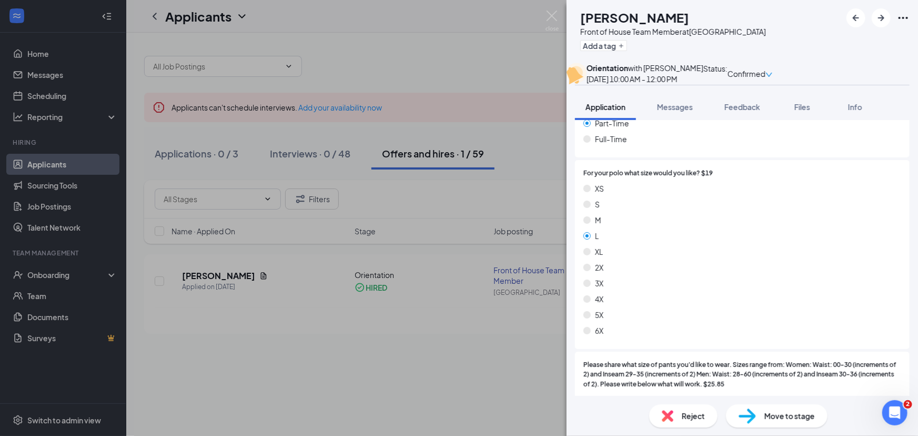
scroll to position [1578, 0]
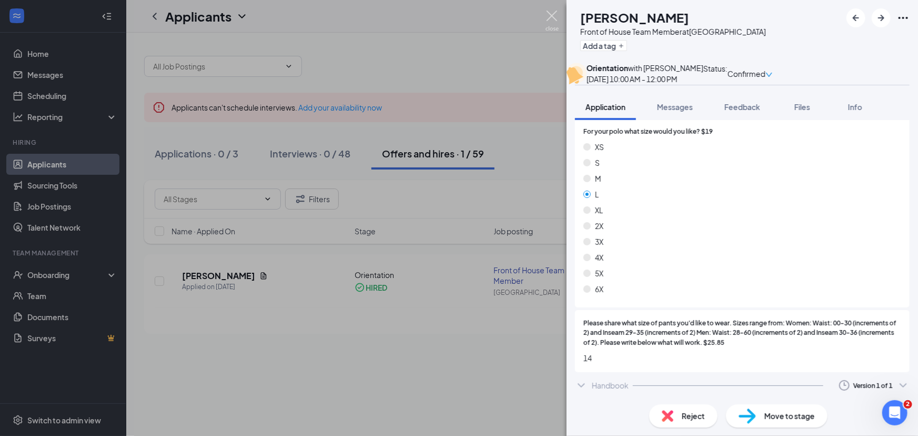
click at [553, 13] on img at bounding box center [552, 21] width 13 height 21
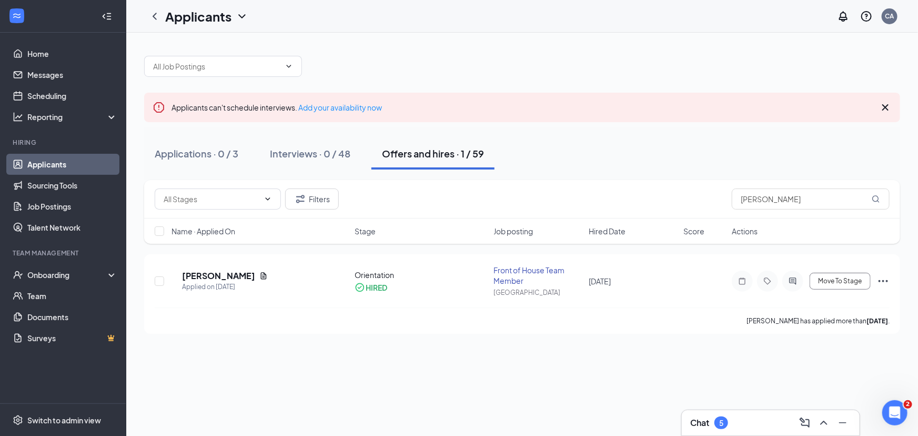
drag, startPoint x: 96, startPoint y: 106, endPoint x: 72, endPoint y: 174, distance: 72.1
drag, startPoint x: 72, startPoint y: 174, endPoint x: 679, endPoint y: 225, distance: 609.3
click at [679, 225] on div "Filters [PERSON_NAME] Name · Applied On Stage Job posting Hired Date Score Acti…" at bounding box center [522, 212] width 756 height 64
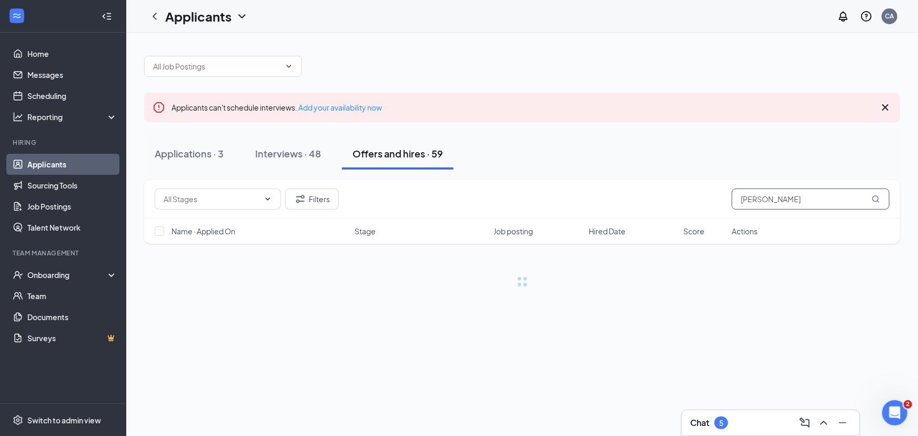
type input "[PERSON_NAME]"
click at [879, 198] on icon "MagnifyingGlass" at bounding box center [876, 199] width 8 height 8
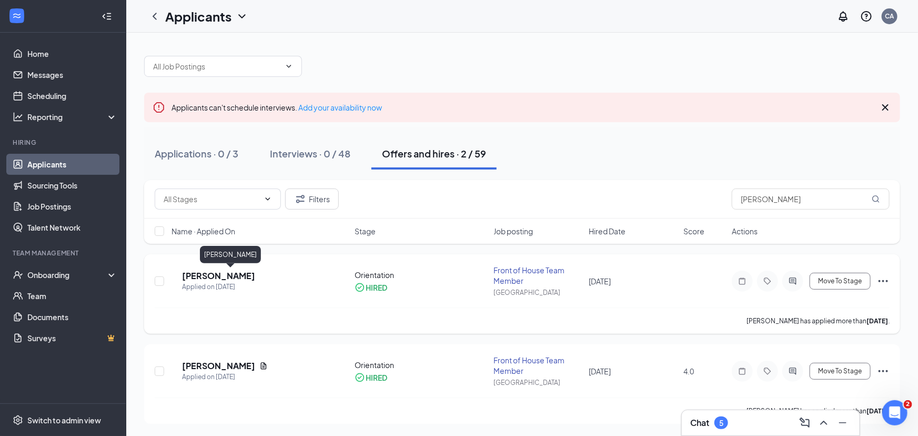
click at [216, 275] on h5 "[PERSON_NAME]" at bounding box center [218, 276] width 73 height 12
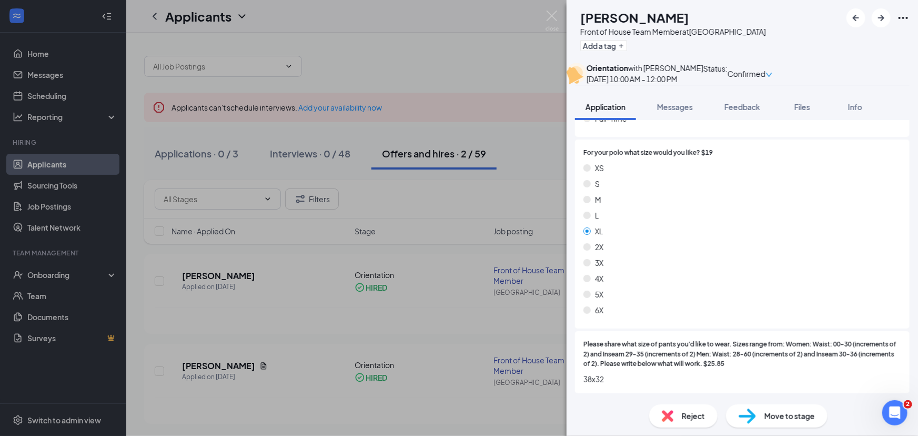
scroll to position [1536, 0]
click at [558, 17] on img at bounding box center [552, 21] width 13 height 21
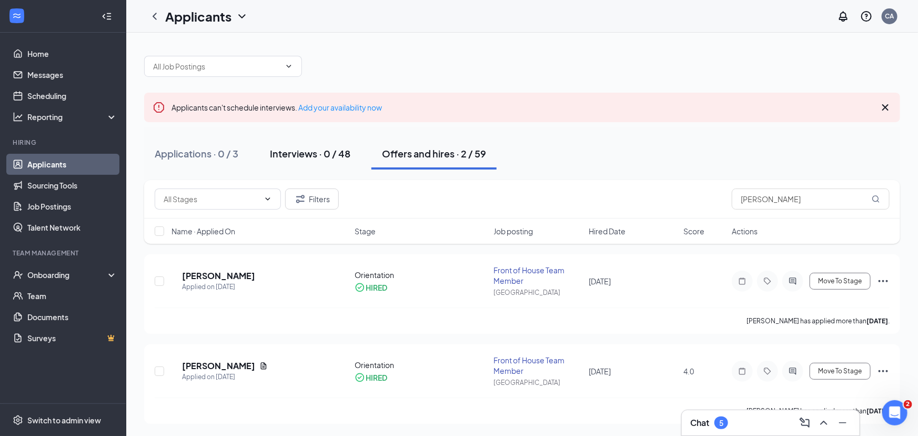
click at [300, 152] on div "Interviews · 0 / 48" at bounding box center [310, 153] width 80 height 13
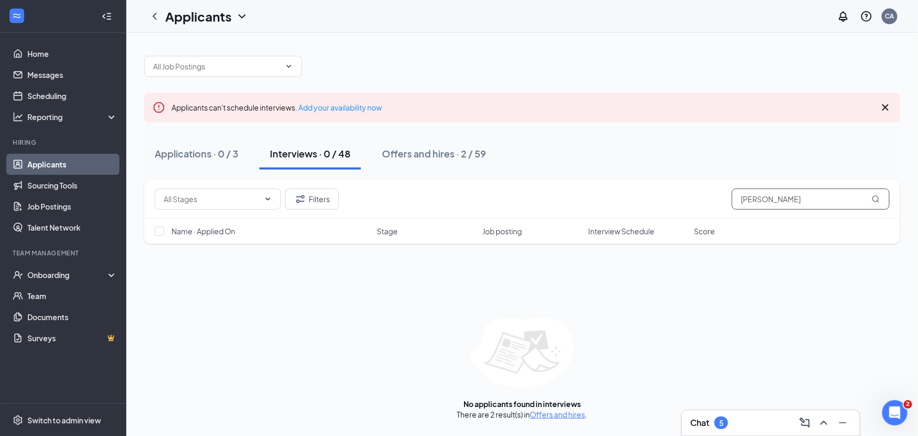
drag, startPoint x: 785, startPoint y: 195, endPoint x: 686, endPoint y: 198, distance: 98.9
click at [686, 198] on div "Filters [PERSON_NAME]" at bounding box center [522, 198] width 735 height 21
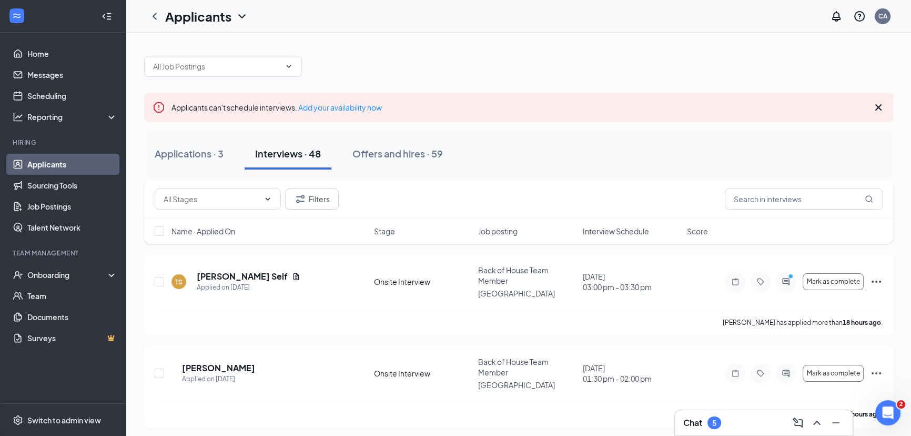
click at [631, 197] on div "Filters" at bounding box center [519, 198] width 728 height 21
click at [622, 234] on span "Interview Schedule" at bounding box center [616, 231] width 66 height 11
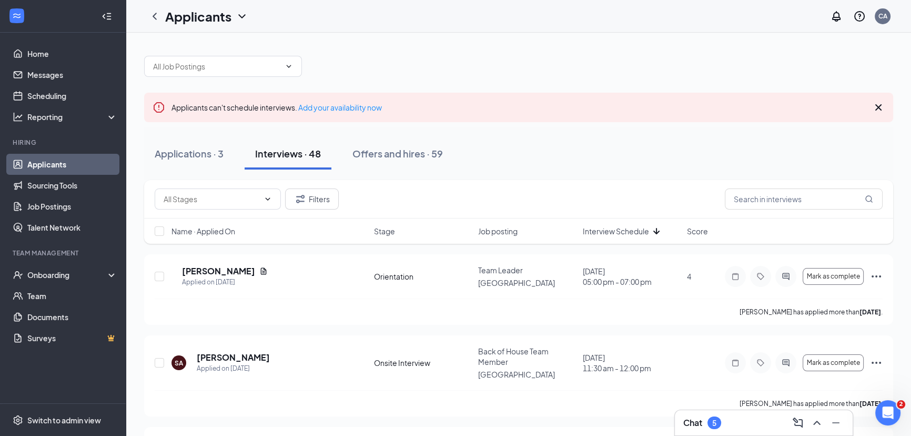
click at [622, 234] on span "Interview Schedule" at bounding box center [616, 231] width 66 height 11
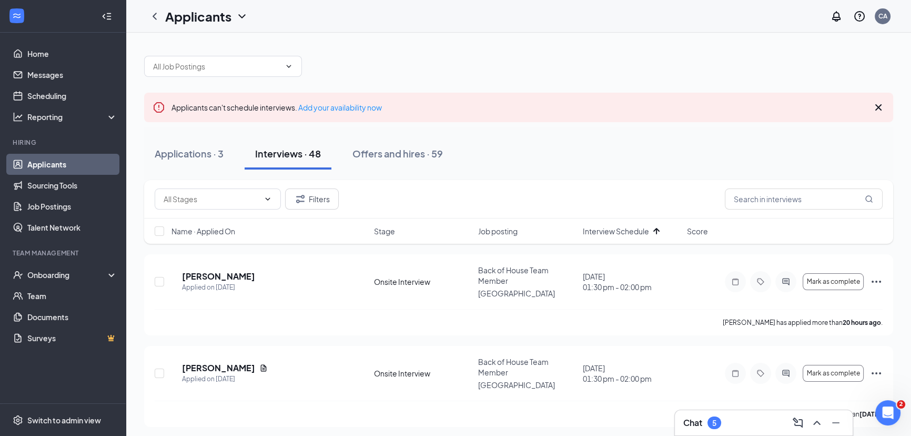
drag, startPoint x: 622, startPoint y: 234, endPoint x: 557, endPoint y: 210, distance: 68.7
click at [557, 210] on div "Filters" at bounding box center [518, 199] width 749 height 38
click at [45, 165] on link "Applicants" at bounding box center [72, 164] width 90 height 21
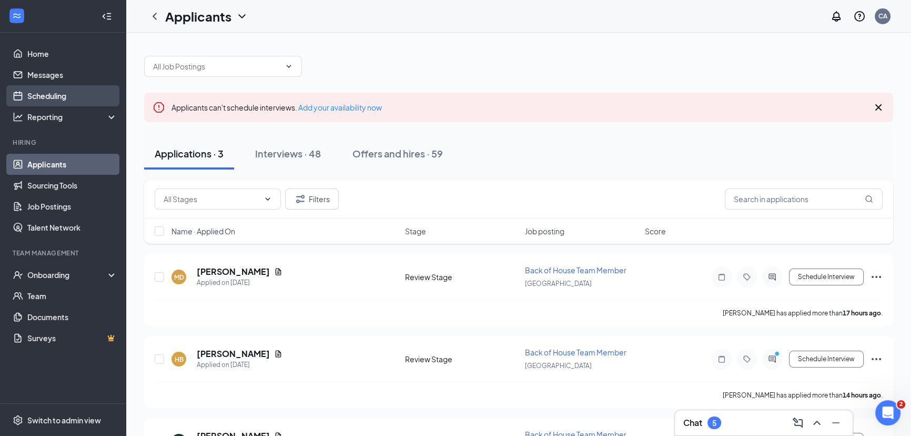
click at [48, 96] on link "Scheduling" at bounding box center [72, 95] width 90 height 21
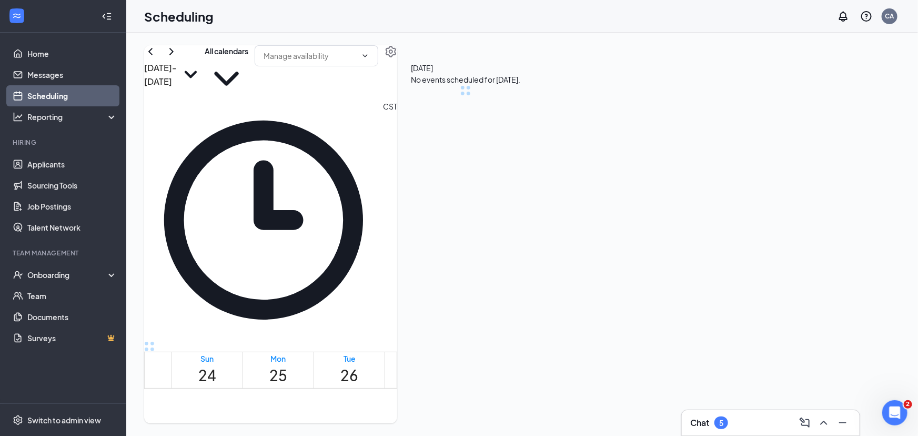
scroll to position [516, 0]
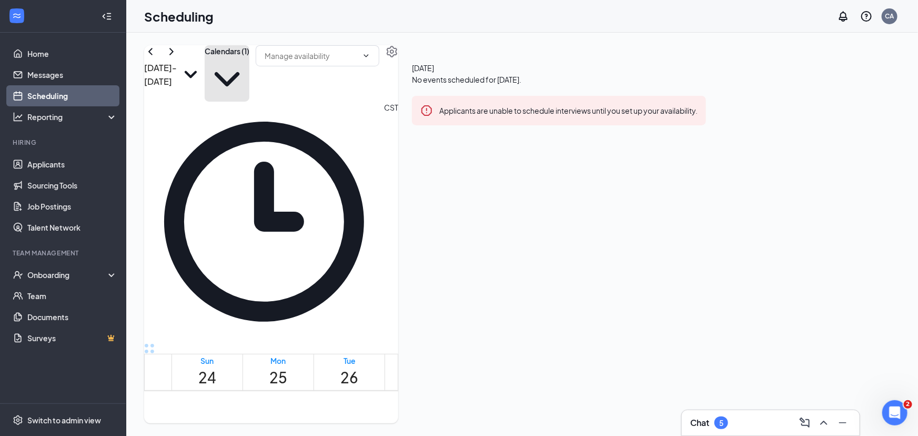
click at [249, 75] on button "Calendars (1)" at bounding box center [227, 73] width 45 height 56
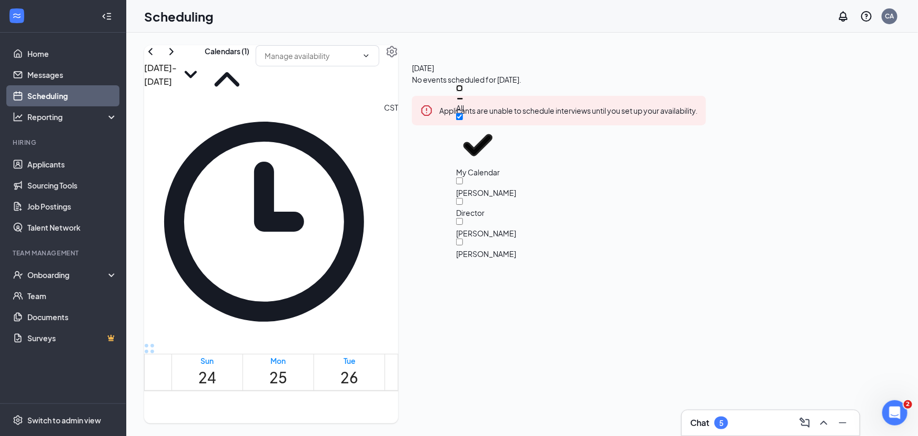
click at [463, 92] on input "All" at bounding box center [459, 88] width 7 height 7
checkbox input "true"
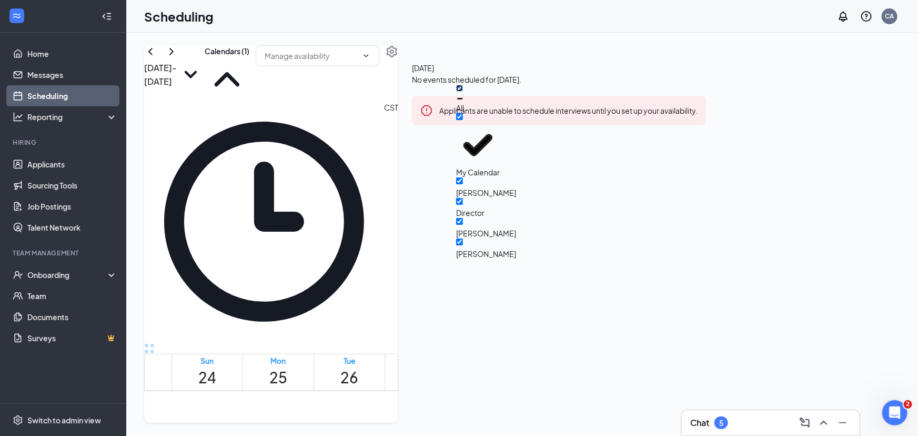
checkbox input "true"
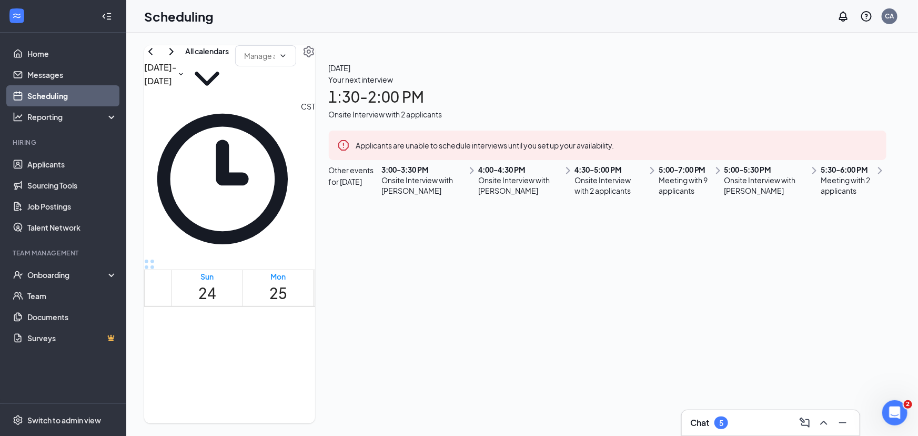
click at [315, 71] on div "[DATE] - [DATE] All calendars" at bounding box center [229, 72] width 171 height 55
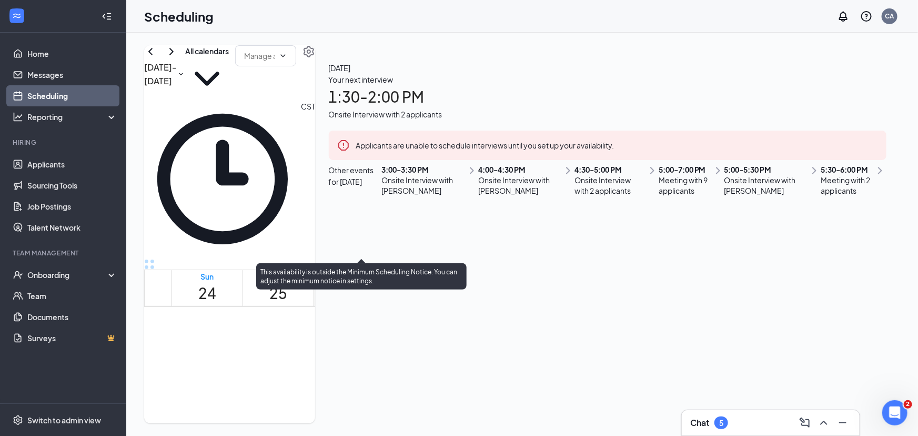
scroll to position [1042, 0]
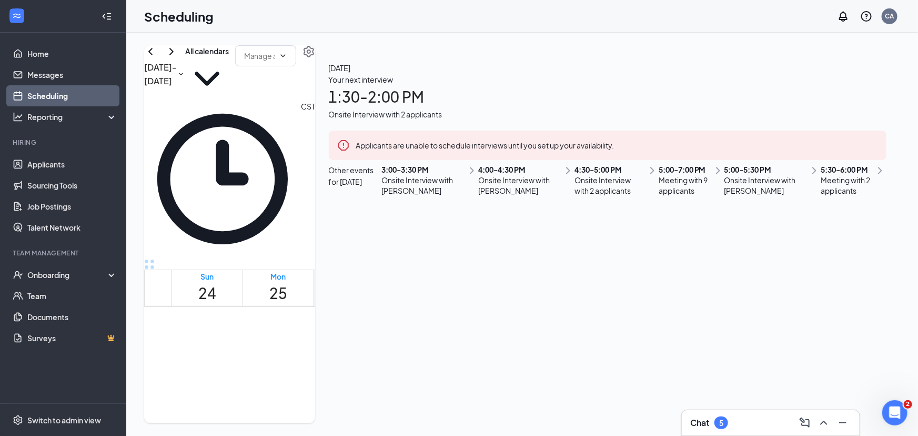
click at [315, 59] on div "[DATE] - [DATE] All calendars CST Sun 24 Mon 25 Tue 26 Wed 27 Thu 28 Fri 29 Sat…" at bounding box center [229, 234] width 171 height 378
click at [265, 36] on div "[DATE] - [DATE] All calendars CST Sun 24 Mon 25 Tue 26 Wed 27 Thu 28 Fri 29 Sat…" at bounding box center [522, 234] width 792 height 403
click at [315, 53] on div "[DATE] - [DATE] All calendars CST Sun 24 Mon 25 Tue 26 Wed 27 Thu 28 Fri 29 Sat…" at bounding box center [229, 234] width 171 height 378
click at [35, 159] on link "Applicants" at bounding box center [72, 164] width 90 height 21
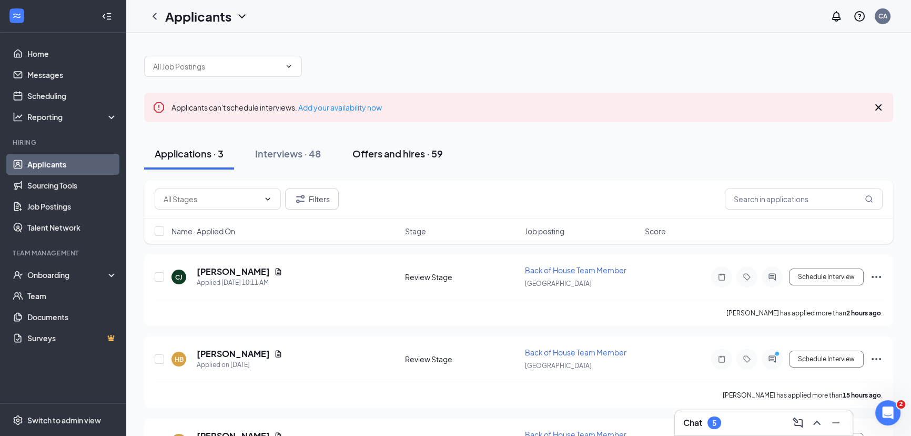
click at [373, 155] on div "Offers and hires · 59" at bounding box center [397, 153] width 90 height 13
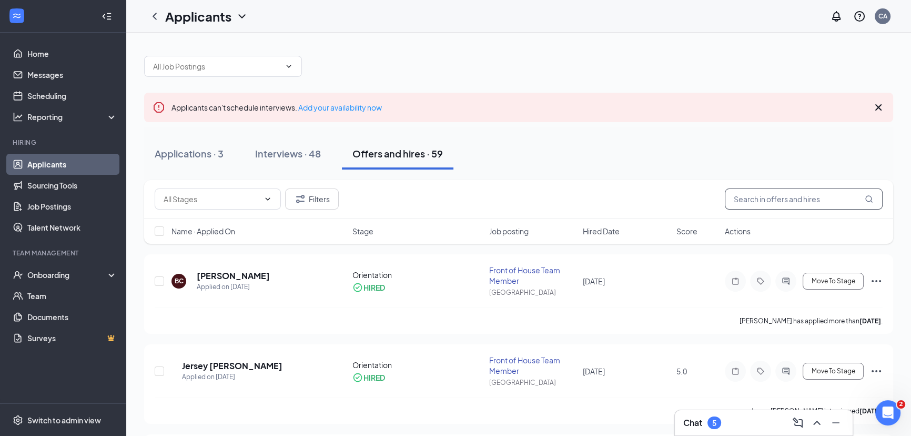
click at [837, 196] on input "text" at bounding box center [804, 198] width 158 height 21
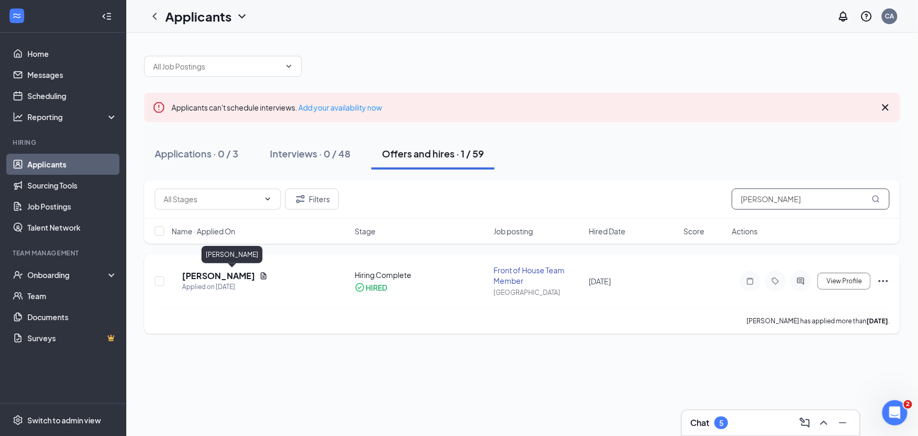
type input "[PERSON_NAME]"
click at [225, 274] on h5 "[PERSON_NAME]" at bounding box center [218, 276] width 73 height 12
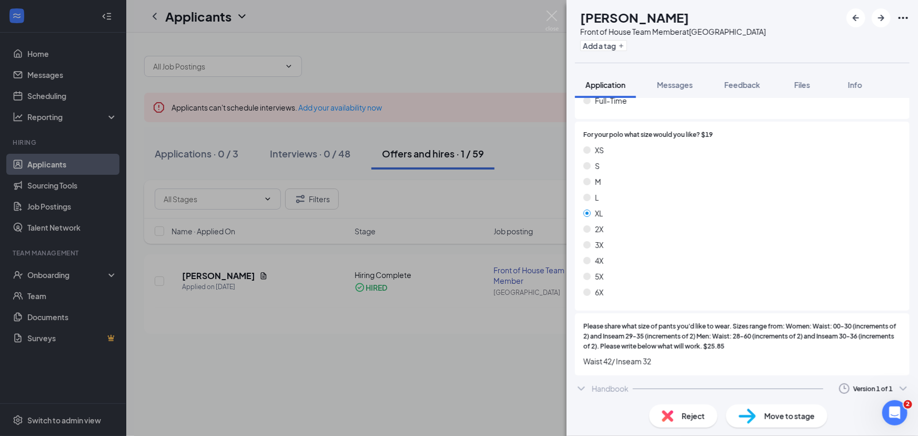
scroll to position [1473, 0]
click at [683, 86] on span "Messages" at bounding box center [675, 84] width 36 height 9
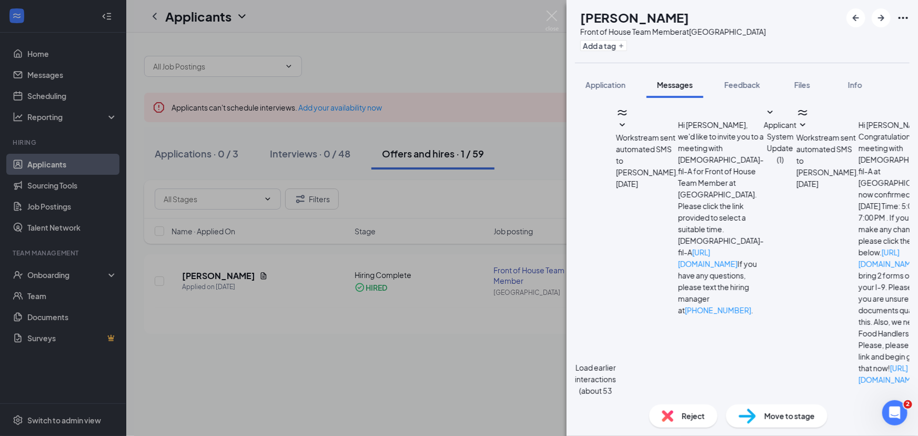
scroll to position [240, 0]
type textarea "Hi [PERSON_NAME]! I am just sitting down to order uniforms and wanted to double…"
click at [772, 411] on span "Move to stage" at bounding box center [789, 416] width 51 height 12
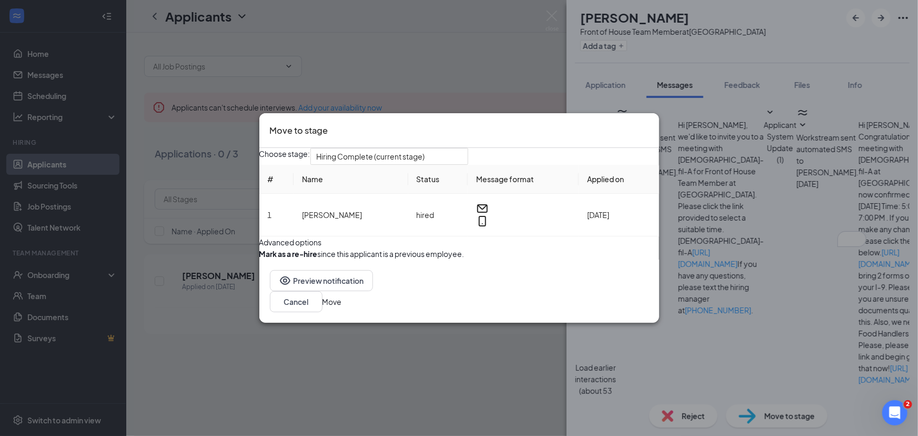
click at [649, 124] on icon "Cross" at bounding box center [649, 124] width 0 height 0
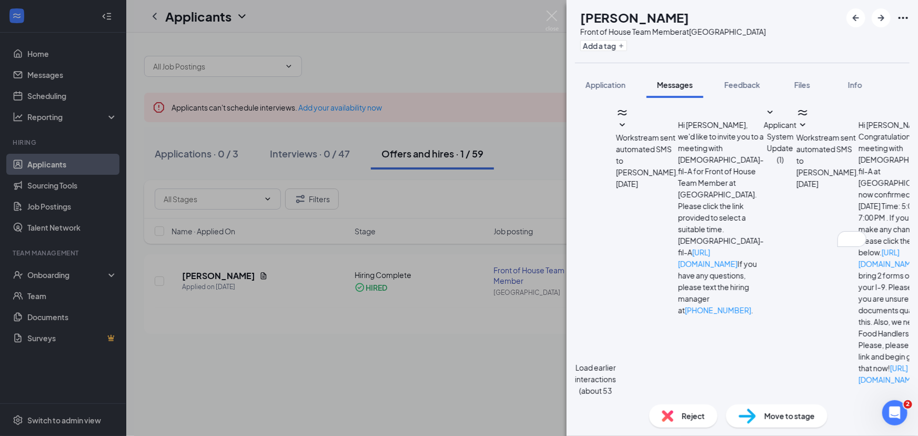
click at [552, 15] on img at bounding box center [552, 21] width 13 height 21
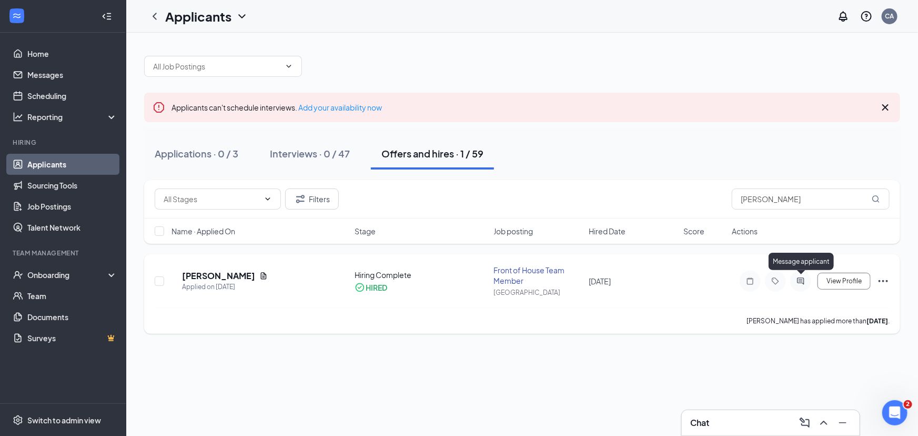
click at [801, 277] on icon "ActiveChat" at bounding box center [800, 280] width 7 height 7
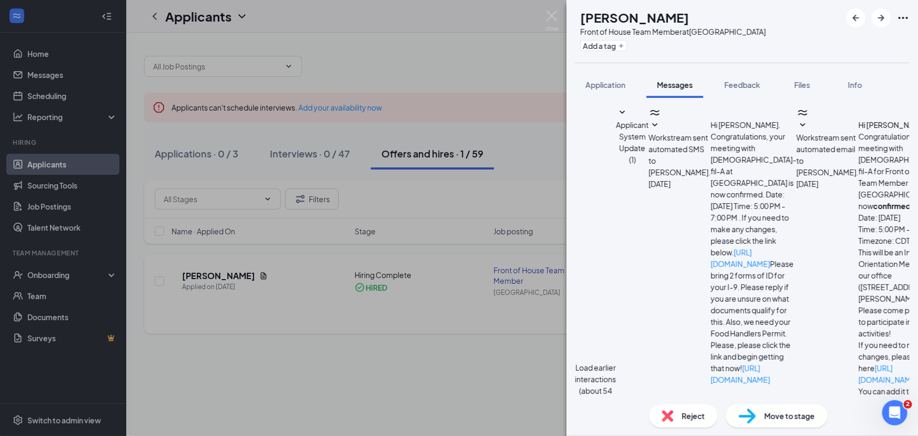
scroll to position [327, 0]
click at [549, 15] on img at bounding box center [552, 21] width 13 height 21
